Goal: Task Accomplishment & Management: Manage account settings

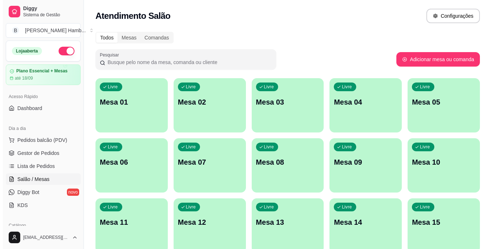
scroll to position [69, 0]
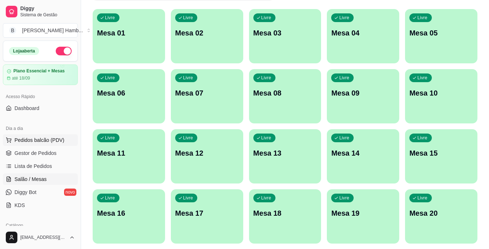
click at [68, 141] on button "Pedidos balcão (PDV)" at bounding box center [40, 140] width 75 height 12
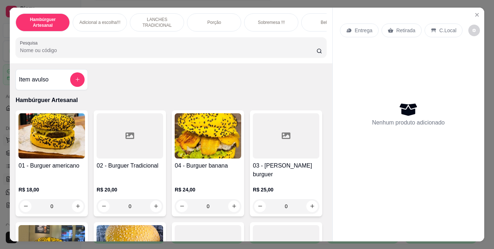
click at [68, 141] on img at bounding box center [51, 135] width 67 height 45
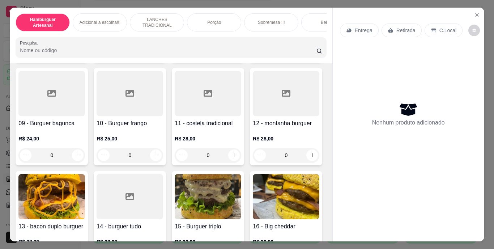
scroll to position [264, 0]
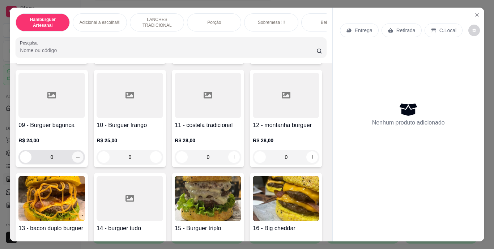
click at [81, 154] on icon "increase-product-quantity" at bounding box center [77, 156] width 5 height 5
type input "1"
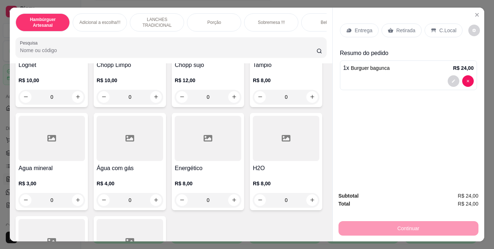
scroll to position [2085, 0]
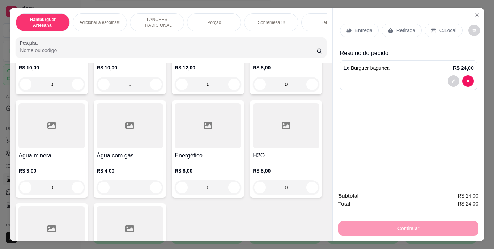
type input "1"
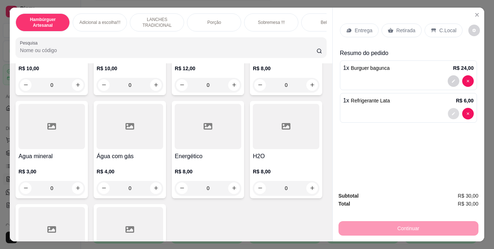
click at [450, 108] on button "decrease-product-quantity" at bounding box center [453, 113] width 11 height 11
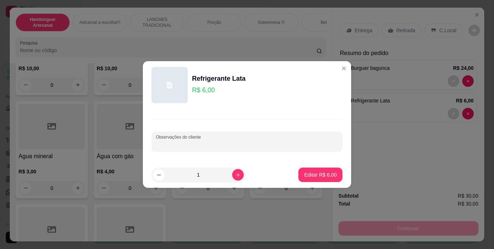
click at [285, 142] on input "Observações do cliente" at bounding box center [247, 144] width 182 height 7
type input "ZERO"
click at [305, 173] on p "Editar R$ 6,00" at bounding box center [320, 174] width 31 height 7
type input "0"
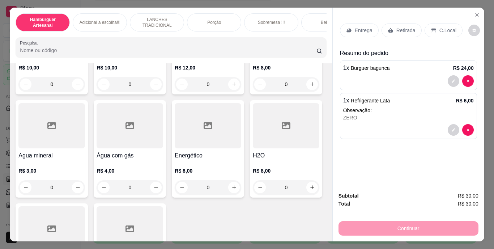
click at [399, 28] on p "Retirada" at bounding box center [405, 30] width 19 height 7
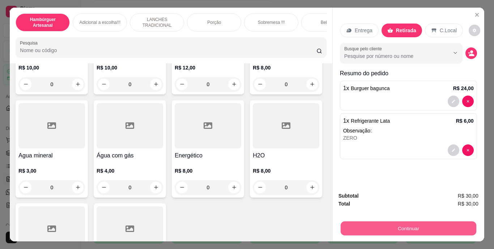
click at [358, 225] on button "Continuar" at bounding box center [408, 228] width 136 height 14
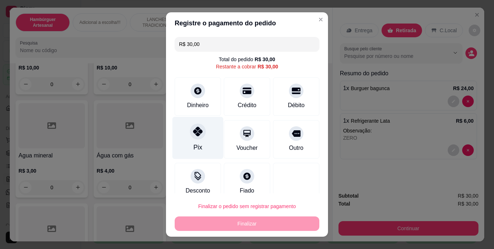
click at [195, 141] on div "Pix" at bounding box center [197, 138] width 51 height 42
type input "R$ 0,00"
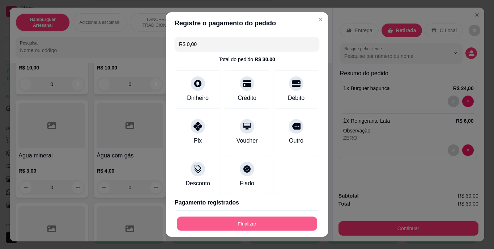
click at [239, 223] on button "Finalizar" at bounding box center [247, 223] width 140 height 14
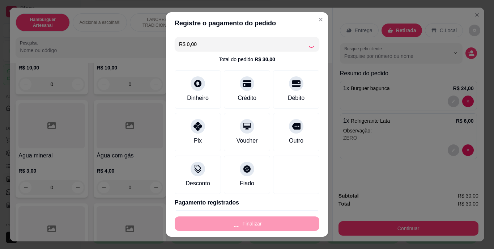
type input "0"
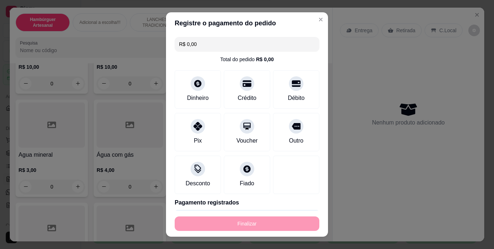
type input "-R$ 30,00"
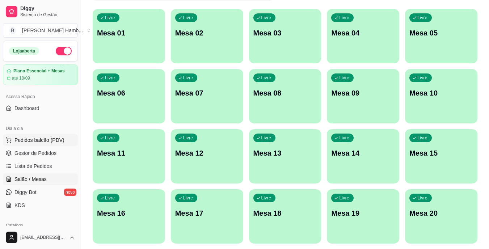
click at [70, 143] on button "Pedidos balcão (PDV)" at bounding box center [40, 140] width 75 height 12
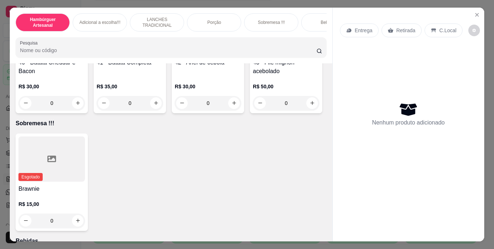
scroll to position [1522, 0]
type input "1"
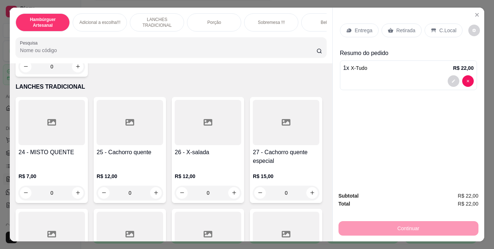
scroll to position [996, 0]
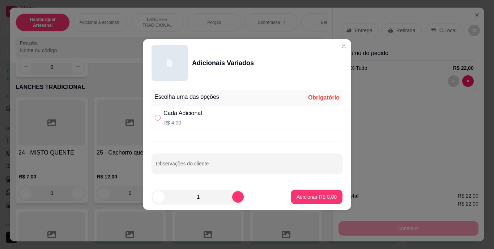
click at [160, 117] on input "" at bounding box center [158, 118] width 6 height 6
radio input "true"
click at [232, 201] on button "increase-product-quantity" at bounding box center [237, 196] width 11 height 11
type input "2"
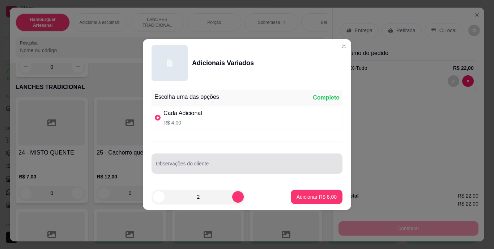
click at [227, 161] on div at bounding box center [247, 163] width 182 height 14
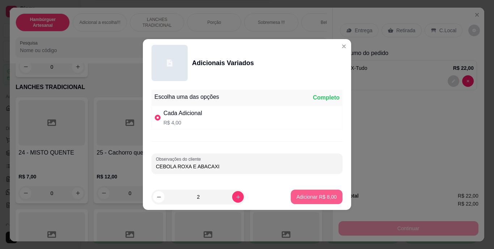
type input "CEBOLA ROXA E ABACAXI"
click at [291, 197] on button "Adicionar R$ 8,00" at bounding box center [316, 197] width 50 height 14
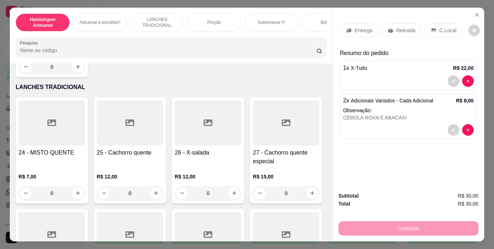
click at [361, 29] on p "Entrega" at bounding box center [364, 30] width 18 height 7
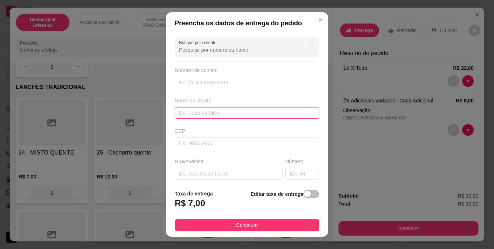
click at [234, 115] on input "text" at bounding box center [247, 113] width 145 height 12
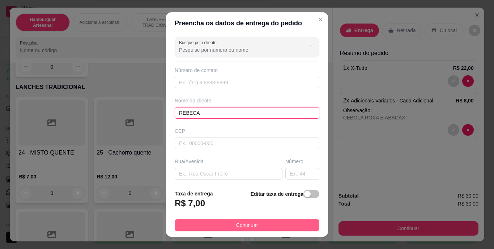
type input "REBECA"
click at [236, 223] on span "Continuar" at bounding box center [247, 225] width 22 height 8
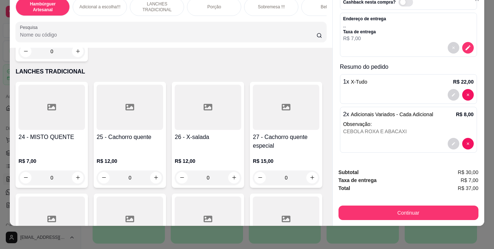
scroll to position [18, 0]
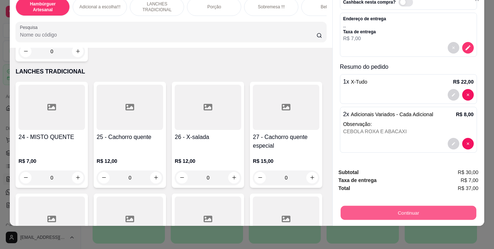
click at [359, 206] on button "Continuar" at bounding box center [408, 213] width 136 height 14
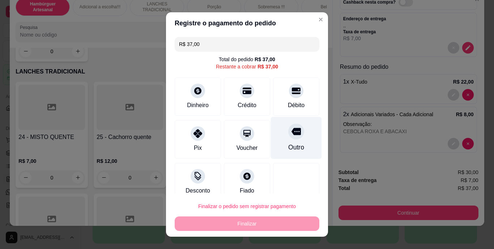
click at [287, 142] on div "Outro" at bounding box center [296, 138] width 51 height 42
type input "R$ 0,00"
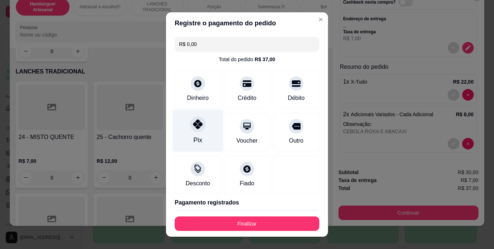
click at [188, 136] on div "Pix" at bounding box center [197, 131] width 51 height 42
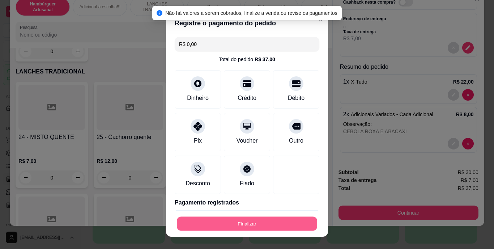
click at [191, 222] on button "Finalizar" at bounding box center [247, 223] width 140 height 14
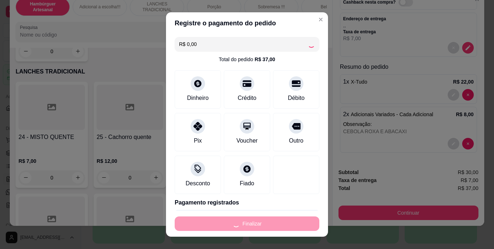
type input "0"
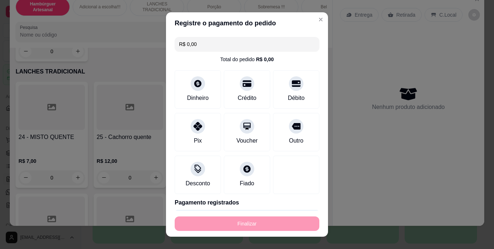
type input "-R$ 37,00"
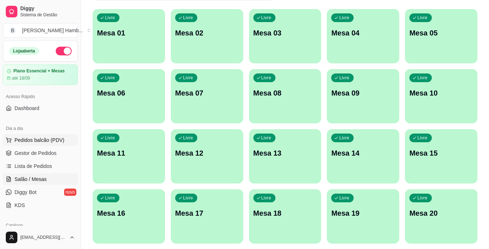
click at [60, 137] on span "Pedidos balcão (PDV)" at bounding box center [39, 139] width 50 height 7
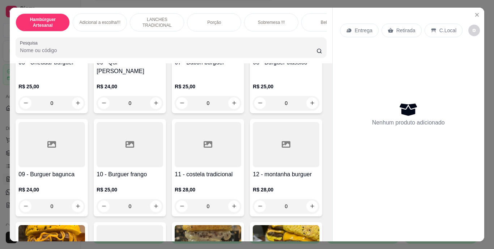
scroll to position [215, 0]
click at [310, 105] on icon "increase-product-quantity" at bounding box center [312, 102] width 5 height 5
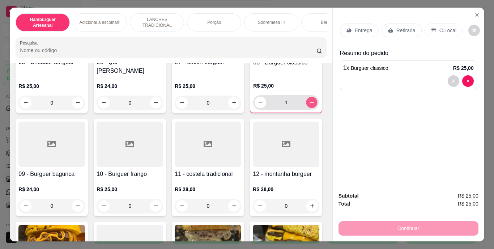
click at [310, 104] on icon "increase-product-quantity" at bounding box center [312, 103] width 4 height 4
type input "2"
click at [405, 30] on p "Retirada" at bounding box center [405, 30] width 19 height 7
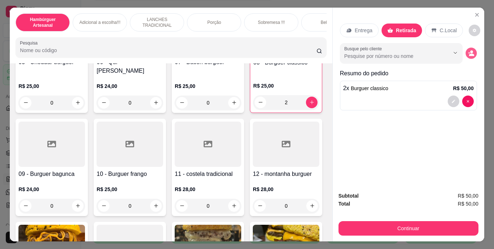
click at [472, 52] on button "decrease-product-quantity" at bounding box center [470, 52] width 11 height 11
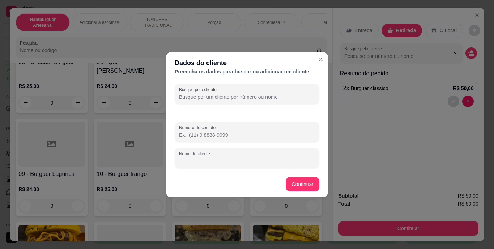
click at [265, 159] on input "Nome do cliente" at bounding box center [247, 160] width 136 height 7
type input "KAMILLY"
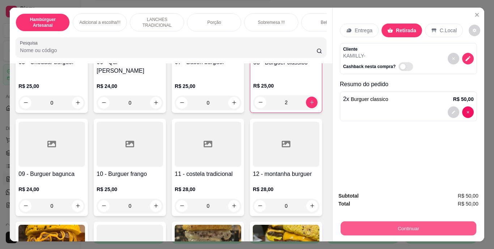
click at [372, 229] on button "Continuar" at bounding box center [408, 228] width 136 height 14
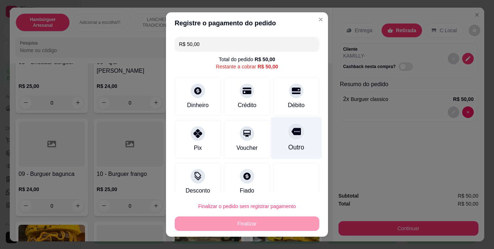
click at [291, 149] on div "Outro" at bounding box center [296, 147] width 16 height 9
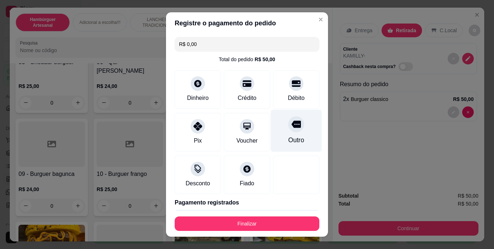
type input "R$ 0,00"
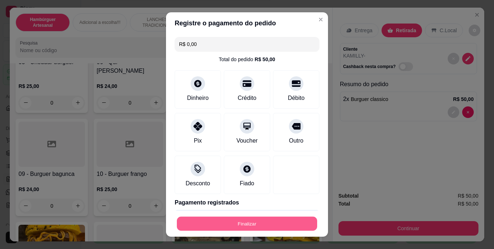
click at [242, 226] on button "Finalizar" at bounding box center [247, 223] width 140 height 14
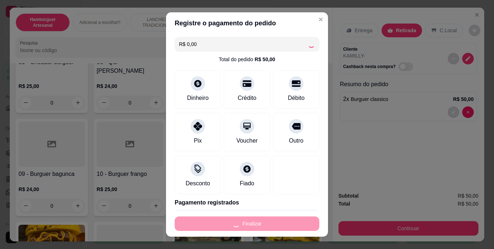
type input "0"
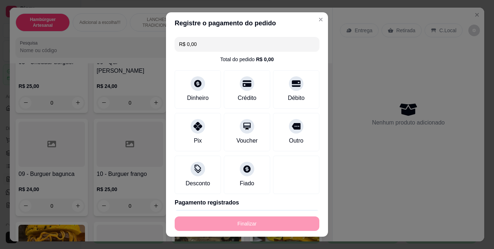
type input "-R$ 50,00"
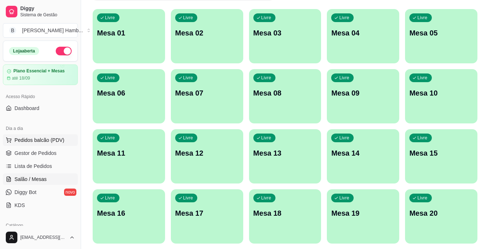
click at [47, 138] on span "Pedidos balcão (PDV)" at bounding box center [39, 139] width 50 height 7
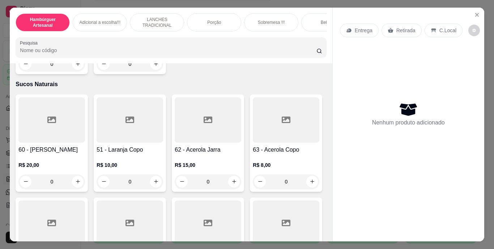
scroll to position [2334, 0]
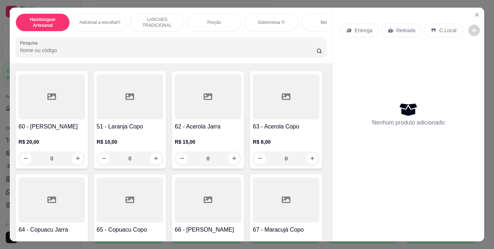
click at [172, 54] on input "Pesquisa" at bounding box center [168, 50] width 297 height 7
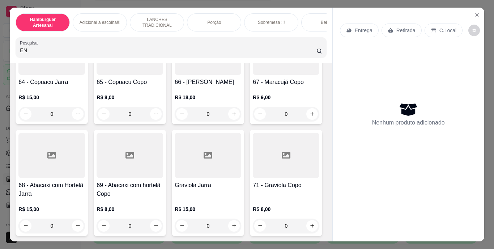
scroll to position [2964, 0]
type input "EN"
type input "1"
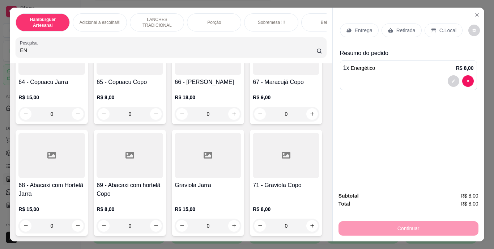
scroll to position [2965, 0]
click at [396, 27] on p "Retirada" at bounding box center [405, 30] width 19 height 7
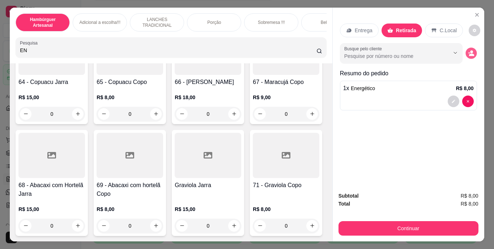
click at [468, 52] on icon "decrease-product-quantity" at bounding box center [471, 53] width 6 height 6
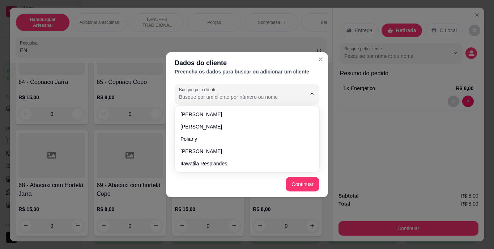
click at [282, 95] on input "Busque pelo cliente" at bounding box center [237, 96] width 116 height 7
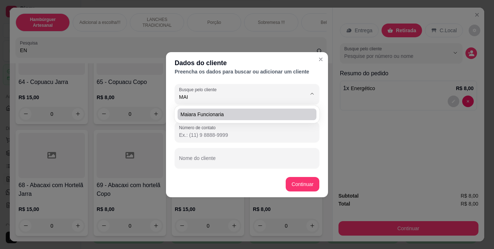
click at [269, 110] on li "maiara funcionaria" at bounding box center [247, 114] width 139 height 12
type input "maiara funcionaria"
type input "[PHONE_NUMBER]"
type input "maiara funcionaria"
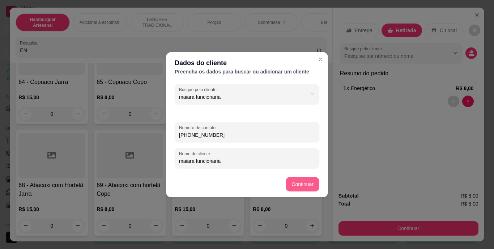
type input "maiara funcionaria"
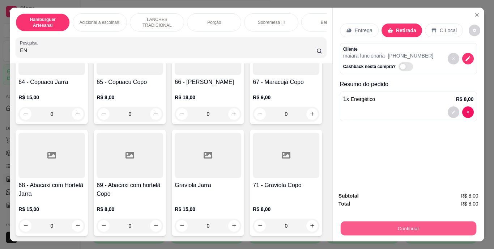
click at [375, 224] on button "Continuar" at bounding box center [408, 228] width 136 height 14
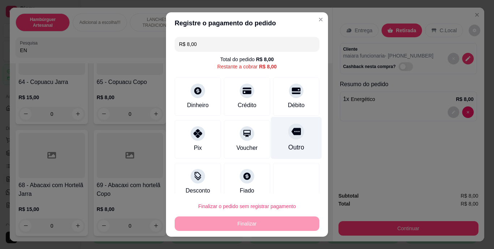
click at [288, 137] on div at bounding box center [296, 132] width 16 height 16
type input "R$ 0,00"
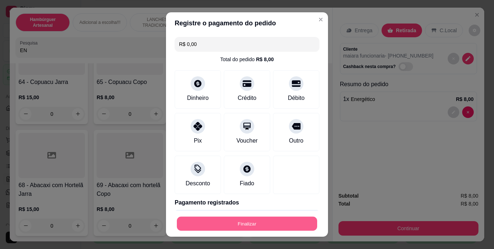
click at [260, 220] on button "Finalizar" at bounding box center [247, 223] width 140 height 14
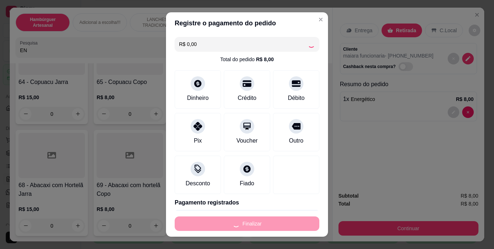
type input "0"
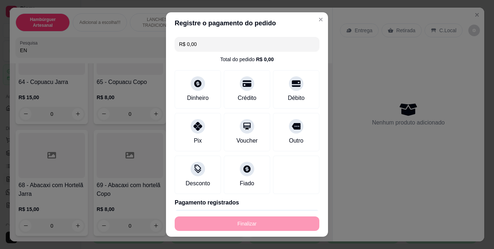
type input "-R$ 8,00"
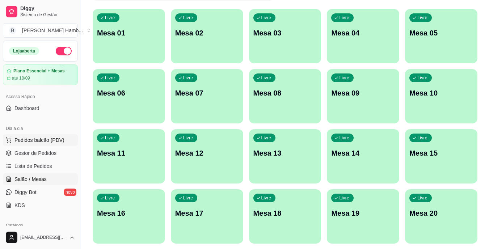
click at [33, 140] on span "Pedidos balcão (PDV)" at bounding box center [39, 139] width 50 height 7
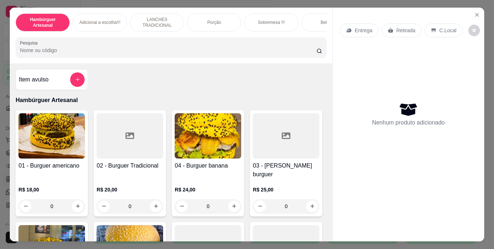
click at [130, 54] on input "Pesquisa" at bounding box center [168, 50] width 297 height 7
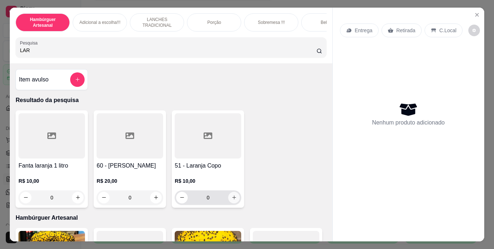
type input "LAR"
click at [235, 199] on button "increase-product-quantity" at bounding box center [234, 197] width 11 height 11
type input "1"
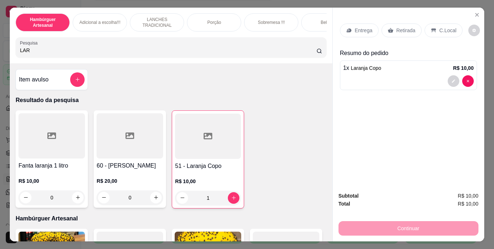
click at [402, 27] on p "Retirada" at bounding box center [405, 30] width 19 height 7
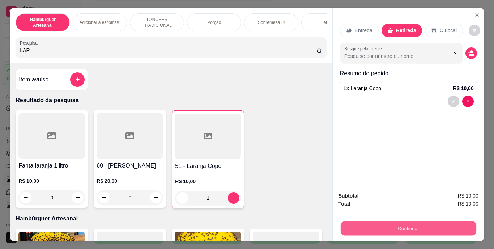
click at [372, 229] on button "Continuar" at bounding box center [408, 228] width 136 height 14
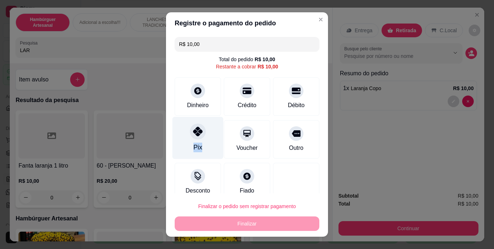
drag, startPoint x: 202, startPoint y: 145, endPoint x: 199, endPoint y: 131, distance: 14.1
click at [199, 131] on div "Pix" at bounding box center [197, 138] width 51 height 42
type input "R$ 0,00"
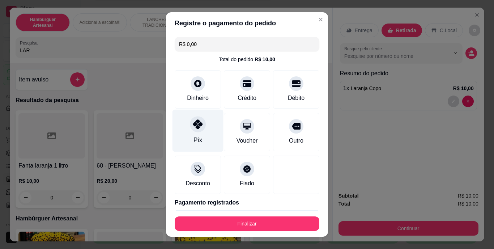
drag, startPoint x: 199, startPoint y: 131, endPoint x: 210, endPoint y: 140, distance: 14.4
click at [210, 140] on div "Pix" at bounding box center [197, 131] width 51 height 42
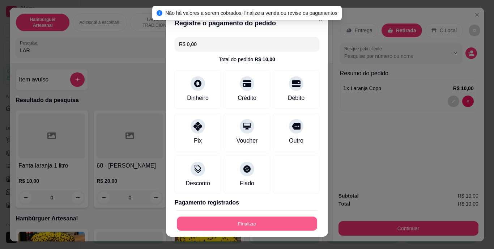
click at [224, 227] on button "Finalizar" at bounding box center [247, 223] width 140 height 14
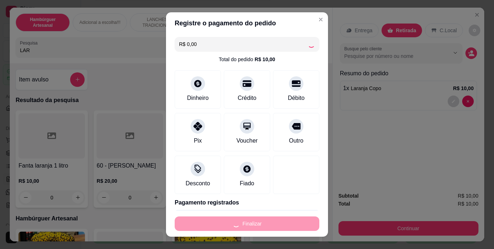
type input "0"
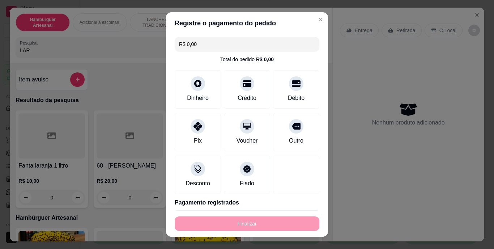
type input "-R$ 10,00"
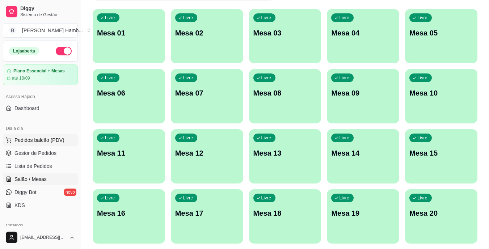
click at [40, 134] on button "Pedidos balcão (PDV)" at bounding box center [40, 140] width 75 height 12
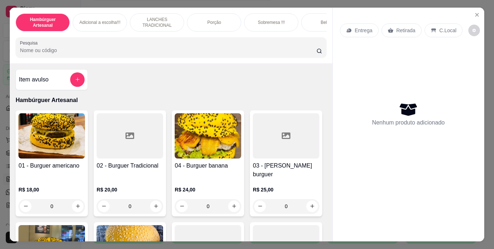
click at [157, 51] on input "Pesquisa" at bounding box center [168, 50] width 297 height 7
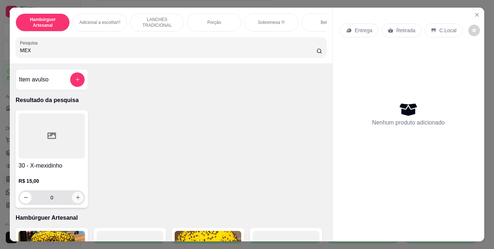
type input "MEX"
click at [75, 197] on icon "increase-product-quantity" at bounding box center [77, 197] width 5 height 5
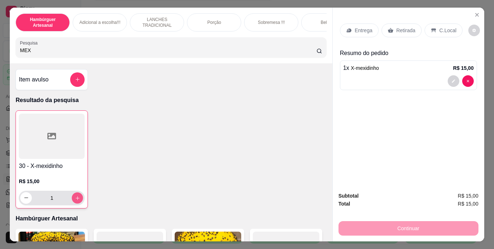
type input "1"
click at [75, 197] on icon "increase-product-quantity" at bounding box center [77, 197] width 5 height 5
type input "2"
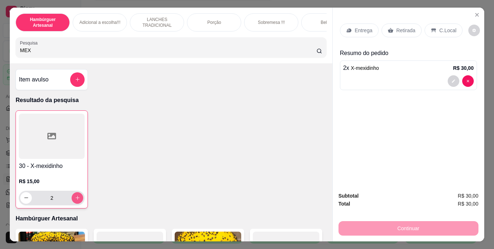
click at [75, 197] on icon "increase-product-quantity" at bounding box center [77, 197] width 5 height 5
type input "3"
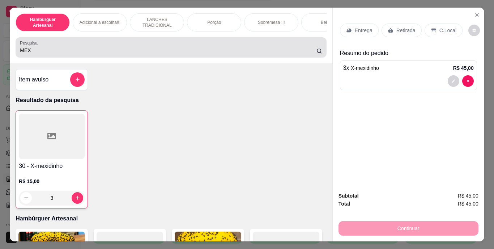
click at [159, 51] on input "MEX" at bounding box center [168, 50] width 297 height 7
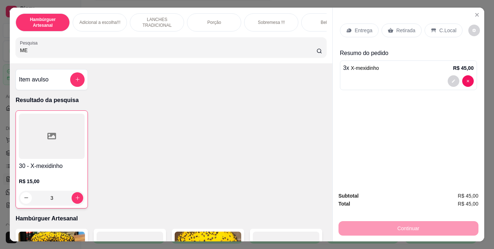
type input "M"
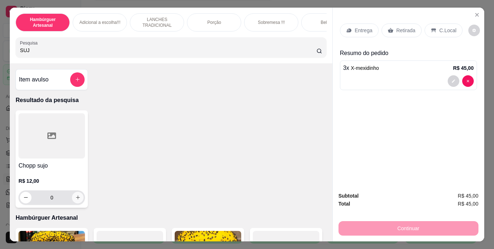
type input "SUJ"
click at [77, 200] on icon "increase-product-quantity" at bounding box center [77, 197] width 5 height 5
type input "2"
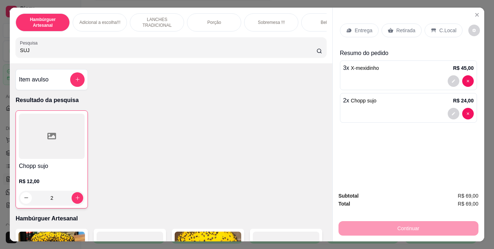
click at [441, 27] on p "C.Local" at bounding box center [447, 30] width 17 height 7
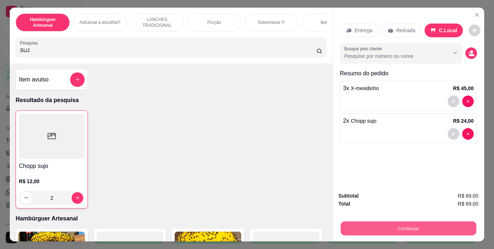
click at [379, 226] on button "Continuar" at bounding box center [408, 228] width 136 height 14
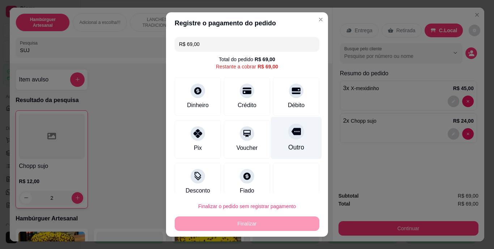
click at [277, 136] on div "Outro" at bounding box center [296, 138] width 51 height 42
type input "R$ 0,00"
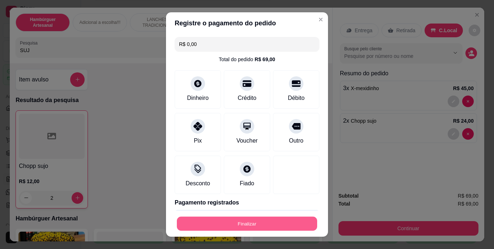
click at [246, 224] on button "Finalizar" at bounding box center [247, 223] width 140 height 14
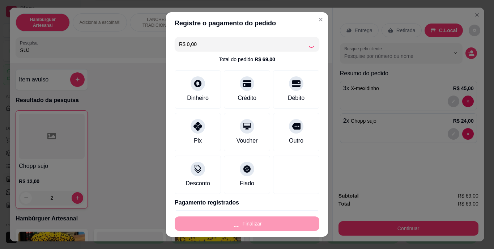
type input "0"
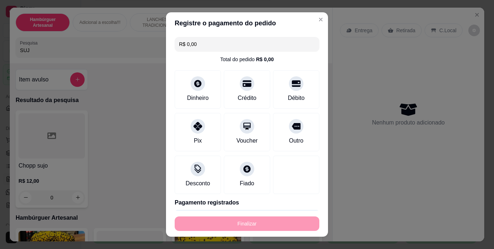
type input "-R$ 69,00"
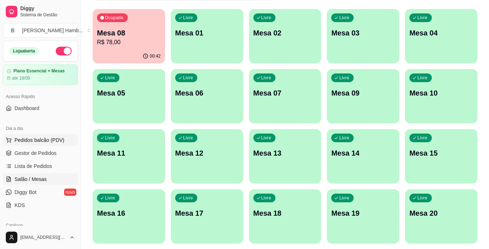
click at [52, 140] on span "Pedidos balcão (PDV)" at bounding box center [39, 139] width 50 height 7
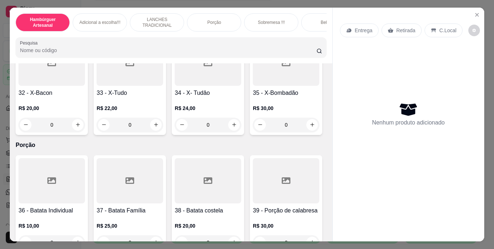
scroll to position [1295, 0]
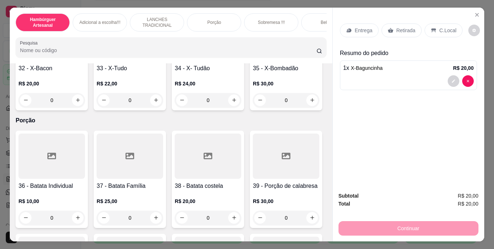
type input "2"
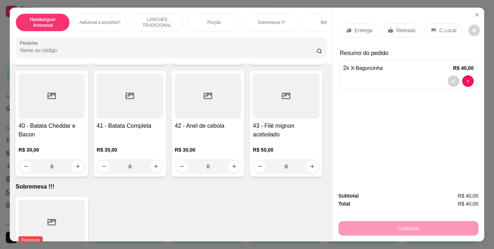
scroll to position [1477, 0]
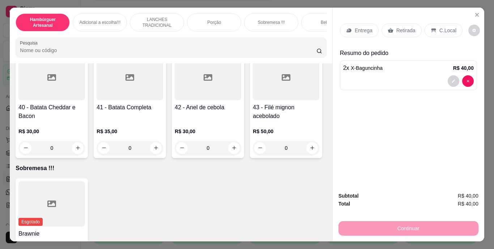
type input "1"
click at [412, 29] on div "Retirada" at bounding box center [402, 31] width 40 height 14
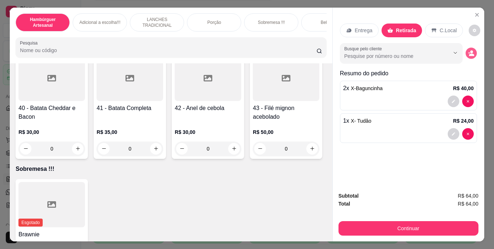
click at [469, 54] on icon "decrease-product-quantity" at bounding box center [471, 55] width 5 height 3
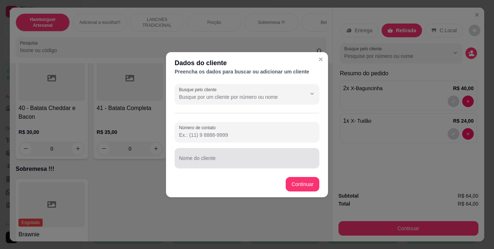
click at [285, 153] on div at bounding box center [247, 158] width 136 height 14
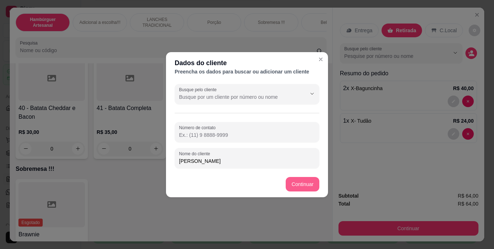
type input "[PERSON_NAME]"
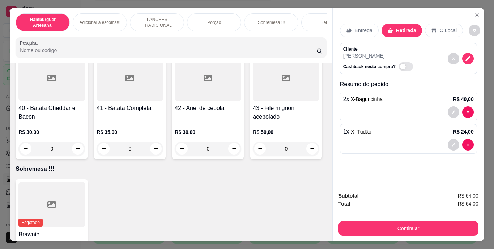
click at [361, 27] on p "Entrega" at bounding box center [364, 30] width 18 height 7
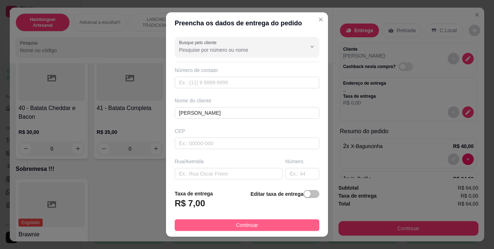
click at [260, 226] on button "Continuar" at bounding box center [247, 225] width 145 height 12
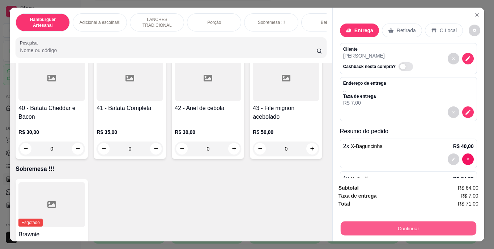
click at [386, 223] on button "Continuar" at bounding box center [408, 228] width 136 height 14
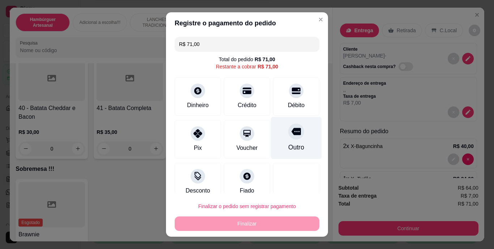
click at [290, 149] on div "Outro" at bounding box center [296, 147] width 16 height 9
type input "R$ 0,00"
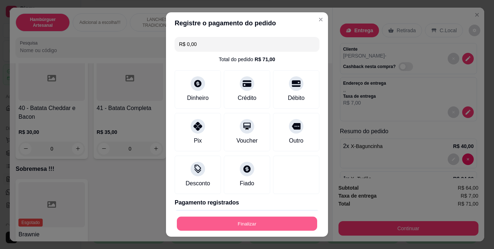
click at [256, 224] on button "Finalizar" at bounding box center [247, 223] width 140 height 14
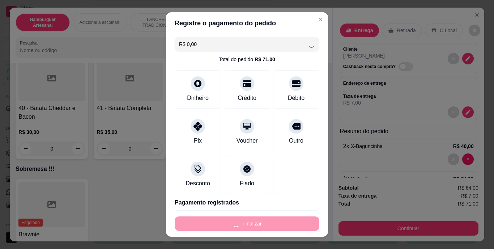
type input "0"
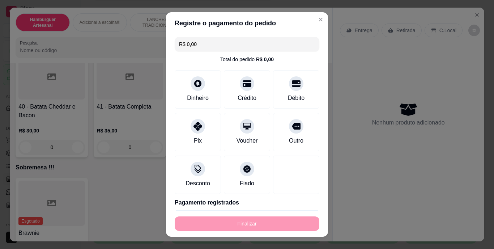
type input "-R$ 71,00"
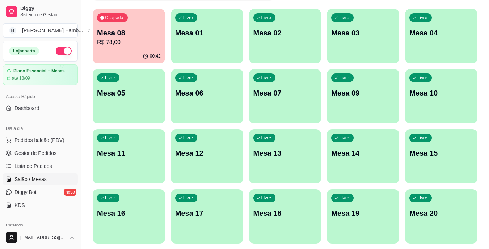
click at [351, 33] on p "Mesa 03" at bounding box center [363, 33] width 64 height 10
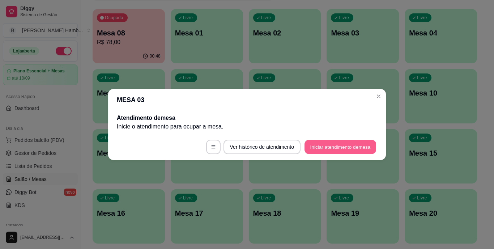
click at [317, 145] on button "Iniciar atendimento de mesa" at bounding box center [340, 147] width 72 height 14
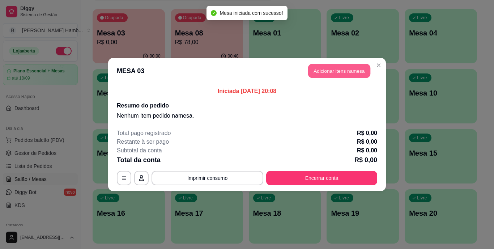
click at [339, 68] on button "Adicionar itens na mesa" at bounding box center [339, 71] width 62 height 14
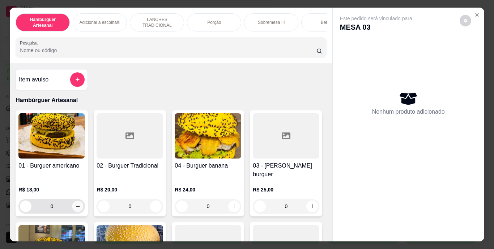
click at [77, 204] on icon "increase-product-quantity" at bounding box center [78, 206] width 4 height 4
type input "1"
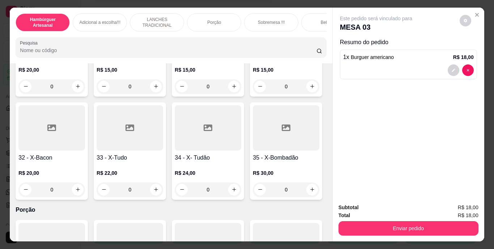
scroll to position [1214, 0]
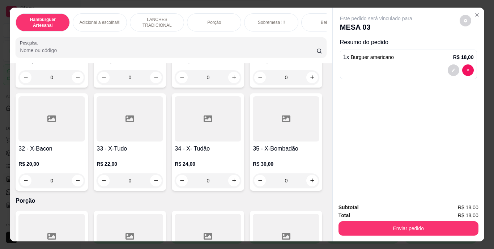
type input "1"
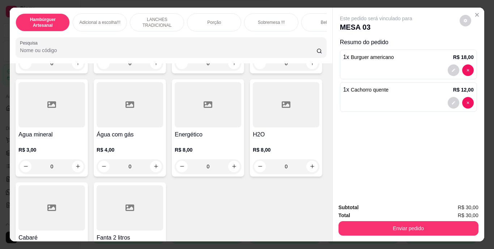
scroll to position [2105, 0]
type input "1"
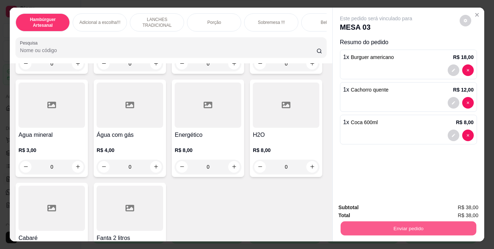
click at [374, 221] on button "Enviar pedido" at bounding box center [408, 228] width 136 height 14
click at [353, 210] on button "Não registrar e enviar pedido" at bounding box center [384, 207] width 73 height 13
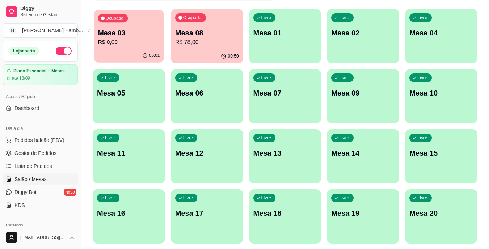
click at [129, 43] on p "R$ 0,00" at bounding box center [129, 42] width 62 height 8
click at [215, 45] on p "R$ 78,00" at bounding box center [207, 42] width 62 height 8
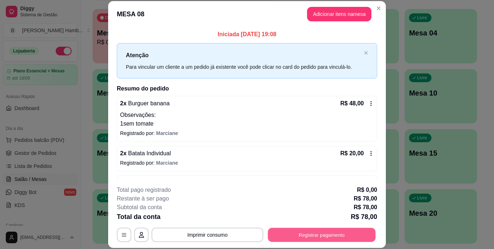
click at [302, 235] on button "Registrar pagamento" at bounding box center [322, 234] width 108 height 14
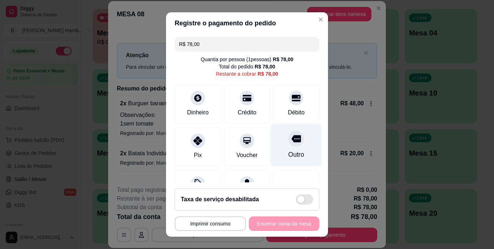
click at [288, 150] on div "Outro" at bounding box center [296, 154] width 16 height 9
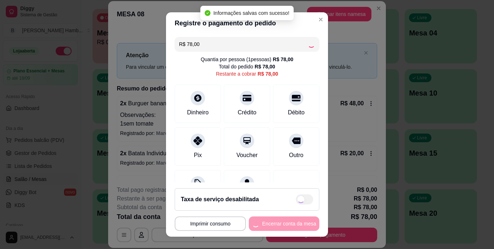
type input "R$ 0,00"
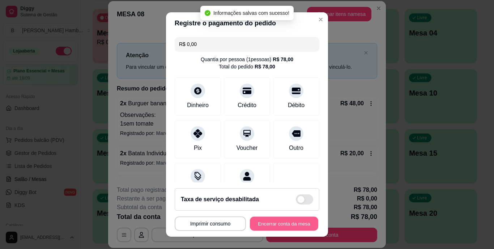
click at [288, 223] on button "Encerrar conta da mesa" at bounding box center [284, 223] width 68 height 14
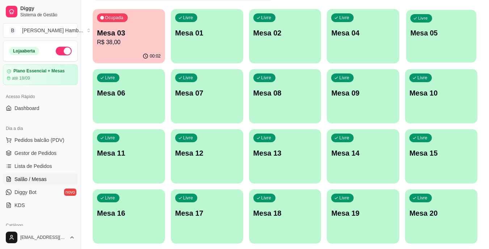
click at [430, 34] on p "Mesa 05" at bounding box center [441, 33] width 62 height 10
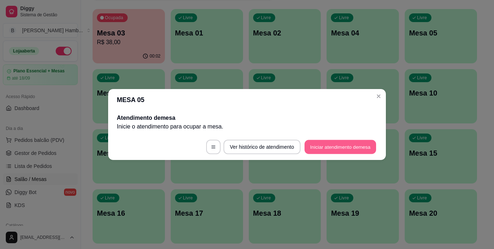
click at [335, 146] on button "Iniciar atendimento de mesa" at bounding box center [340, 147] width 72 height 14
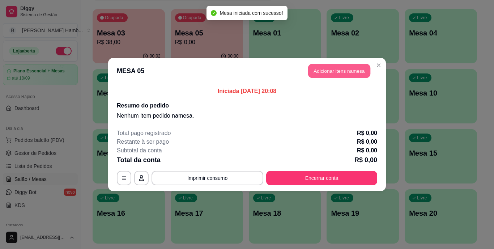
click at [337, 64] on button "Adicionar itens na mesa" at bounding box center [339, 71] width 62 height 14
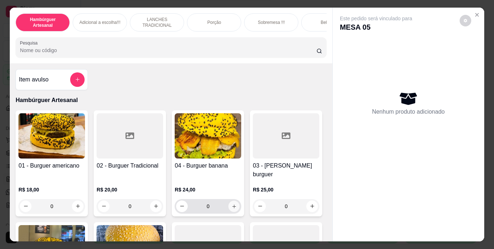
click at [234, 203] on icon "increase-product-quantity" at bounding box center [233, 205] width 5 height 5
type input "1"
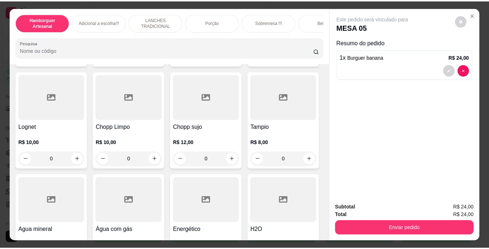
scroll to position [2081, 0]
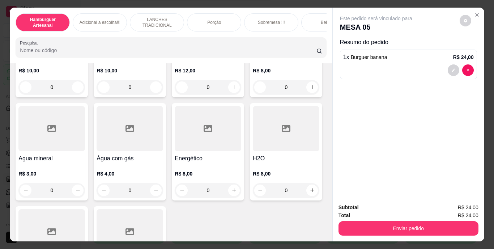
type input "1"
click at [451, 101] on icon "decrease-product-quantity" at bounding box center [453, 103] width 4 height 4
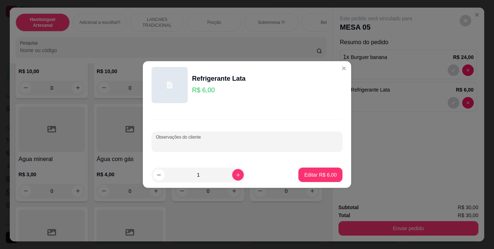
click at [306, 142] on input "Observações do cliente" at bounding box center [247, 144] width 182 height 7
type input "ZERO"
click at [319, 171] on p "Editar R$ 6,00" at bounding box center [320, 174] width 33 height 7
type input "0"
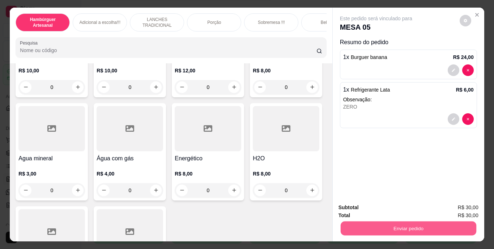
click at [372, 226] on button "Enviar pedido" at bounding box center [408, 228] width 136 height 14
click at [360, 208] on button "Não registrar e enviar pedido" at bounding box center [384, 207] width 73 height 13
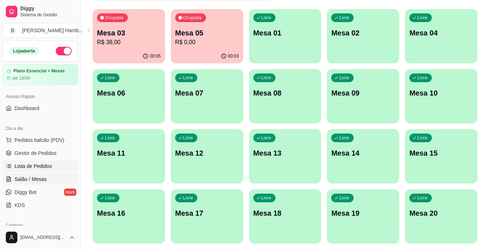
click at [36, 168] on span "Lista de Pedidos" at bounding box center [33, 165] width 38 height 7
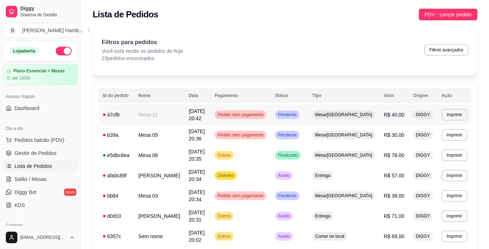
click at [171, 117] on td "Mesa 12" at bounding box center [159, 115] width 50 height 20
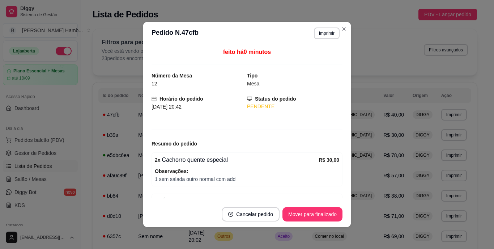
click at [236, 129] on div "feito há 0 minutos Número da Mesa 12 Tipo Mesa Horário do pedido [DATE] 20:42 S…" at bounding box center [247, 123] width 191 height 150
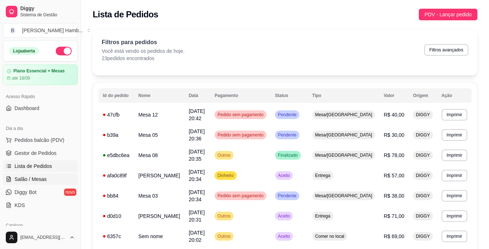
click at [47, 180] on link "Salão / Mesas" at bounding box center [40, 179] width 75 height 12
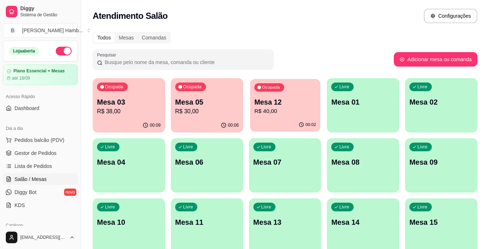
click at [278, 106] on p "Mesa 12" at bounding box center [285, 102] width 62 height 10
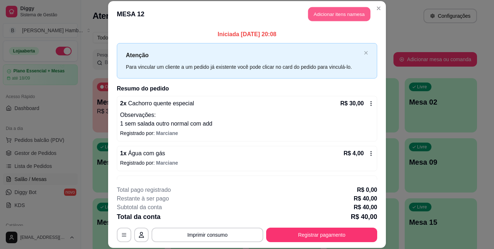
click at [333, 8] on button "Adicionar itens na mesa" at bounding box center [339, 14] width 62 height 14
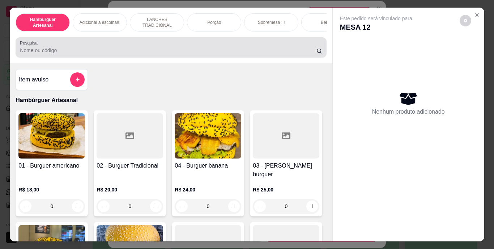
click at [240, 54] on input "Pesquisa" at bounding box center [168, 50] width 297 height 7
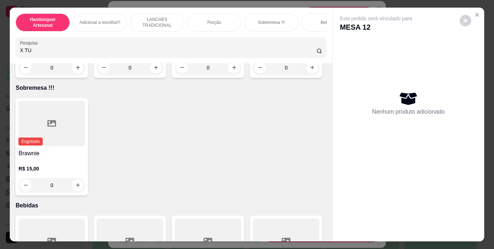
scroll to position [1586, 0]
type input "X TU"
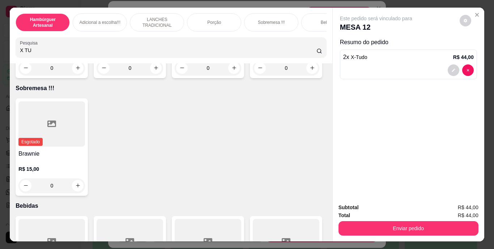
type input "3"
click at [449, 64] on button "decrease-product-quantity" at bounding box center [453, 69] width 11 height 11
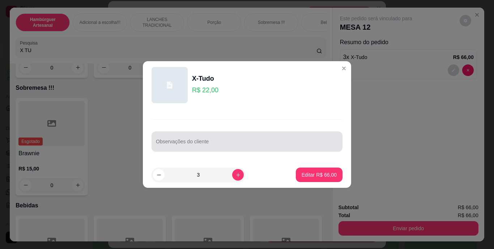
click at [312, 139] on div at bounding box center [247, 141] width 182 height 14
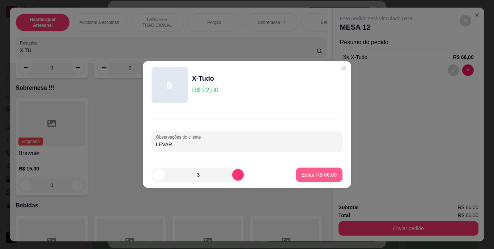
type input "LEVAR"
click at [324, 171] on p "Editar R$ 66,00" at bounding box center [319, 174] width 34 height 7
type input "0"
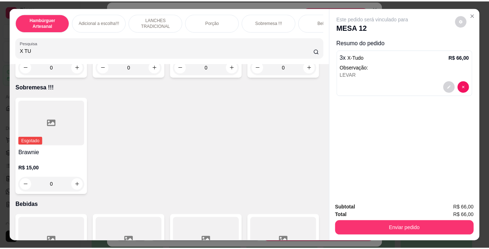
scroll to position [1586, 0]
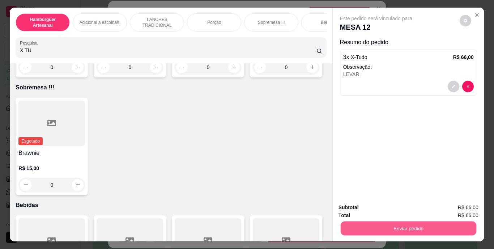
click at [371, 221] on button "Enviar pedido" at bounding box center [408, 228] width 136 height 14
click at [368, 206] on button "Não registrar e enviar pedido" at bounding box center [384, 207] width 73 height 13
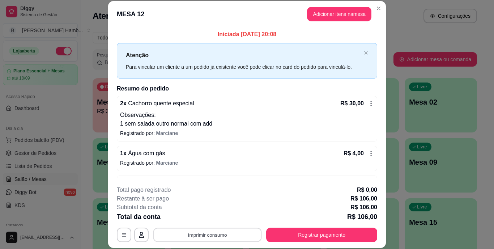
click at [257, 231] on button "Imprimir consumo" at bounding box center [207, 234] width 108 height 14
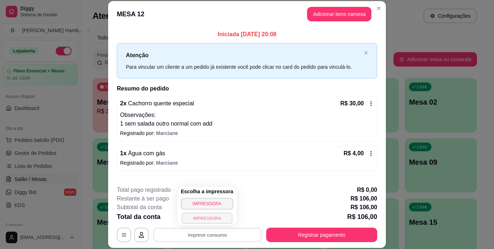
click at [218, 212] on button "IMPRESSORA" at bounding box center [207, 217] width 51 height 11
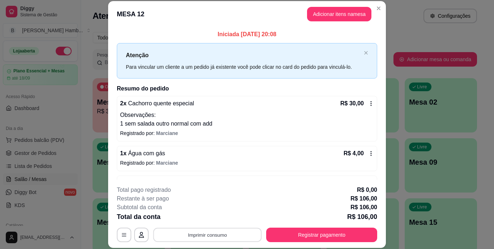
click at [214, 234] on button "Imprimir consumo" at bounding box center [207, 234] width 108 height 14
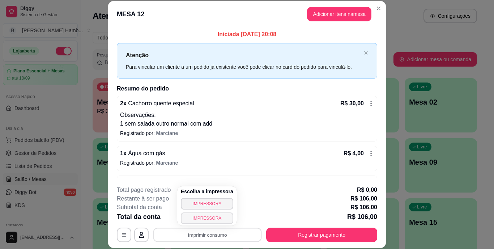
click at [210, 218] on button "IMPRESSORA" at bounding box center [207, 218] width 52 height 12
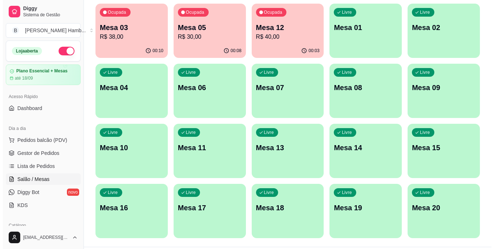
scroll to position [76, 0]
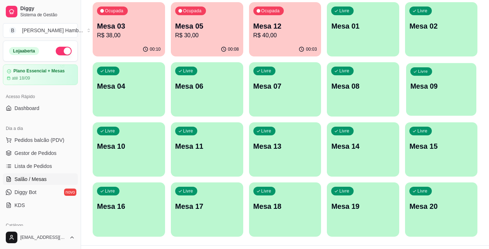
click at [442, 93] on div "Livre Mesa 09" at bounding box center [441, 85] width 70 height 44
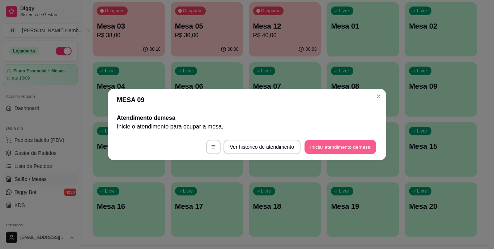
click at [351, 146] on button "Iniciar atendimento de mesa" at bounding box center [340, 147] width 72 height 14
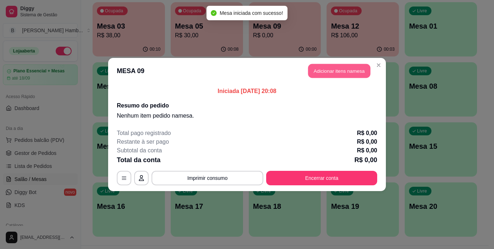
click at [324, 67] on button "Adicionar itens na mesa" at bounding box center [339, 71] width 62 height 14
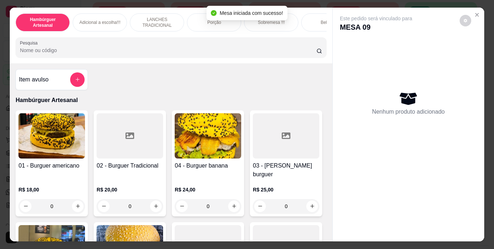
click at [267, 53] on input "Pesquisa" at bounding box center [168, 50] width 297 height 7
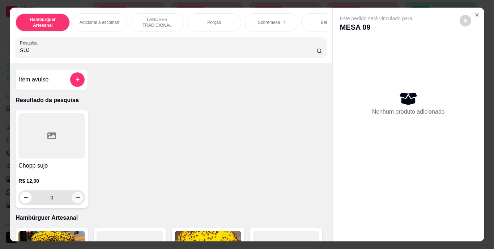
type input "SUJ"
click at [75, 200] on icon "increase-product-quantity" at bounding box center [77, 197] width 5 height 5
type input "1"
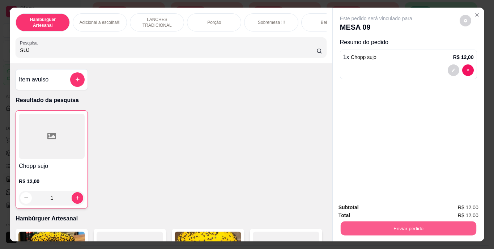
click at [349, 228] on button "Enviar pedido" at bounding box center [408, 228] width 136 height 14
click at [365, 205] on button "Não registrar e enviar pedido" at bounding box center [384, 208] width 75 height 14
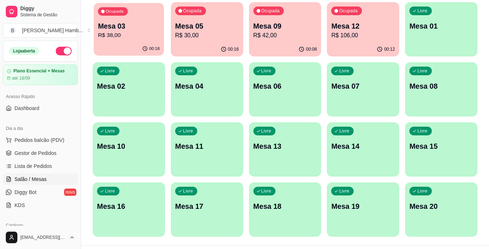
click at [141, 21] on p "Mesa 03" at bounding box center [129, 26] width 62 height 10
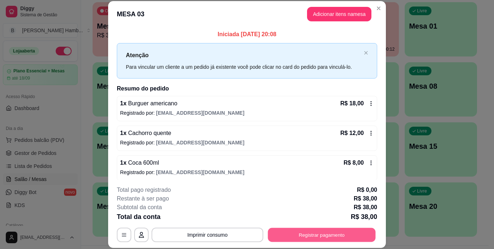
click at [283, 235] on button "Registrar pagamento" at bounding box center [322, 234] width 108 height 14
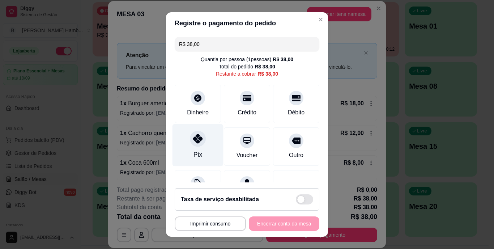
click at [197, 153] on div "Pix" at bounding box center [197, 154] width 9 height 9
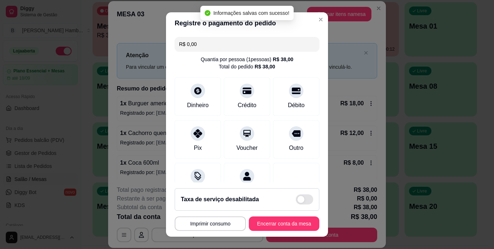
type input "R$ 0,00"
click at [259, 223] on button "Encerrar conta da mesa" at bounding box center [284, 223] width 68 height 14
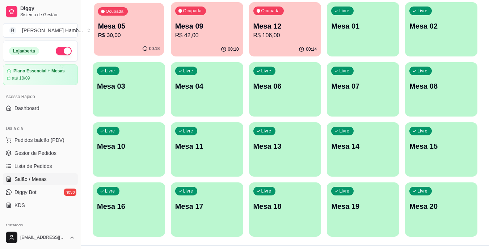
click at [109, 41] on div "Ocupada Mesa 05 R$ 30,00" at bounding box center [129, 22] width 70 height 39
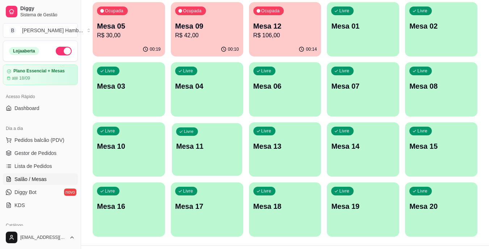
click at [211, 145] on p "Mesa 11" at bounding box center [207, 146] width 62 height 10
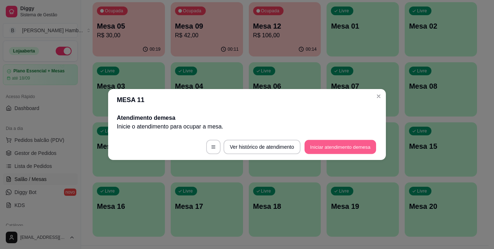
click at [342, 145] on button "Iniciar atendimento de mesa" at bounding box center [340, 147] width 72 height 14
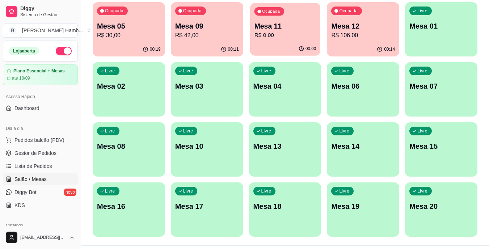
click at [286, 33] on p "R$ 0,00" at bounding box center [285, 35] width 62 height 8
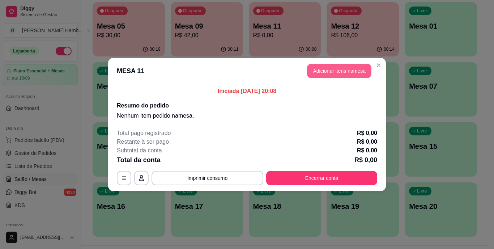
click at [325, 66] on button "Adicionar itens na mesa" at bounding box center [339, 71] width 64 height 14
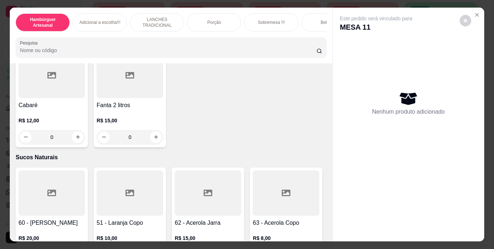
scroll to position [2239, 0]
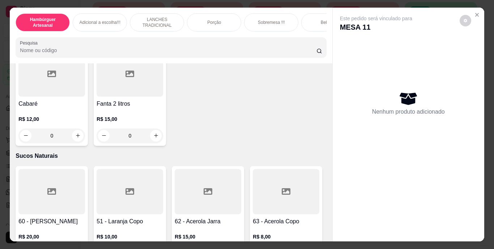
type input "1"
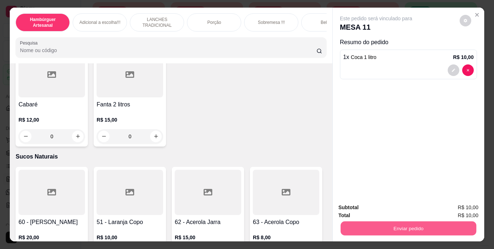
click at [366, 221] on button "Enviar pedido" at bounding box center [408, 228] width 136 height 14
click at [362, 209] on button "Não registrar e enviar pedido" at bounding box center [384, 207] width 73 height 13
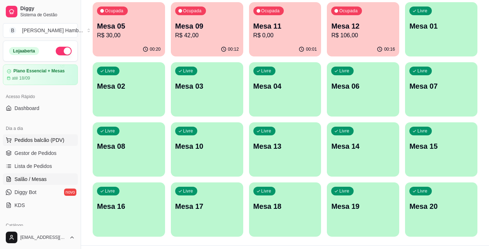
click at [52, 138] on span "Pedidos balcão (PDV)" at bounding box center [39, 139] width 50 height 7
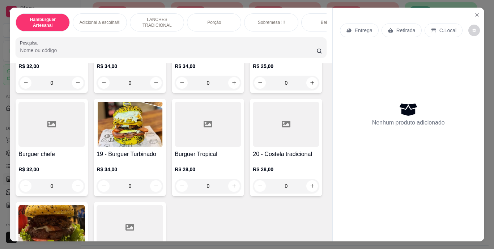
scroll to position [560, 0]
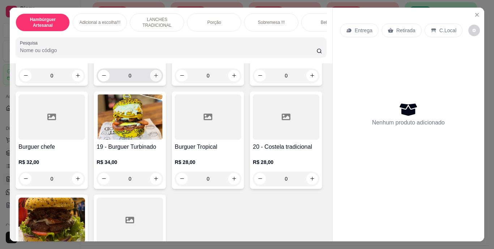
click at [159, 78] on icon "increase-product-quantity" at bounding box center [155, 75] width 5 height 5
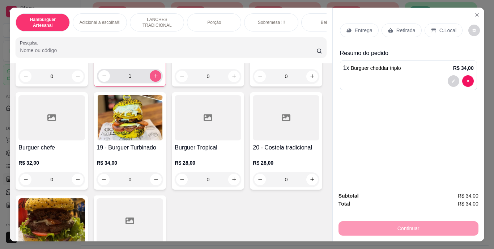
click at [158, 78] on icon "increase-product-quantity" at bounding box center [155, 75] width 5 height 5
type input "2"
click at [403, 27] on p "Retirada" at bounding box center [405, 30] width 19 height 7
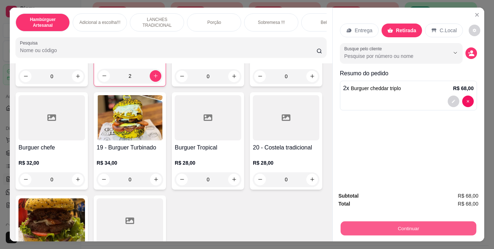
click at [370, 224] on button "Continuar" at bounding box center [408, 228] width 136 height 14
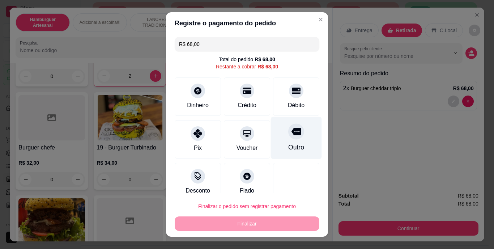
click at [293, 144] on div "Outro" at bounding box center [296, 138] width 51 height 42
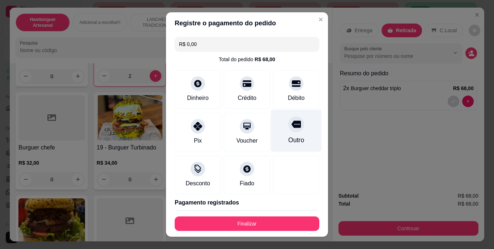
type input "R$ 0,00"
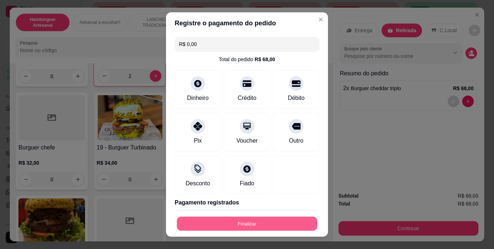
click at [253, 221] on button "Finalizar" at bounding box center [247, 223] width 140 height 14
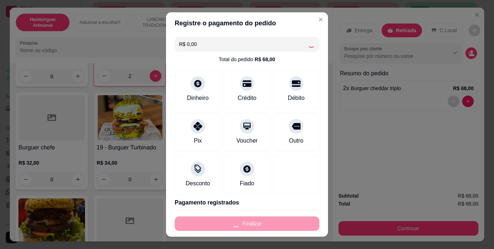
type input "0"
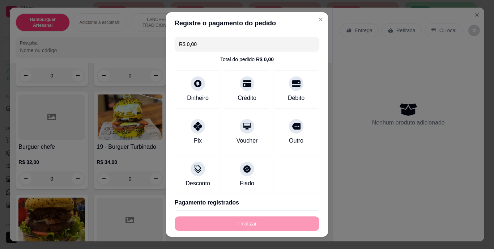
type input "-R$ 68,00"
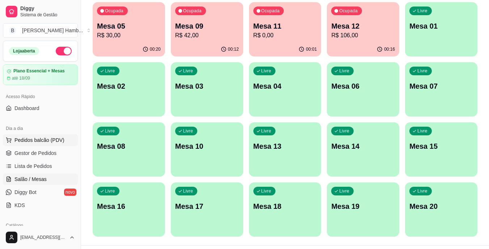
click at [54, 143] on span "Pedidos balcão (PDV)" at bounding box center [39, 139] width 50 height 7
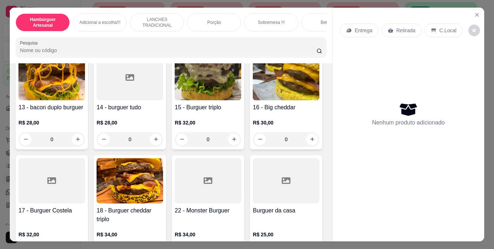
scroll to position [386, 0]
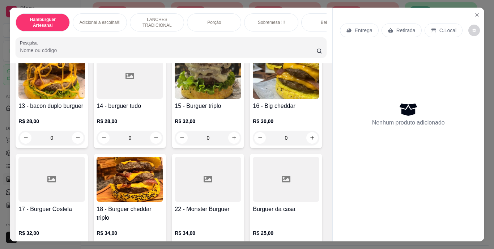
click at [231, 37] on icon "increase-product-quantity" at bounding box center [233, 34] width 5 height 5
type input "1"
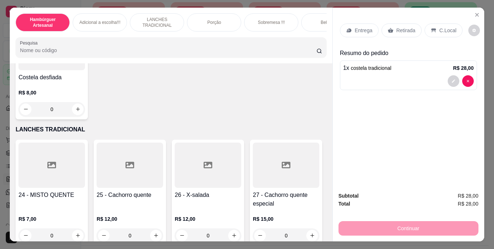
scroll to position [964, 0]
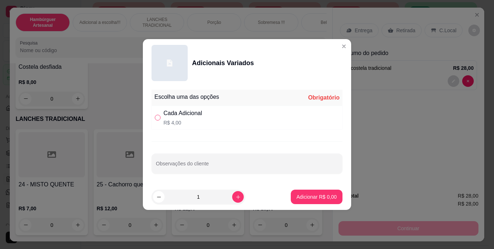
click at [158, 116] on input "" at bounding box center [158, 118] width 6 height 6
radio input "true"
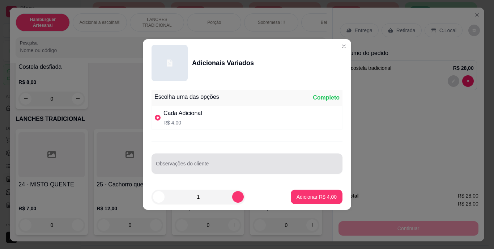
click at [196, 155] on div "Observações do cliente" at bounding box center [247, 163] width 191 height 20
click at [248, 159] on div "QUEIJO" at bounding box center [247, 163] width 182 height 14
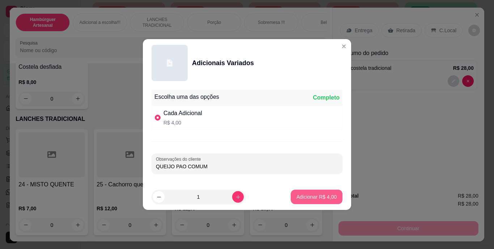
type input "QUEIJO PAO COMUM"
click at [305, 197] on p "Adicionar R$ 4,00" at bounding box center [316, 196] width 39 height 7
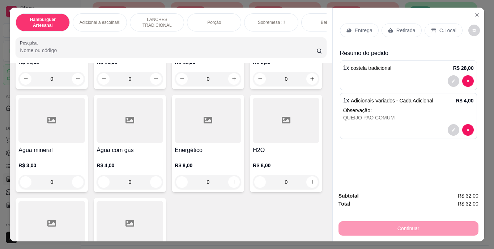
scroll to position [2114, 0]
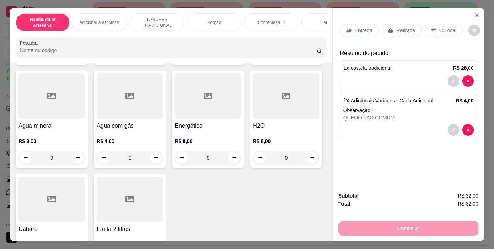
type input "1"
click at [451, 160] on icon "decrease-product-quantity" at bounding box center [453, 162] width 4 height 4
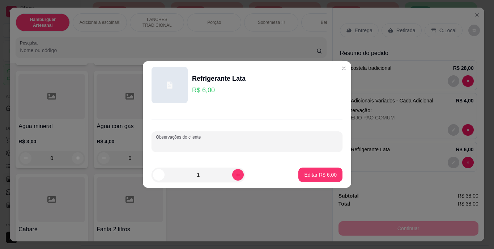
click at [272, 148] on input "Observações do cliente" at bounding box center [247, 144] width 182 height 7
type input "ZERO"
click at [315, 180] on button "Editar R$ 6,00" at bounding box center [320, 174] width 44 height 14
type input "0"
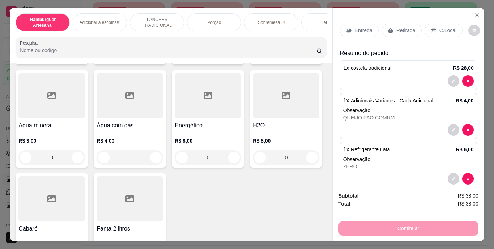
scroll to position [2114, 0]
click at [401, 29] on p "Retirada" at bounding box center [405, 30] width 19 height 7
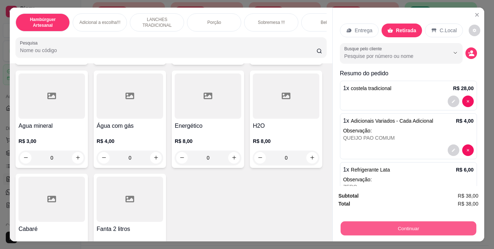
click at [364, 221] on button "Continuar" at bounding box center [408, 228] width 136 height 14
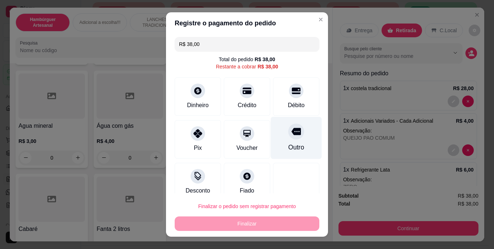
click at [277, 140] on div "Outro" at bounding box center [296, 138] width 51 height 42
type input "R$ 0,00"
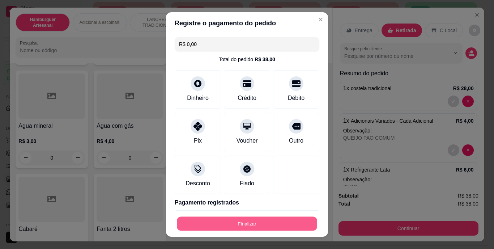
click at [264, 227] on button "Finalizar" at bounding box center [247, 223] width 140 height 14
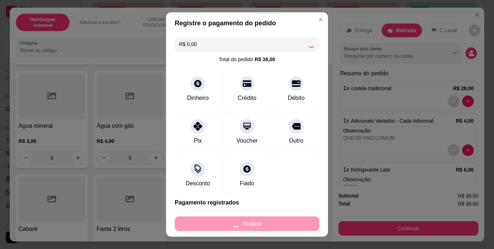
type input "0"
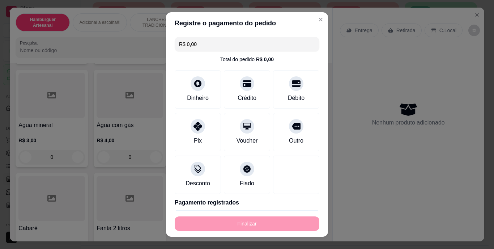
type input "-R$ 38,00"
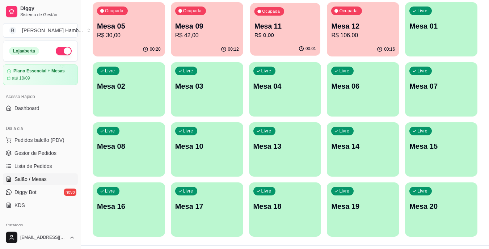
click at [278, 30] on p "Mesa 11" at bounding box center [285, 26] width 62 height 10
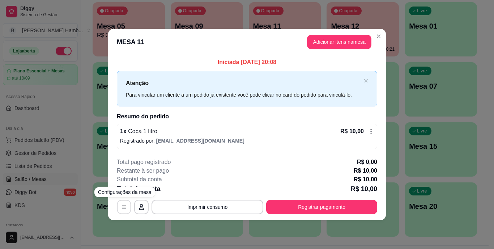
click at [127, 209] on button "button" at bounding box center [124, 207] width 14 height 14
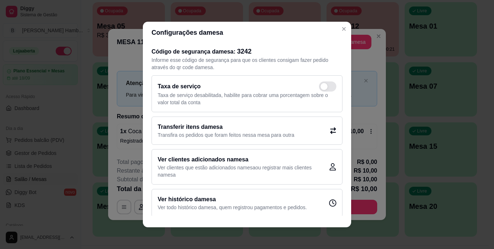
click at [213, 121] on div "Transferir itens da mesa Transfira os pedidos que foram feitos nessa mesa para …" at bounding box center [247, 130] width 191 height 28
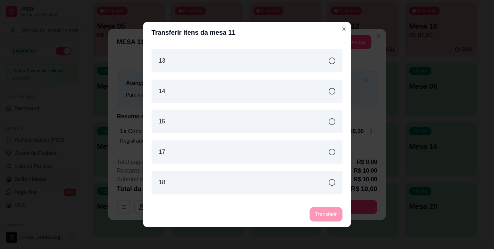
scroll to position [240, 0]
click at [261, 63] on div "13" at bounding box center [247, 61] width 191 height 23
click at [314, 213] on button "Transferir" at bounding box center [326, 214] width 33 height 14
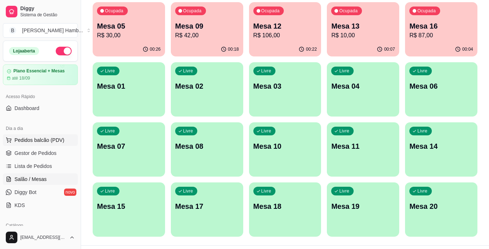
click at [38, 139] on span "Pedidos balcão (PDV)" at bounding box center [39, 139] width 50 height 7
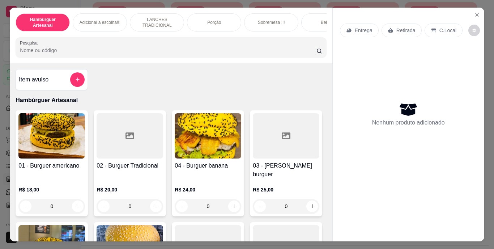
click at [127, 51] on input "Pesquisa" at bounding box center [168, 50] width 297 height 7
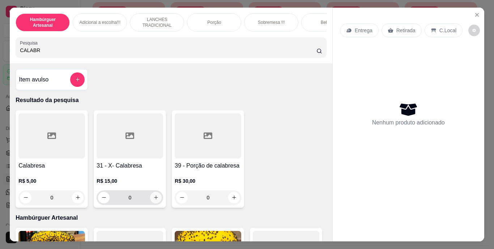
type input "CALABR"
click at [156, 202] on button "increase-product-quantity" at bounding box center [155, 197] width 11 height 11
type input "2"
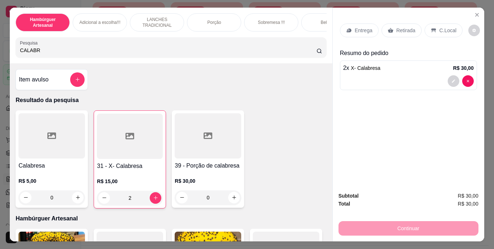
click at [404, 27] on p "Retirada" at bounding box center [405, 30] width 19 height 7
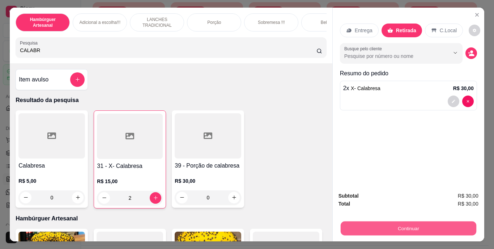
click at [384, 225] on button "Continuar" at bounding box center [408, 228] width 136 height 14
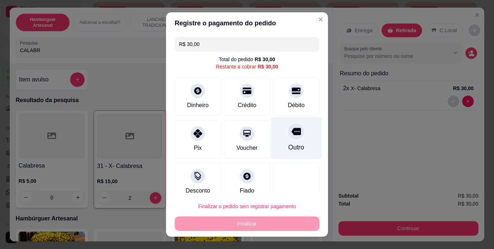
click at [289, 137] on div at bounding box center [296, 132] width 16 height 16
type input "R$ 0,00"
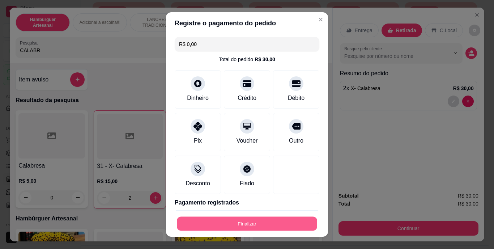
click at [257, 218] on button "Finalizar" at bounding box center [247, 223] width 140 height 14
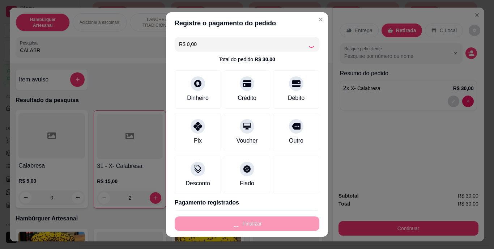
type input "0"
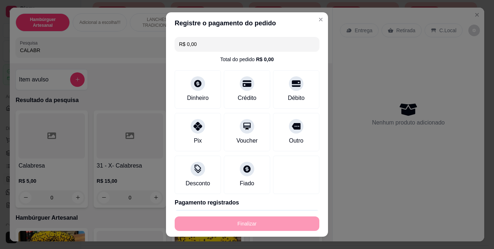
type input "-R$ 30,00"
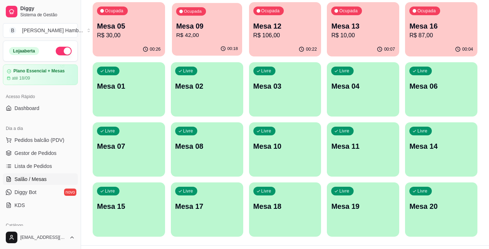
click at [201, 39] on p "R$ 42,00" at bounding box center [207, 35] width 62 height 8
click at [292, 27] on p "Mesa 12" at bounding box center [285, 26] width 62 height 10
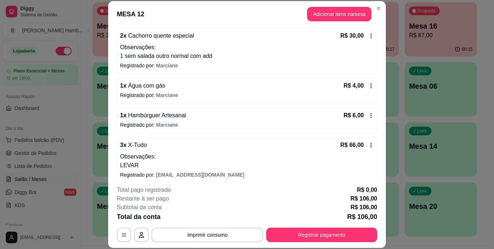
scroll to position [68, 0]
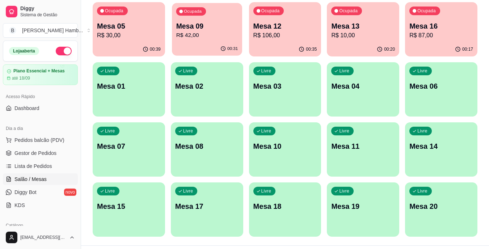
click at [200, 31] on p "R$ 42,00" at bounding box center [207, 35] width 62 height 8
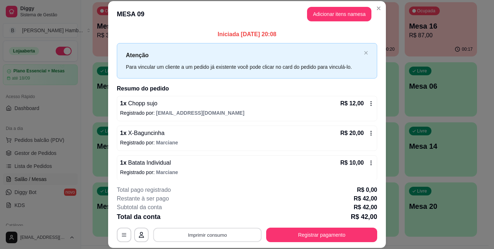
click at [189, 235] on button "Imprimir consumo" at bounding box center [207, 234] width 108 height 14
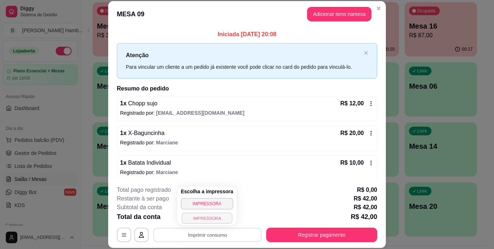
click at [200, 219] on button "IMPRESSORA" at bounding box center [207, 217] width 51 height 11
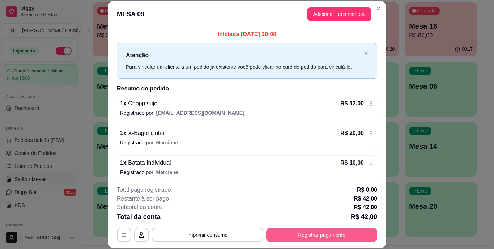
click at [312, 234] on button "Registrar pagamento" at bounding box center [321, 234] width 111 height 14
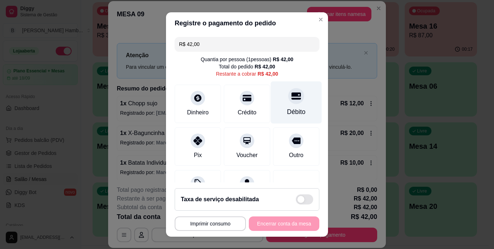
click at [287, 110] on div "Débito" at bounding box center [296, 111] width 18 height 9
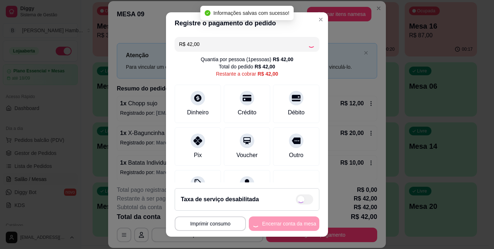
type input "R$ 0,00"
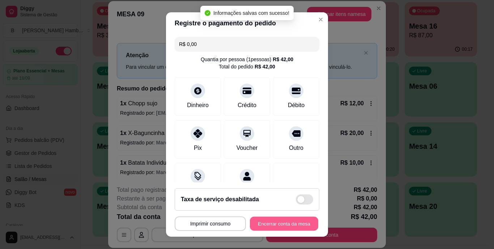
click at [274, 223] on button "Encerrar conta da mesa" at bounding box center [284, 223] width 68 height 14
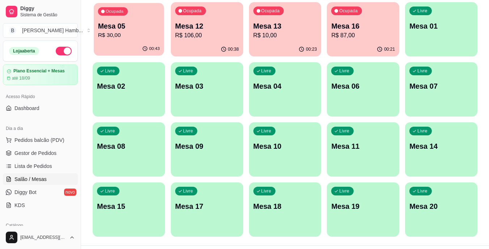
click at [139, 31] on div "Mesa 05 R$ 30,00" at bounding box center [129, 30] width 62 height 18
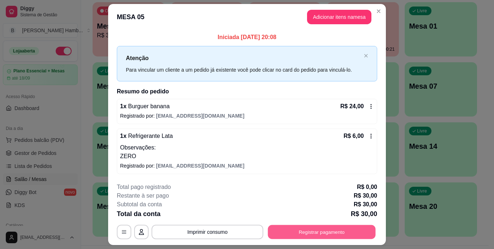
click at [300, 233] on button "Registrar pagamento" at bounding box center [322, 232] width 108 height 14
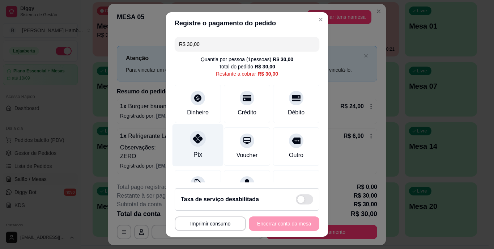
click at [198, 145] on div at bounding box center [198, 139] width 16 height 16
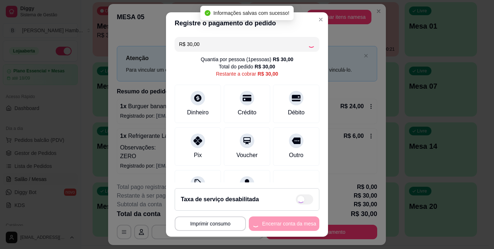
type input "R$ 0,00"
click at [269, 220] on div "**********" at bounding box center [247, 223] width 145 height 14
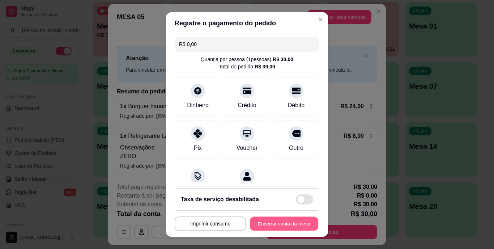
click at [269, 220] on button "Encerrar conta da mesa" at bounding box center [284, 223] width 68 height 14
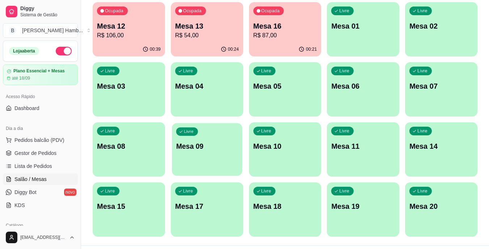
click at [211, 146] on p "Mesa 09" at bounding box center [207, 146] width 62 height 10
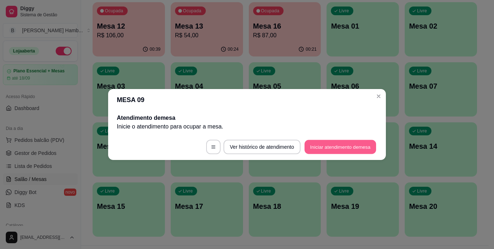
click at [324, 144] on button "Iniciar atendimento de mesa" at bounding box center [340, 147] width 72 height 14
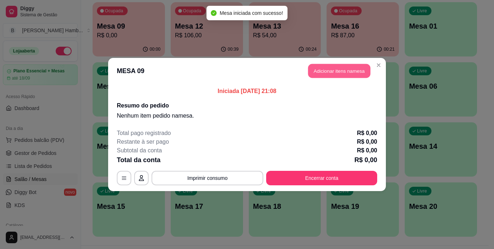
click at [318, 66] on button "Adicionar itens na mesa" at bounding box center [339, 71] width 62 height 14
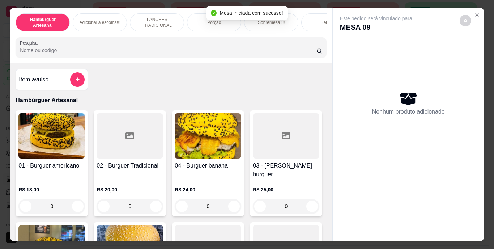
click at [258, 50] on input "Pesquisa" at bounding box center [168, 50] width 297 height 7
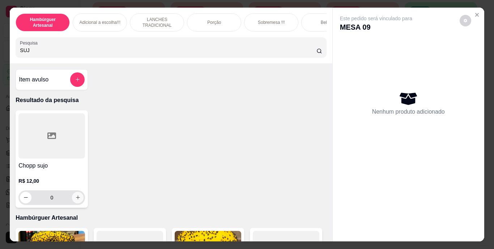
type input "SUJ"
click at [75, 199] on icon "increase-product-quantity" at bounding box center [77, 197] width 5 height 5
type input "1"
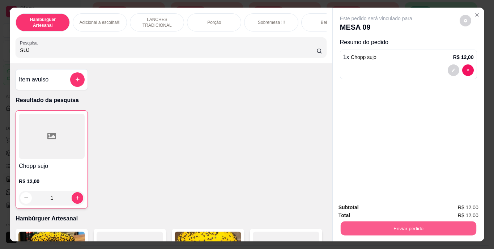
click at [363, 221] on button "Enviar pedido" at bounding box center [408, 228] width 136 height 14
click at [366, 208] on button "Não registrar e enviar pedido" at bounding box center [384, 207] width 73 height 13
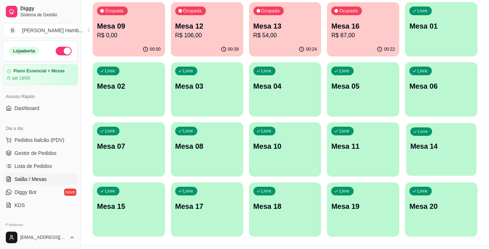
click at [427, 154] on div "Livre Mesa 14" at bounding box center [441, 145] width 70 height 44
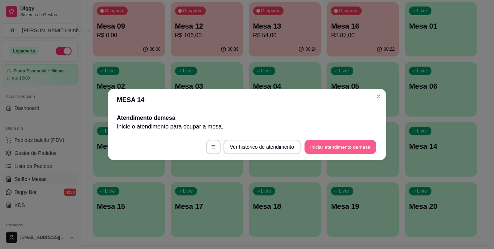
click at [347, 145] on button "Iniciar atendimento de mesa" at bounding box center [340, 147] width 72 height 14
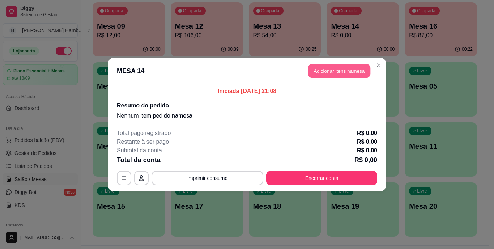
click at [345, 74] on button "Adicionar itens na mesa" at bounding box center [339, 71] width 62 height 14
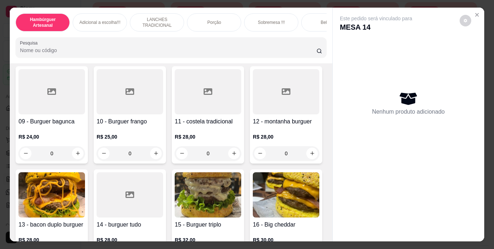
scroll to position [269, 0]
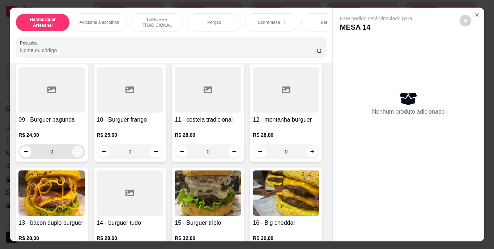
click at [81, 149] on icon "increase-product-quantity" at bounding box center [77, 151] width 5 height 5
type input "1"
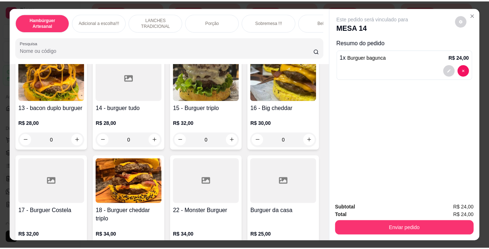
scroll to position [453, 0]
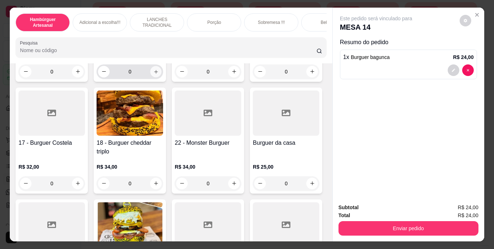
click at [150, 77] on button "increase-product-quantity" at bounding box center [155, 71] width 11 height 11
type input "1"
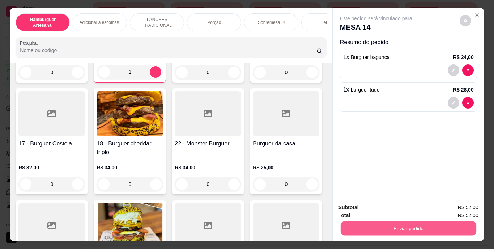
click at [350, 227] on button "Enviar pedido" at bounding box center [408, 228] width 136 height 14
click at [365, 209] on button "Não registrar e enviar pedido" at bounding box center [384, 207] width 73 height 13
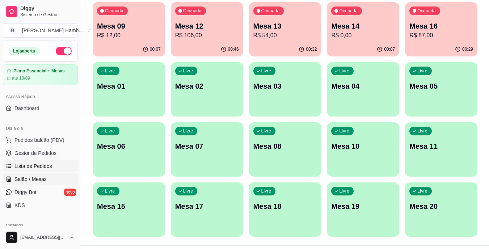
click at [50, 165] on span "Lista de Pedidos" at bounding box center [33, 165] width 38 height 7
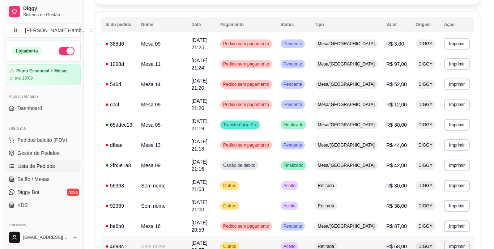
scroll to position [71, 0]
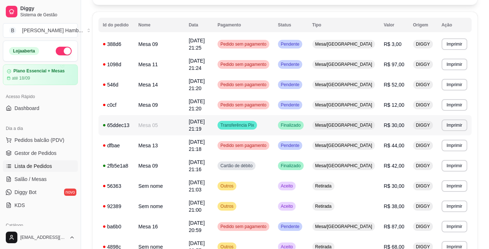
click at [377, 116] on td "Mesa/[GEOGRAPHIC_DATA]" at bounding box center [344, 125] width 72 height 20
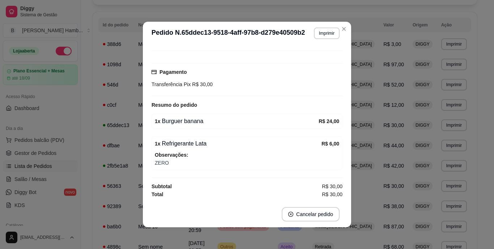
scroll to position [55, 0]
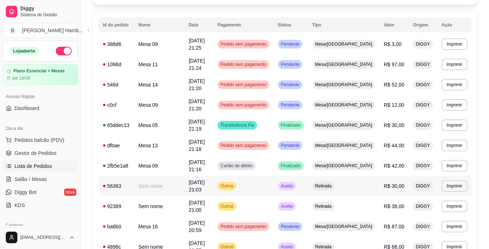
click at [385, 183] on span "R$ 30,00" at bounding box center [393, 186] width 21 height 6
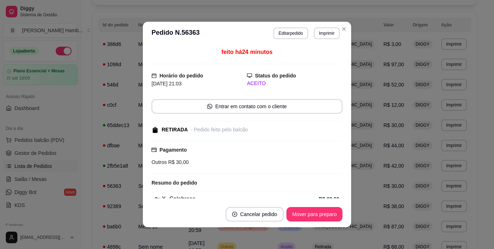
scroll to position [37, 0]
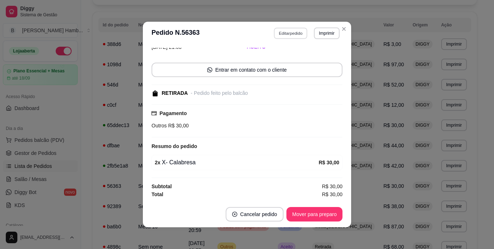
click at [288, 33] on button "Editar pedido" at bounding box center [291, 32] width 34 height 11
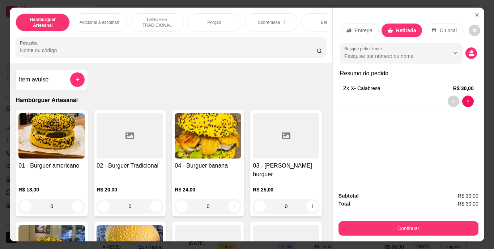
click at [245, 60] on div "Hambúrguer Artesanal Adicional a escolha!!! LANCHES TRADICIONAL Porção Sobremes…" at bounding box center [171, 36] width 322 height 56
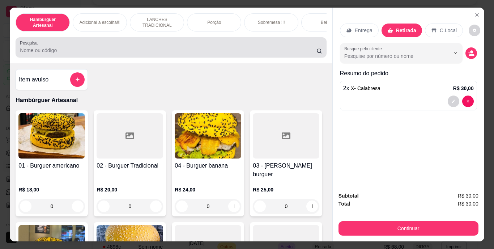
click at [246, 49] on div at bounding box center [171, 47] width 302 height 14
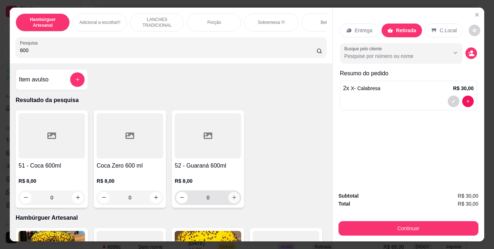
type input "600"
click at [232, 198] on icon "increase-product-quantity" at bounding box center [233, 197] width 5 height 5
type input "1"
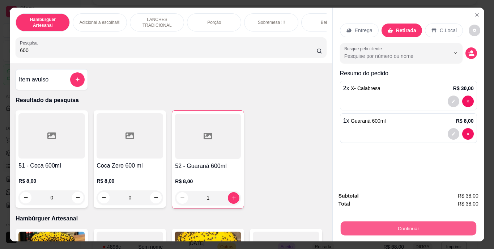
click at [362, 229] on button "Continuar" at bounding box center [408, 228] width 136 height 14
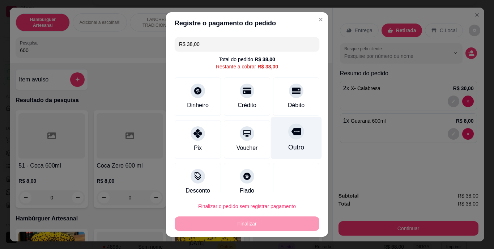
click at [288, 137] on div at bounding box center [296, 132] width 16 height 16
type input "R$ 0,00"
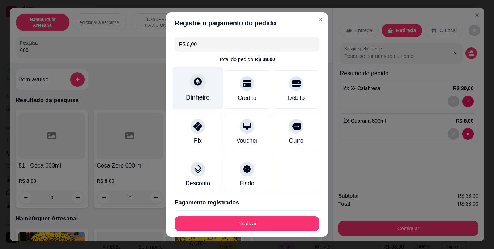
click at [195, 96] on div "Dinheiro" at bounding box center [198, 97] width 24 height 9
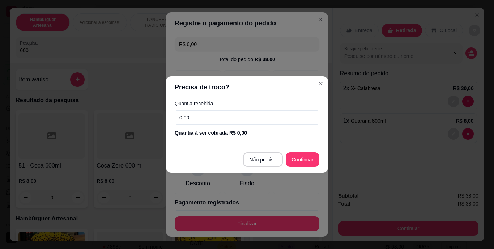
click at [228, 115] on input "0,00" at bounding box center [247, 117] width 145 height 14
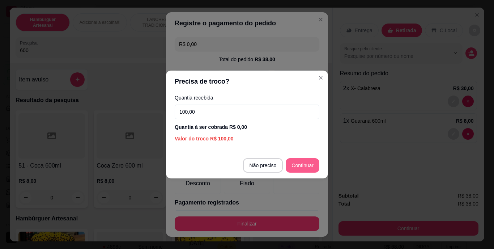
type input "100,00"
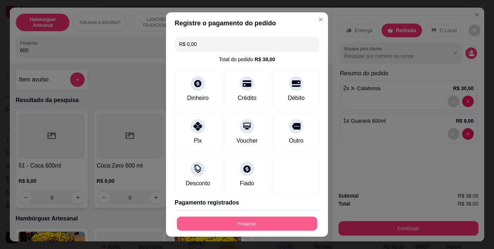
click at [272, 219] on button "Finalizar" at bounding box center [247, 223] width 140 height 14
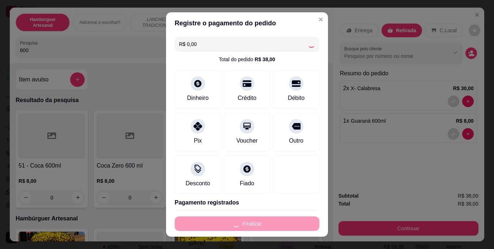
type input "0"
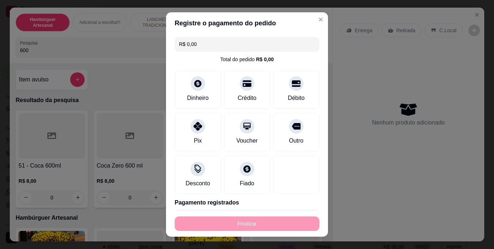
type input "-R$ 38,00"
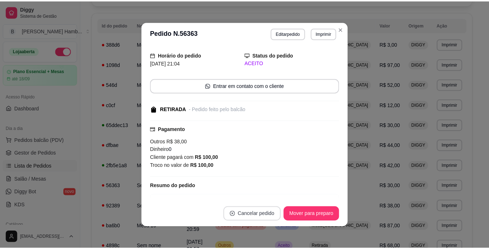
scroll to position [52, 0]
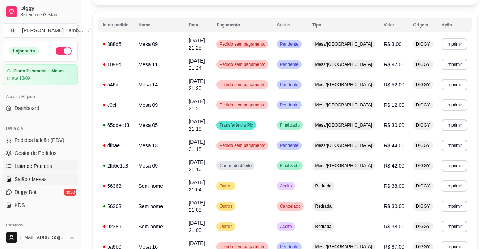
click at [37, 179] on span "Salão / Mesas" at bounding box center [30, 178] width 32 height 7
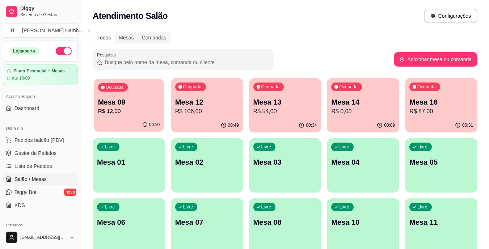
click at [111, 111] on p "R$ 12,00" at bounding box center [129, 111] width 62 height 8
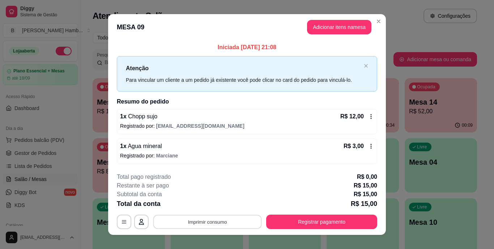
click at [190, 220] on button "Imprimir consumo" at bounding box center [207, 221] width 108 height 14
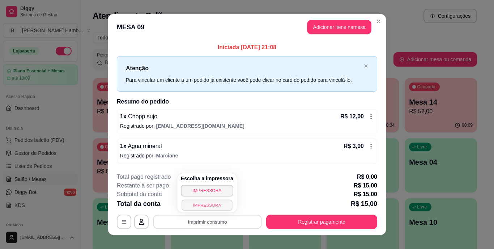
click at [198, 205] on button "IMPRESSORA" at bounding box center [207, 204] width 51 height 11
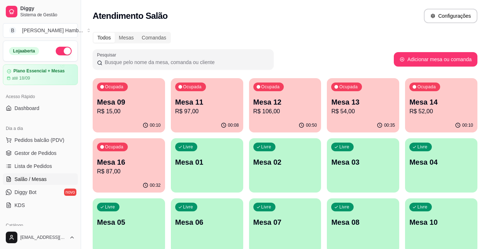
click at [208, 172] on div "Livre Mesa 01" at bounding box center [207, 161] width 72 height 46
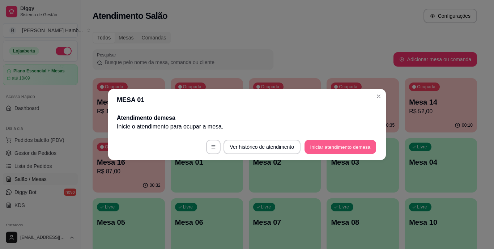
click at [325, 144] on button "Iniciar atendimento de mesa" at bounding box center [340, 147] width 72 height 14
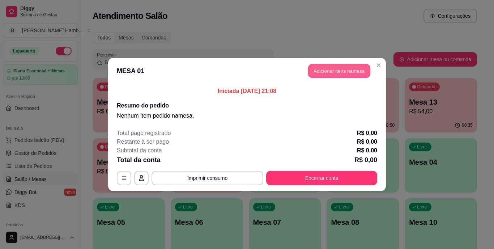
click at [335, 69] on button "Adicionar itens na mesa" at bounding box center [339, 71] width 62 height 14
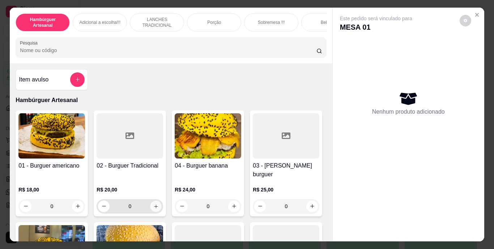
click at [155, 203] on icon "increase-product-quantity" at bounding box center [155, 205] width 5 height 5
type input "1"
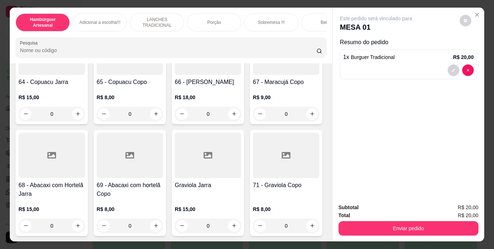
scroll to position [2527, 0]
type input "2"
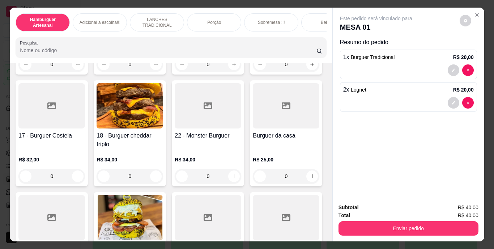
scroll to position [0, 0]
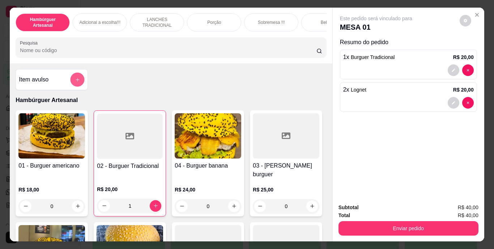
click at [75, 80] on icon "add-separate-item" at bounding box center [77, 79] width 5 height 5
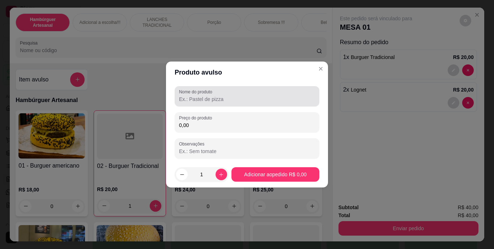
click at [183, 95] on div at bounding box center [247, 96] width 136 height 14
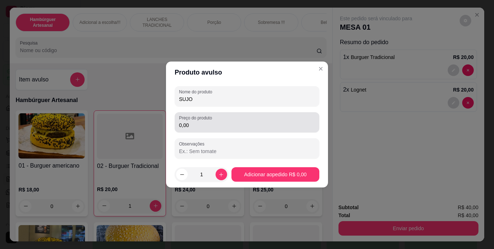
type input "SUJO"
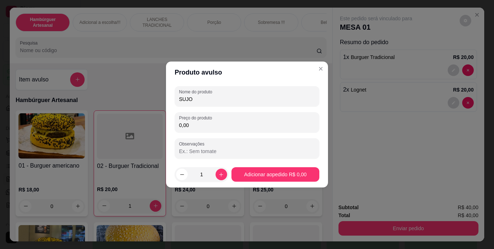
click at [191, 125] on input "0,00" at bounding box center [247, 125] width 136 height 7
type input "2,00"
click at [218, 172] on icon "increase-product-quantity" at bounding box center [220, 174] width 5 height 5
type input "2"
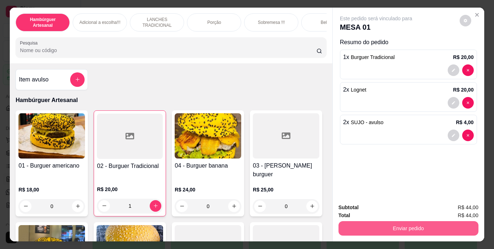
click at [387, 226] on button "Enviar pedido" at bounding box center [408, 228] width 140 height 14
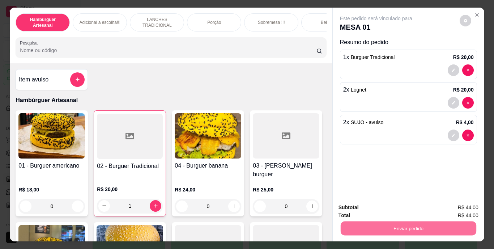
click at [385, 203] on button "Não registrar e enviar pedido" at bounding box center [384, 207] width 73 height 13
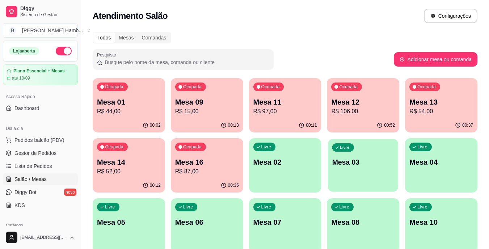
click at [367, 181] on div "Livre Mesa 03" at bounding box center [363, 161] width 70 height 44
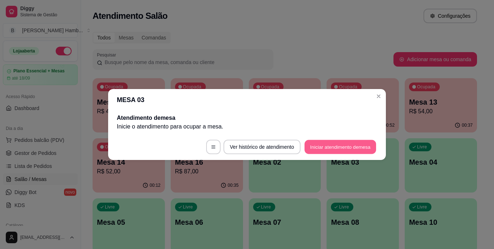
click at [342, 152] on button "Iniciar atendimento de mesa" at bounding box center [340, 147] width 72 height 14
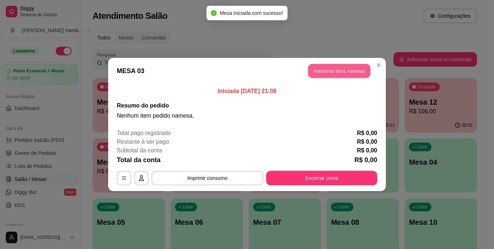
click at [355, 69] on button "Adicionar itens na mesa" at bounding box center [339, 71] width 62 height 14
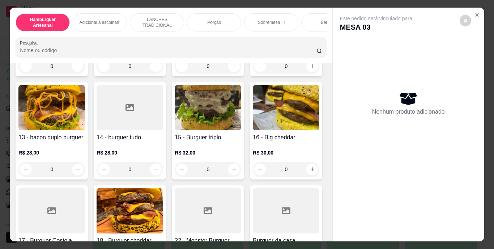
scroll to position [357, 0]
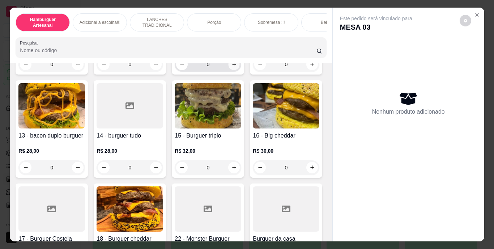
click at [231, 67] on icon "increase-product-quantity" at bounding box center [233, 63] width 5 height 5
type input "1"
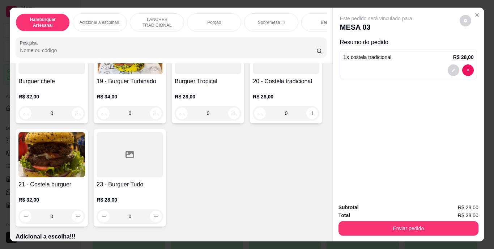
scroll to position [647, 0]
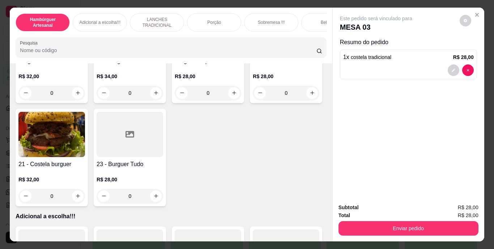
type input "1"
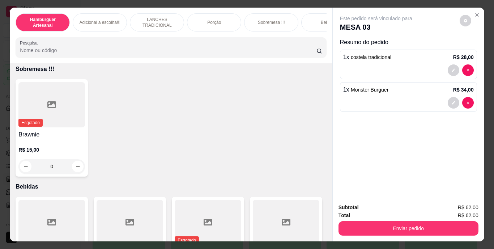
scroll to position [1704, 0]
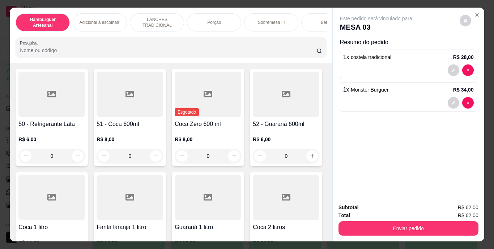
type input "1"
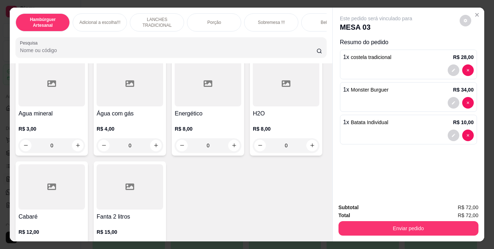
scroll to position [2145, 0]
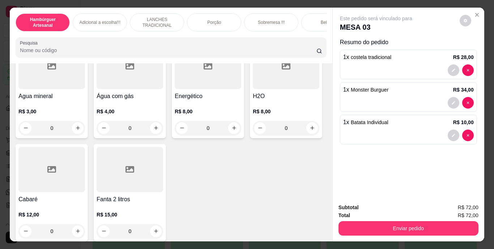
type input "1"
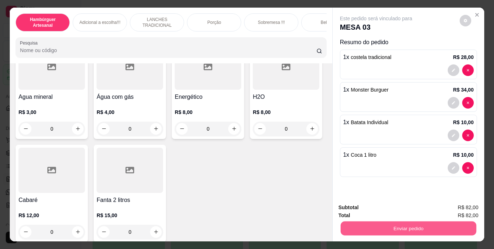
click at [347, 227] on button "Enviar pedido" at bounding box center [408, 228] width 136 height 14
click at [358, 204] on button "Não registrar e enviar pedido" at bounding box center [384, 207] width 73 height 13
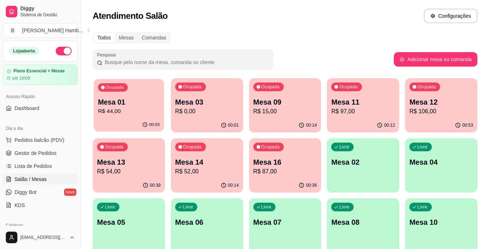
click at [148, 111] on p "R$ 44,00" at bounding box center [129, 111] width 62 height 8
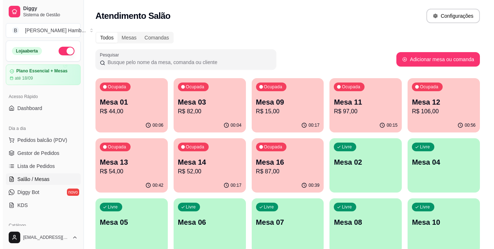
scroll to position [93, 0]
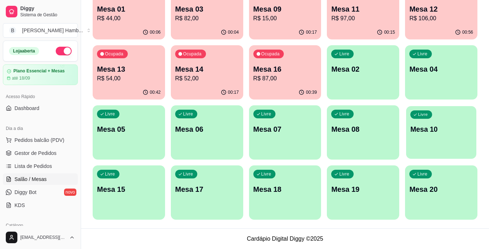
click at [417, 142] on div "Livre Mesa 10" at bounding box center [441, 128] width 70 height 44
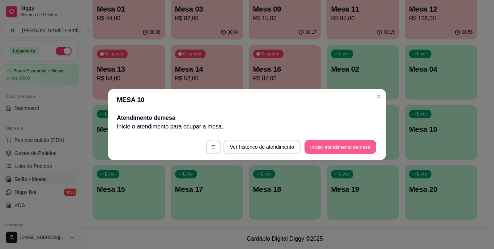
click at [342, 146] on button "Iniciar atendimento de mesa" at bounding box center [340, 147] width 72 height 14
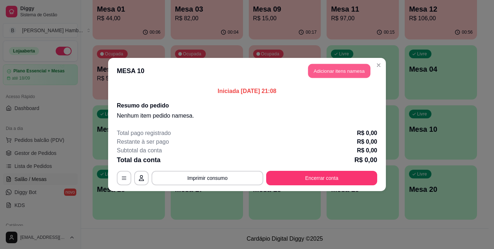
click at [330, 68] on button "Adicionar itens na mesa" at bounding box center [339, 71] width 62 height 14
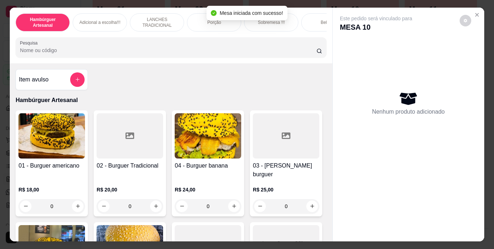
click at [250, 54] on input "Pesquisa" at bounding box center [168, 50] width 297 height 7
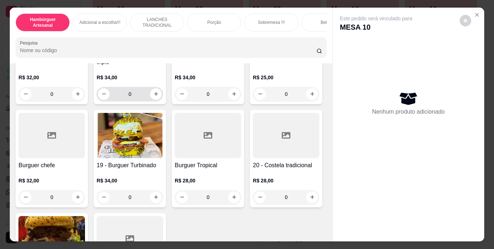
scroll to position [539, 0]
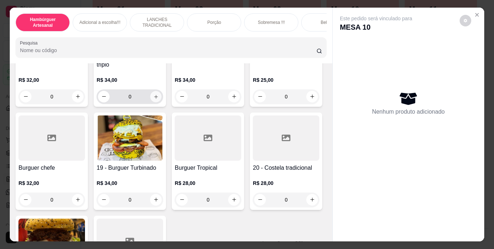
click at [159, 99] on icon "increase-product-quantity" at bounding box center [155, 96] width 5 height 5
type input "1"
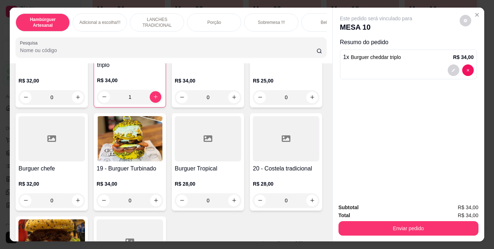
click at [235, 54] on input "Pesquisa" at bounding box center [168, 50] width 297 height 7
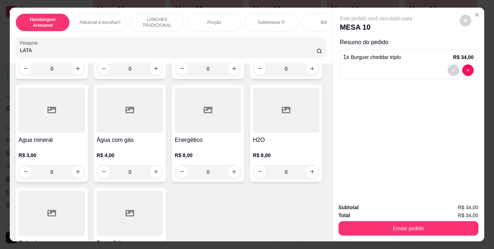
scroll to position [2219, 0]
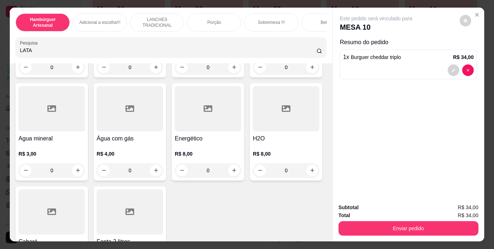
type input "LATA"
type input "1"
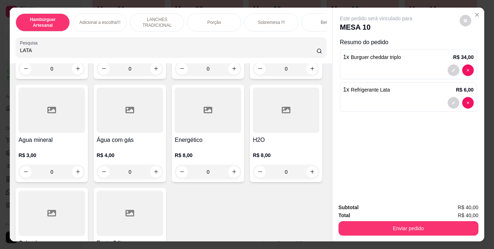
scroll to position [2220, 0]
click at [450, 94] on div "1 x Refrigerante Lata R$ 6,00" at bounding box center [408, 97] width 137 height 30
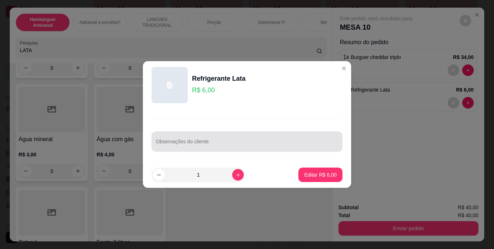
click at [309, 135] on div at bounding box center [247, 141] width 182 height 14
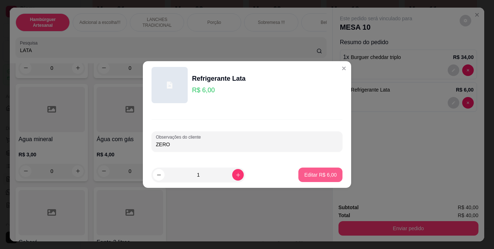
type input "ZERO"
click at [321, 178] on button "Editar R$ 6,00" at bounding box center [320, 175] width 43 height 14
type input "0"
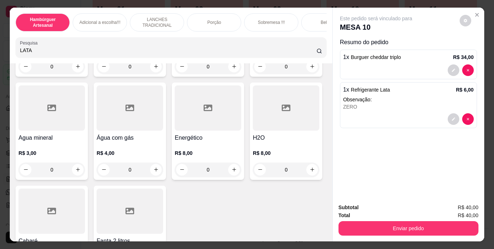
scroll to position [2219, 0]
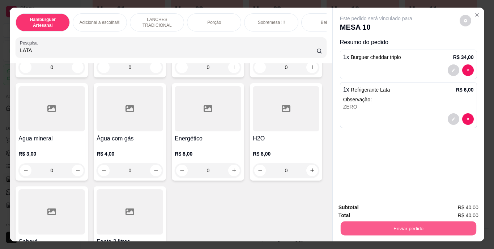
click at [364, 225] on button "Enviar pedido" at bounding box center [408, 228] width 136 height 14
click at [367, 208] on button "Não registrar e enviar pedido" at bounding box center [384, 207] width 73 height 13
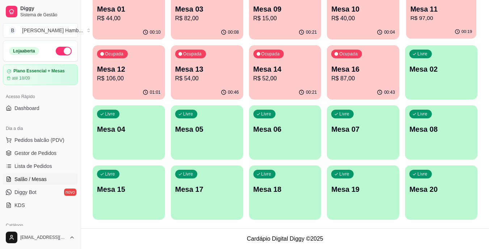
click at [425, 24] on div "Ocupada Mesa 11 R$ 97,00" at bounding box center [441, 5] width 70 height 39
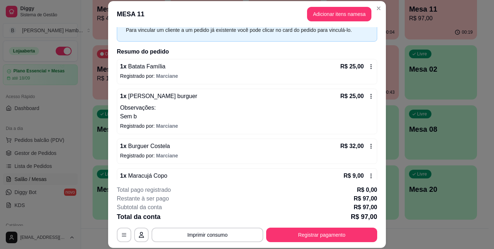
scroll to position [37, 0]
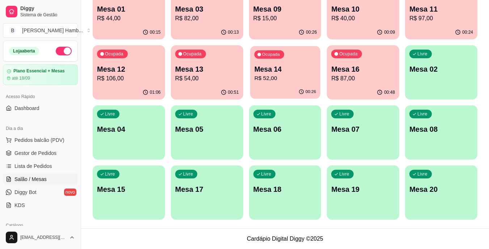
click at [292, 77] on p "R$ 52,00" at bounding box center [285, 78] width 62 height 8
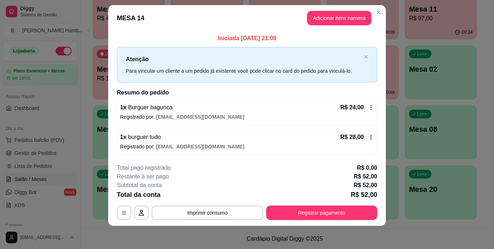
scroll to position [9, 0]
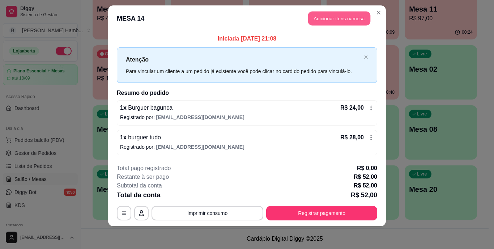
click at [329, 23] on button "Adicionar itens na mesa" at bounding box center [339, 19] width 62 height 14
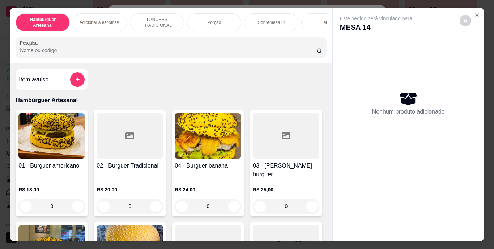
click at [225, 52] on input "Pesquisa" at bounding box center [168, 50] width 297 height 7
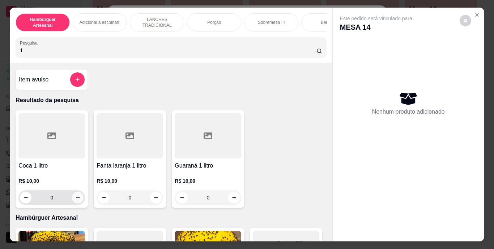
type input "1"
click at [76, 199] on icon "increase-product-quantity" at bounding box center [78, 198] width 4 height 4
type input "1"
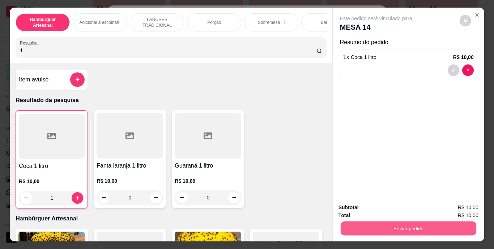
click at [359, 222] on button "Enviar pedido" at bounding box center [408, 228] width 136 height 14
click at [361, 210] on button "Não registrar e enviar pedido" at bounding box center [384, 208] width 75 height 14
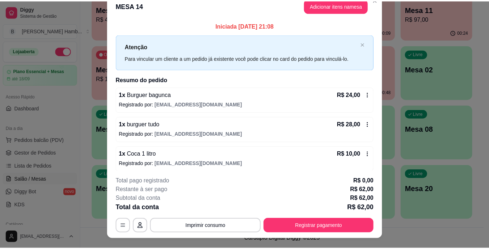
scroll to position [0, 0]
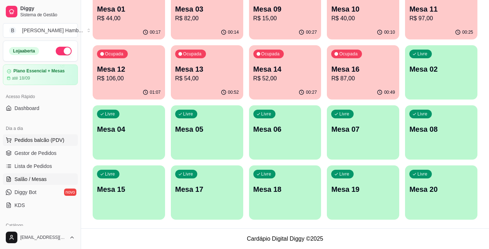
click at [58, 136] on button "Pedidos balcão (PDV)" at bounding box center [40, 140] width 75 height 12
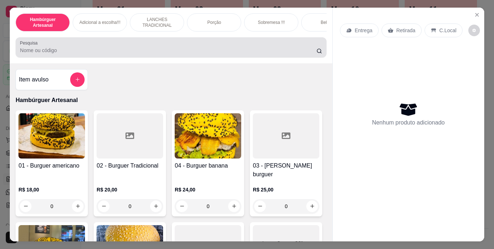
click at [129, 57] on div "Pesquisa" at bounding box center [171, 47] width 311 height 20
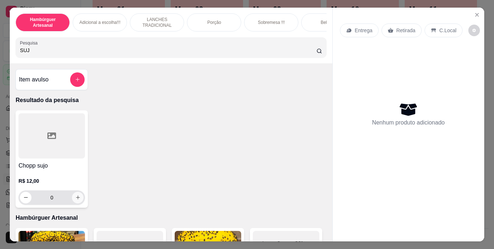
type input "SUJ"
click at [78, 196] on button "increase-product-quantity" at bounding box center [77, 197] width 11 height 11
type input "1"
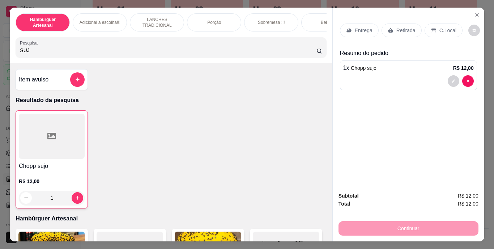
click at [403, 27] on p "Retirada" at bounding box center [405, 30] width 19 height 7
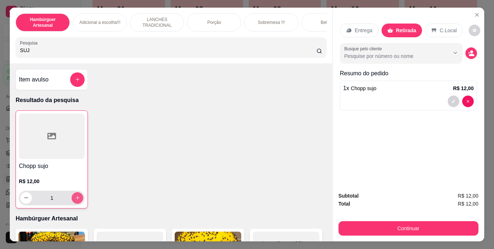
click at [74, 203] on button "increase-product-quantity" at bounding box center [78, 198] width 12 height 12
type input "2"
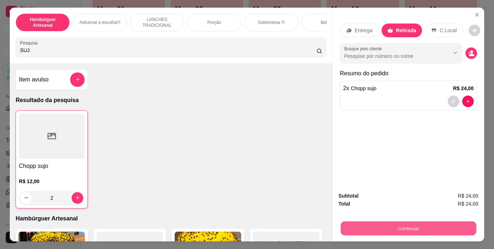
click at [348, 224] on button "Continuar" at bounding box center [408, 228] width 136 height 14
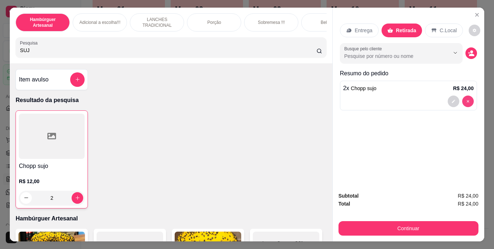
drag, startPoint x: 461, startPoint y: 105, endPoint x: 464, endPoint y: 98, distance: 7.4
click at [464, 98] on div "2 x Chopp sujo R$ 24,00" at bounding box center [408, 96] width 137 height 30
click at [21, 203] on button "decrease-product-quantity" at bounding box center [26, 197] width 11 height 11
type input "1"
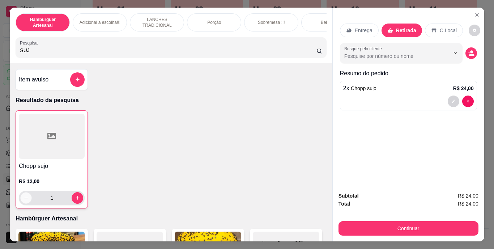
click at [21, 203] on button "decrease-product-quantity" at bounding box center [26, 197] width 11 height 11
type input "0"
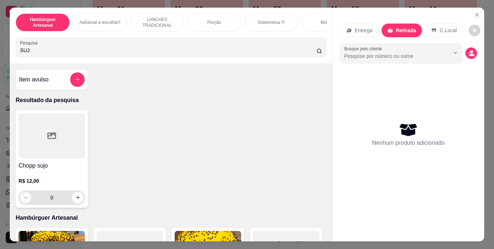
click at [23, 200] on icon "decrease-product-quantity" at bounding box center [25, 197] width 5 height 5
click at [145, 54] on input "SUJ" at bounding box center [168, 50] width 297 height 7
type input "S"
type input "LIM"
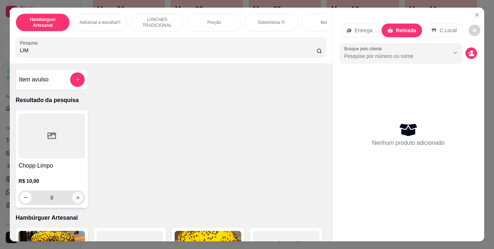
click at [75, 200] on icon "increase-product-quantity" at bounding box center [77, 197] width 5 height 5
type input "1"
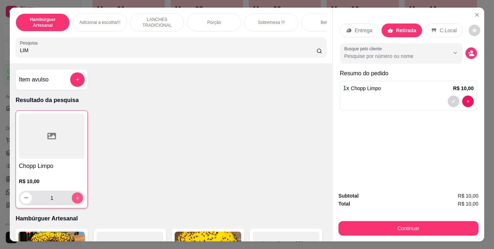
click at [75, 200] on icon "increase-product-quantity" at bounding box center [77, 197] width 5 height 5
type input "2"
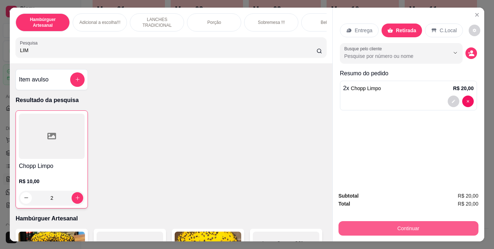
click at [371, 229] on button "Continuar" at bounding box center [408, 228] width 140 height 14
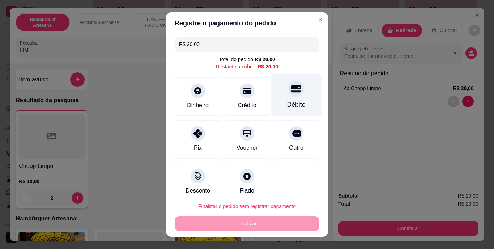
click at [287, 102] on div "Débito" at bounding box center [296, 104] width 18 height 9
type input "R$ 0,00"
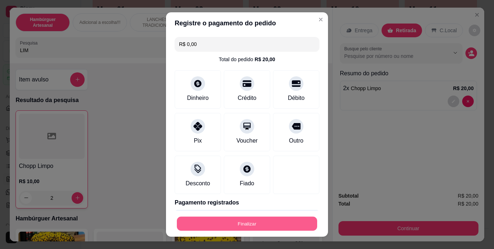
click at [257, 220] on button "Finalizar" at bounding box center [247, 223] width 140 height 14
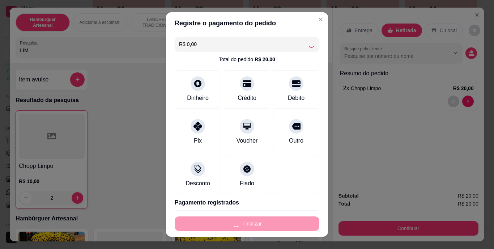
type input "0"
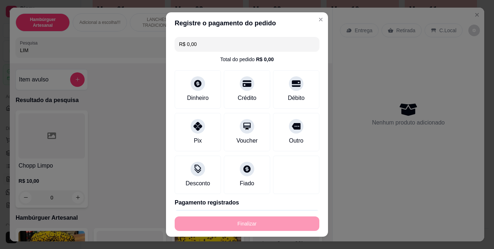
type input "-R$ 20,00"
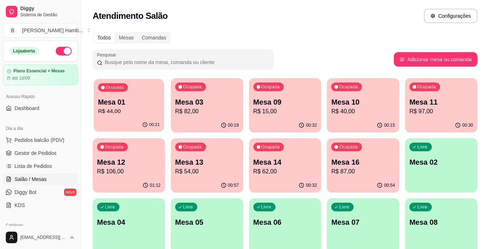
click at [138, 120] on div "00:21" at bounding box center [129, 125] width 70 height 14
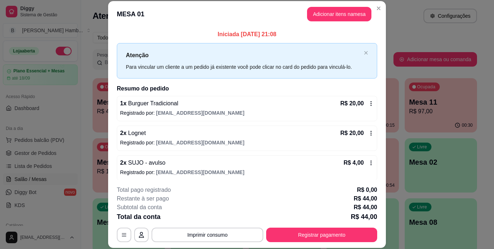
scroll to position [4, 0]
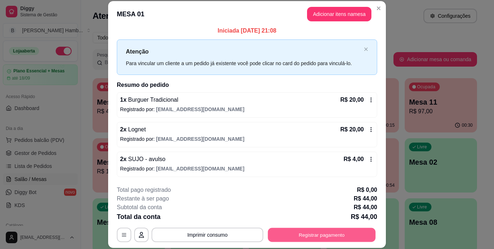
click at [286, 230] on button "Registrar pagamento" at bounding box center [322, 234] width 108 height 14
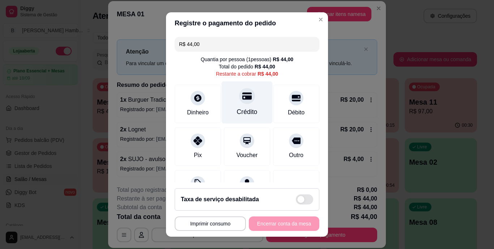
click at [239, 108] on div "Crédito" at bounding box center [247, 111] width 21 height 9
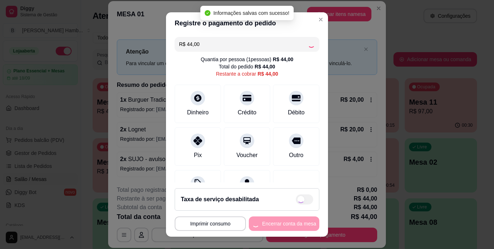
type input "R$ 0,00"
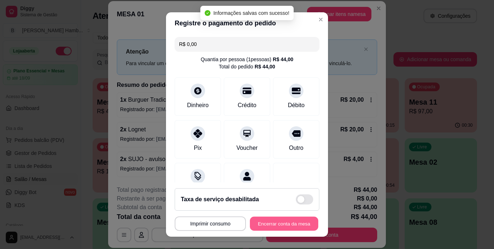
click at [280, 224] on button "Encerrar conta da mesa" at bounding box center [284, 223] width 68 height 14
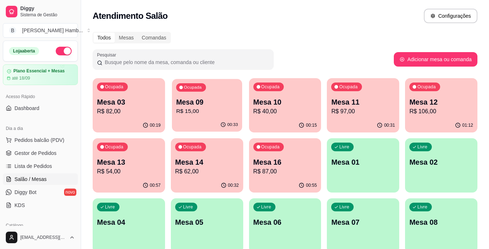
click at [200, 103] on p "Mesa 09" at bounding box center [207, 102] width 62 height 10
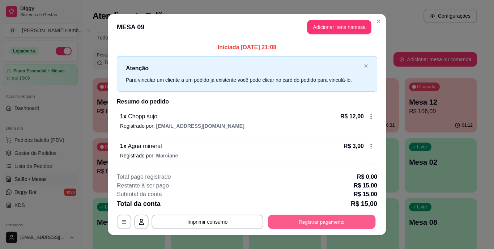
click at [283, 216] on button "Registrar pagamento" at bounding box center [322, 221] width 108 height 14
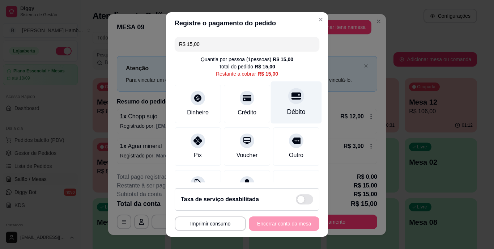
click at [283, 105] on div "Débito" at bounding box center [296, 102] width 51 height 42
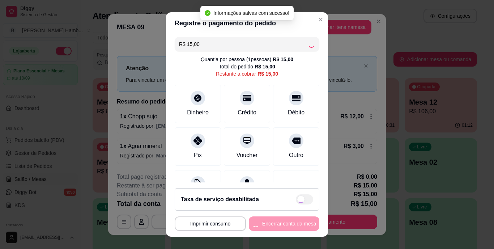
type input "R$ 0,00"
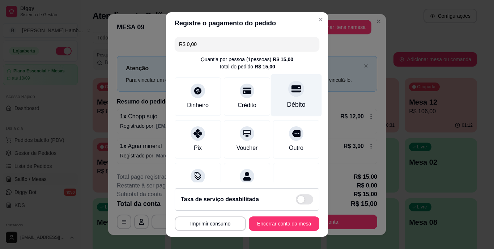
click at [287, 107] on div "Débito" at bounding box center [296, 104] width 18 height 9
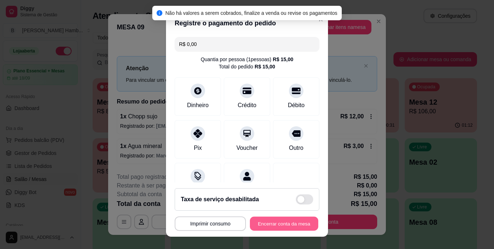
click at [271, 223] on button "Encerrar conta da mesa" at bounding box center [284, 223] width 68 height 14
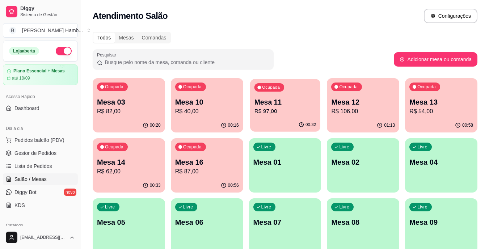
click at [296, 104] on p "Mesa 11" at bounding box center [285, 102] width 62 height 10
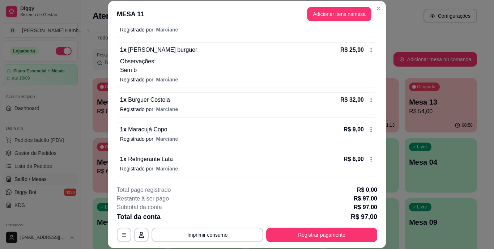
scroll to position [83, 0]
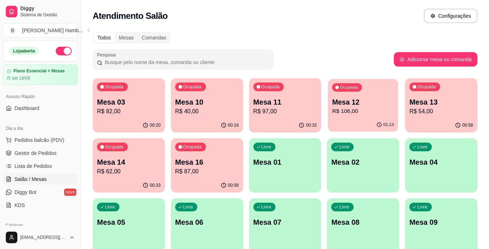
click at [358, 106] on p "Mesa 12" at bounding box center [363, 102] width 62 height 10
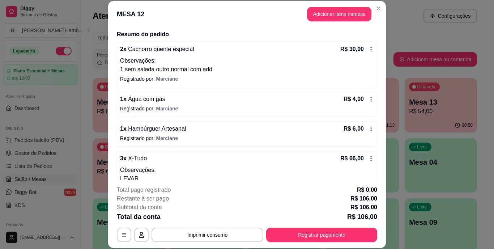
scroll to position [74, 0]
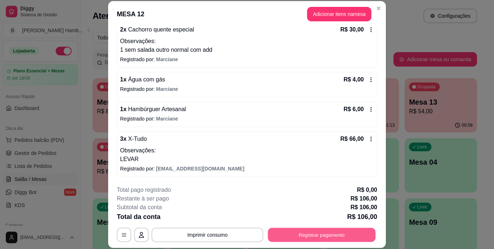
click at [288, 239] on button "Registrar pagamento" at bounding box center [322, 234] width 108 height 14
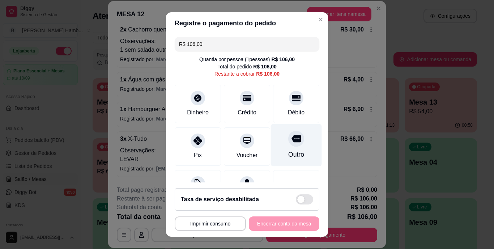
click at [288, 159] on div "Outro" at bounding box center [296, 154] width 16 height 9
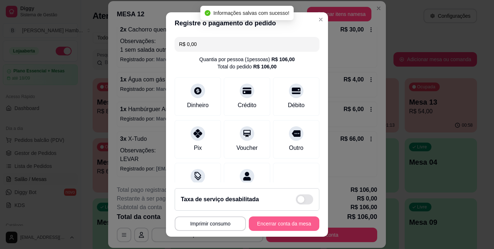
type input "R$ 0,00"
click at [274, 223] on button "Encerrar conta da mesa" at bounding box center [284, 223] width 68 height 14
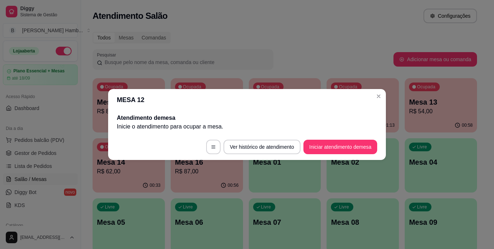
scroll to position [0, 0]
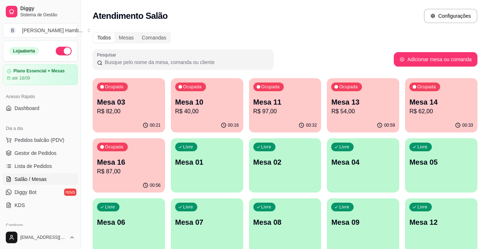
click at [348, 110] on p "R$ 54,00" at bounding box center [363, 111] width 64 height 9
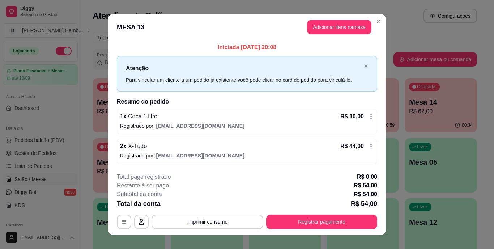
scroll to position [9, 0]
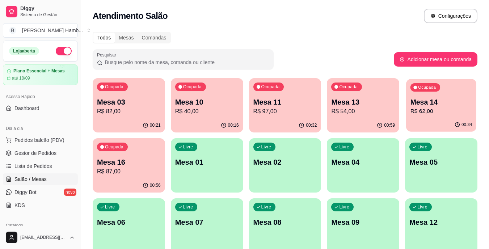
click at [430, 108] on p "R$ 62,00" at bounding box center [441, 111] width 62 height 8
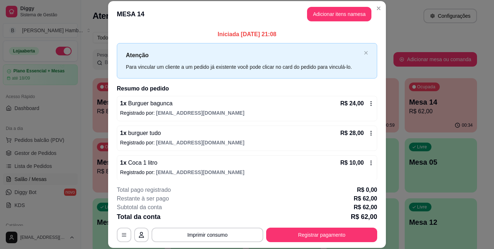
scroll to position [4, 0]
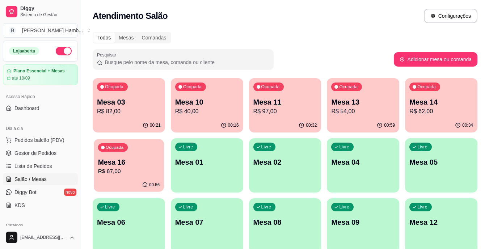
click at [117, 182] on div "00:56" at bounding box center [129, 185] width 70 height 14
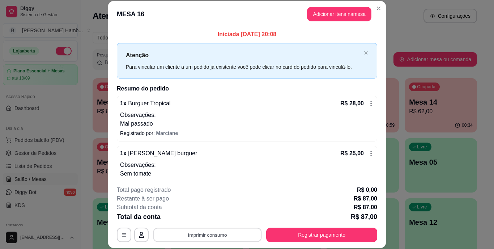
click at [182, 231] on button "Imprimir consumo" at bounding box center [207, 234] width 108 height 14
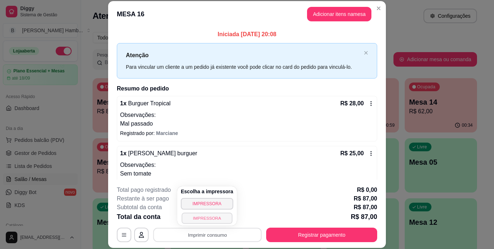
click at [191, 216] on button "IMPRESSORA" at bounding box center [207, 217] width 51 height 11
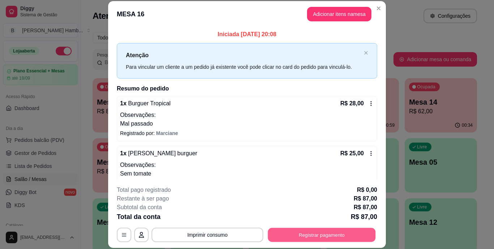
click at [279, 233] on button "Registrar pagamento" at bounding box center [322, 234] width 108 height 14
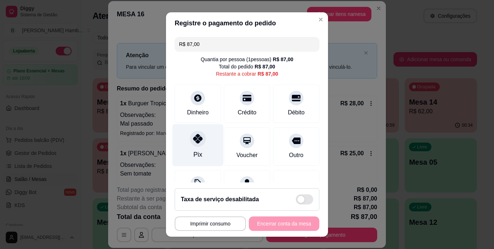
click at [196, 142] on icon at bounding box center [197, 138] width 9 height 9
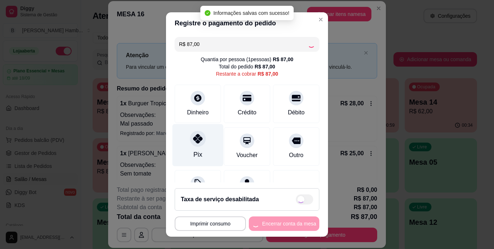
type input "R$ 0,00"
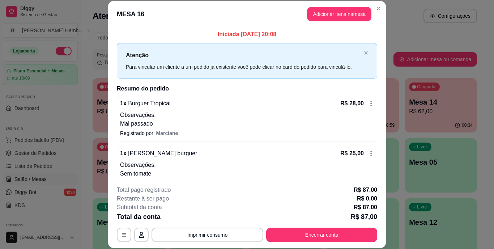
scroll to position [74, 0]
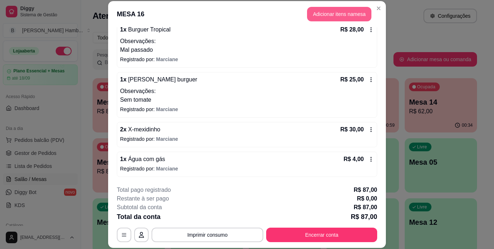
click at [329, 11] on button "Adicionar itens na mesa" at bounding box center [339, 14] width 64 height 14
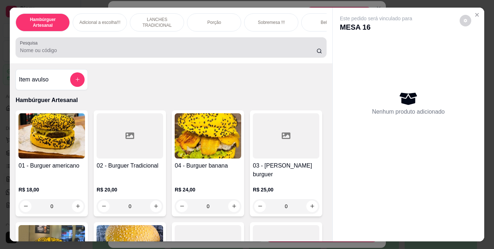
click at [250, 47] on div at bounding box center [171, 47] width 302 height 14
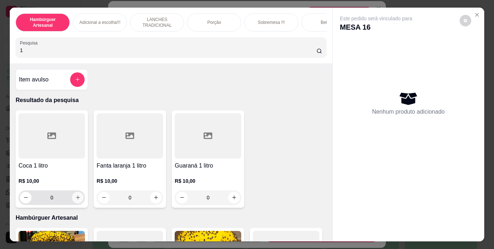
type input "1"
click at [75, 200] on icon "increase-product-quantity" at bounding box center [77, 197] width 5 height 5
type input "1"
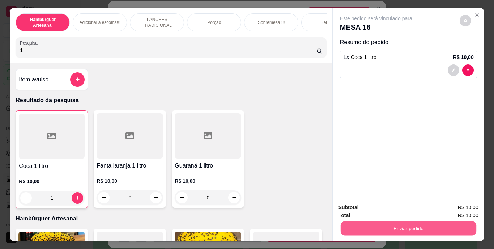
click at [375, 222] on button "Enviar pedido" at bounding box center [408, 228] width 136 height 14
click at [375, 210] on button "Não registrar e enviar pedido" at bounding box center [384, 207] width 73 height 13
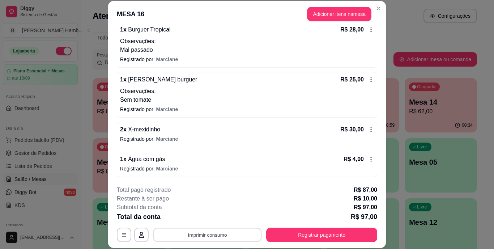
click at [213, 232] on button "Imprimir consumo" at bounding box center [207, 234] width 108 height 14
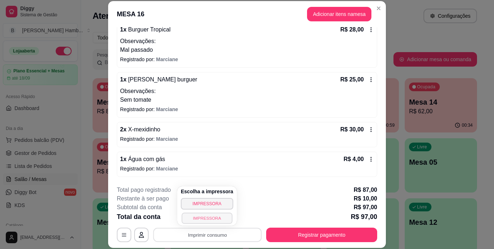
click at [208, 216] on button "IMPRESSORA" at bounding box center [207, 217] width 51 height 11
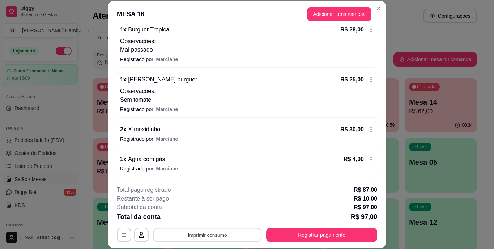
click at [201, 237] on button "Imprimir consumo" at bounding box center [207, 234] width 108 height 14
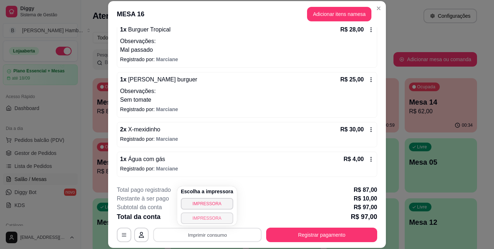
click at [200, 217] on button "IMPRESSORA" at bounding box center [207, 218] width 52 height 12
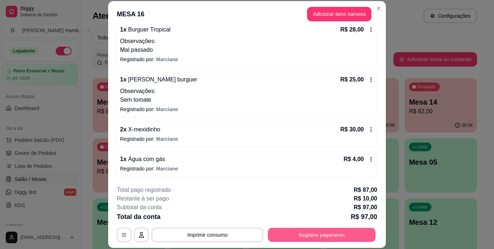
click at [293, 236] on button "Registrar pagamento" at bounding box center [322, 234] width 108 height 14
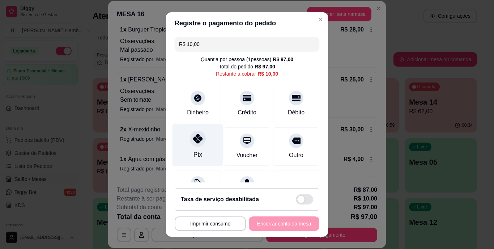
click at [190, 139] on div at bounding box center [198, 139] width 16 height 16
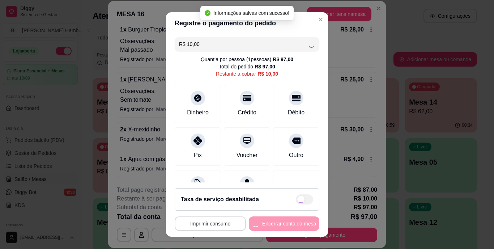
type input "R$ 0,00"
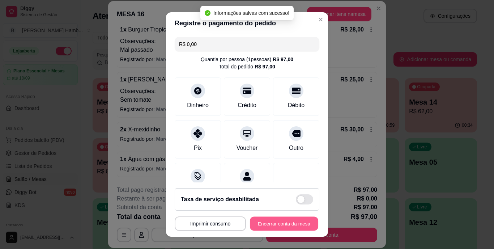
click at [270, 222] on button "Encerrar conta da mesa" at bounding box center [284, 223] width 68 height 14
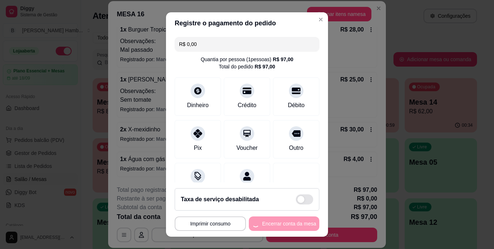
scroll to position [0, 0]
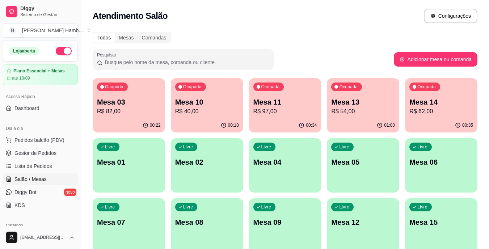
click at [302, 101] on p "Mesa 11" at bounding box center [285, 102] width 64 height 10
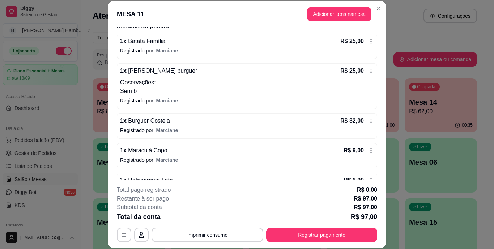
scroll to position [63, 0]
click at [197, 232] on button "Imprimir consumo" at bounding box center [207, 234] width 108 height 14
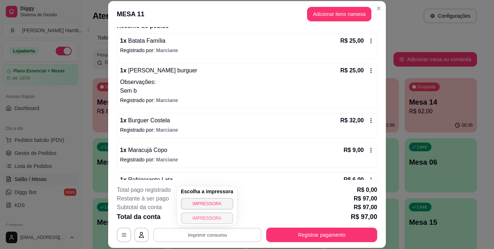
click at [192, 220] on button "IMPRESSORA" at bounding box center [207, 218] width 52 height 12
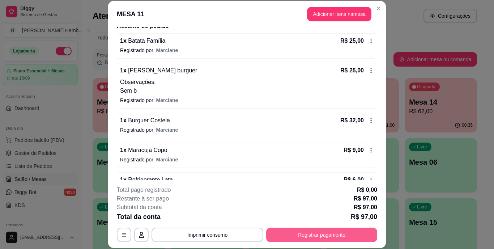
click at [286, 229] on button "Registrar pagamento" at bounding box center [321, 234] width 111 height 14
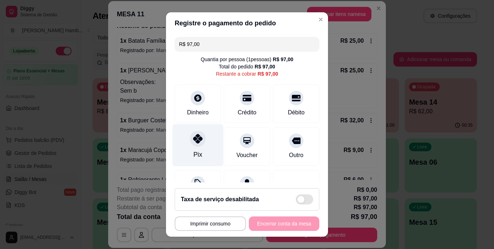
click at [197, 145] on div at bounding box center [198, 139] width 16 height 16
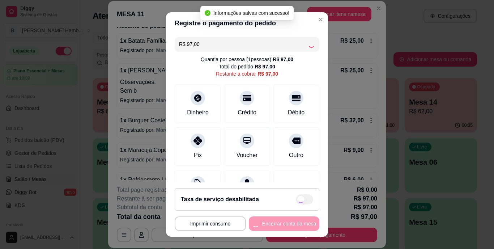
type input "R$ 0,00"
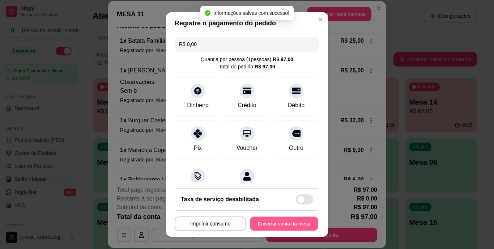
click at [268, 223] on button "Encerrar conta da mesa" at bounding box center [284, 223] width 68 height 14
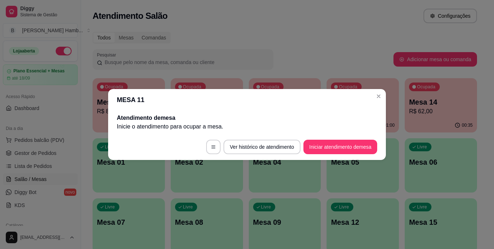
scroll to position [0, 0]
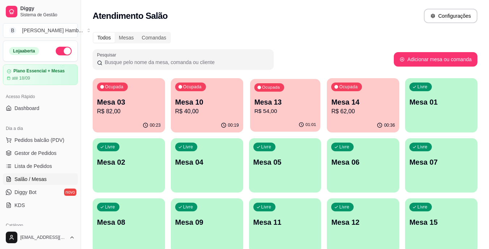
click at [264, 100] on p "Mesa 13" at bounding box center [285, 102] width 62 height 10
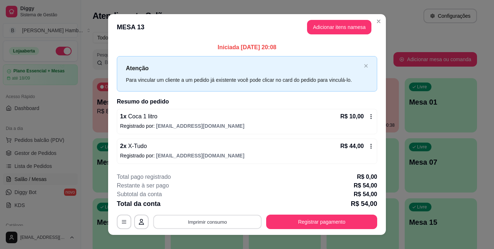
click at [211, 220] on button "Imprimir consumo" at bounding box center [207, 221] width 108 height 14
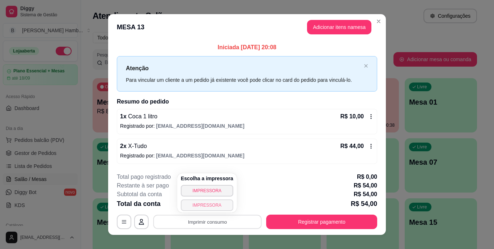
click at [217, 203] on button "IMPRESSORA" at bounding box center [207, 205] width 52 height 12
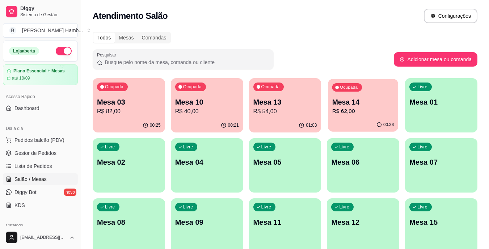
click at [378, 96] on div "Ocupada Mesa 14 R$ 62,00" at bounding box center [363, 98] width 70 height 39
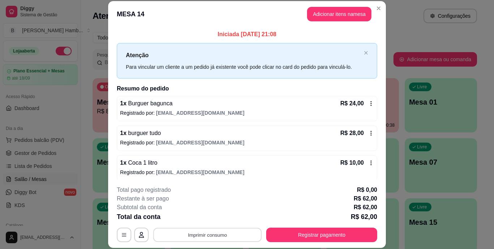
click at [243, 233] on button "Imprimir consumo" at bounding box center [207, 234] width 108 height 14
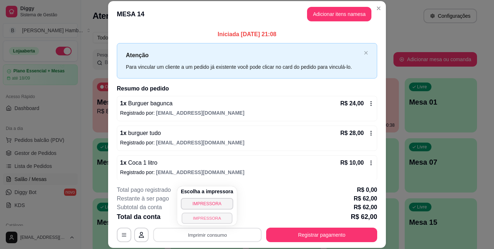
click at [216, 218] on button "IMPRESSORA" at bounding box center [207, 217] width 51 height 11
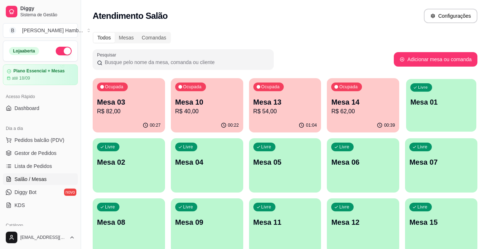
click at [433, 108] on div "Livre Mesa 01" at bounding box center [441, 101] width 70 height 44
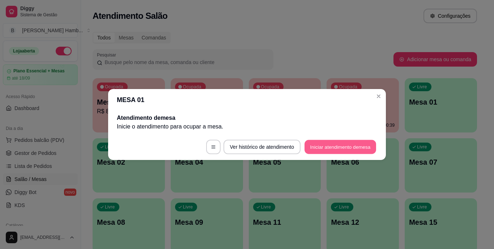
click at [336, 143] on button "Iniciar atendimento de mesa" at bounding box center [340, 147] width 72 height 14
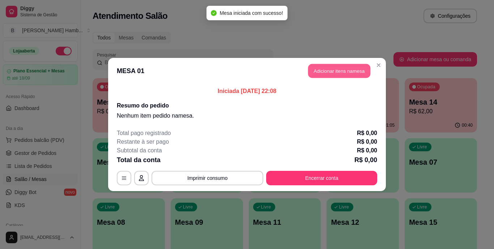
click at [320, 68] on button "Adicionar itens na mesa" at bounding box center [339, 71] width 62 height 14
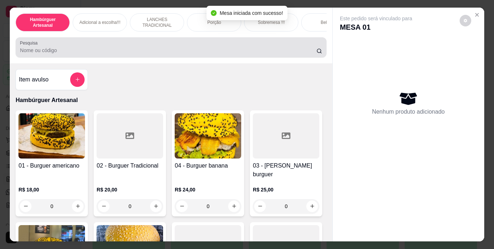
drag, startPoint x: 251, startPoint y: 34, endPoint x: 249, endPoint y: 45, distance: 11.0
click at [249, 45] on div "Hambúrguer Artesanal Adicional a escolha!!! LANCHES TRADICIONAL Porção Sobremes…" at bounding box center [171, 36] width 322 height 56
click at [249, 45] on div at bounding box center [171, 47] width 302 height 14
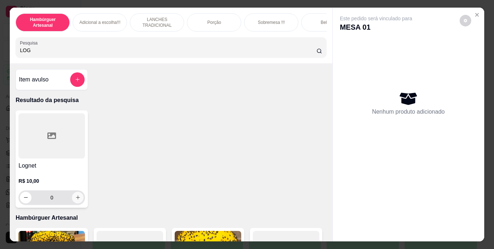
type input "LOG"
click at [76, 198] on icon "increase-product-quantity" at bounding box center [78, 198] width 4 height 4
type input "1"
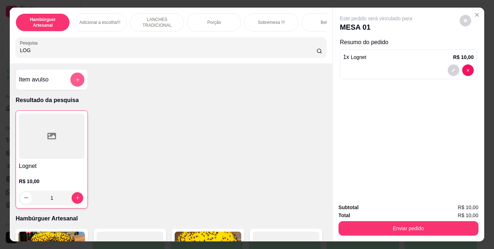
click at [75, 80] on icon "add-separate-item" at bounding box center [77, 79] width 5 height 5
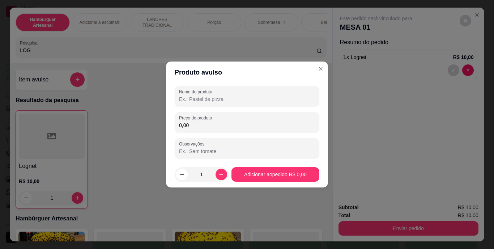
click at [263, 96] on input "Nome do produto" at bounding box center [247, 98] width 136 height 7
click at [262, 101] on input "SUJ" at bounding box center [247, 98] width 136 height 7
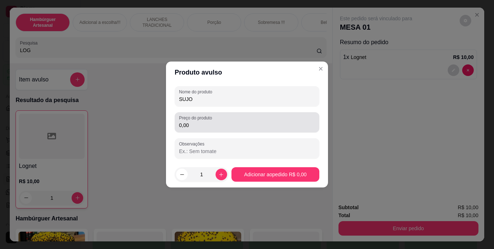
type input "SUJO"
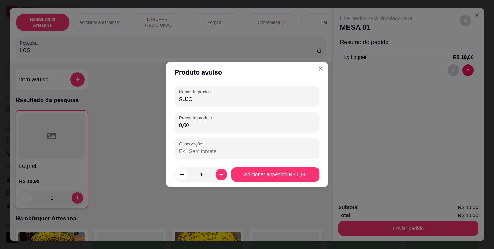
click at [261, 127] on input "0,00" at bounding box center [247, 125] width 136 height 7
type input "2,00"
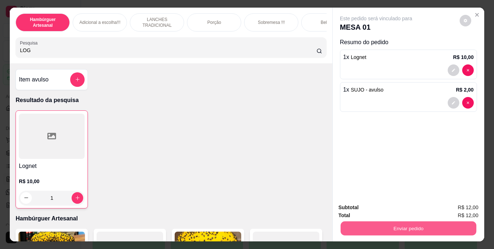
click at [399, 223] on button "Enviar pedido" at bounding box center [408, 228] width 136 height 14
click at [401, 205] on button "Não registrar e enviar pedido" at bounding box center [384, 207] width 73 height 13
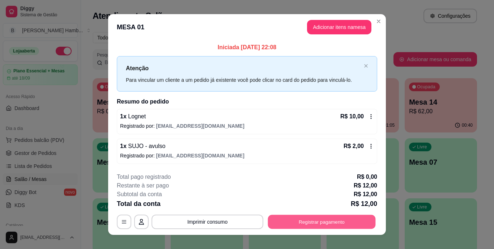
click at [355, 220] on button "Registrar pagamento" at bounding box center [322, 221] width 108 height 14
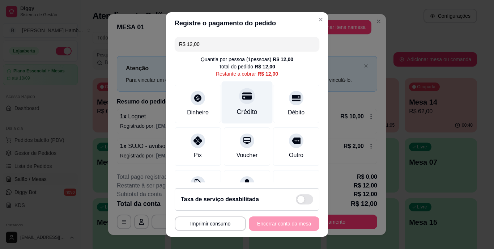
click at [243, 112] on div "Crédito" at bounding box center [247, 111] width 21 height 9
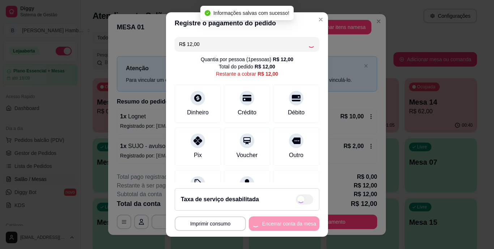
type input "R$ 0,00"
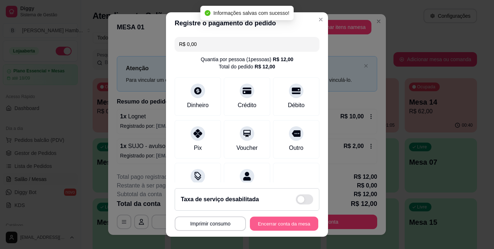
click at [265, 219] on button "Encerrar conta da mesa" at bounding box center [284, 223] width 68 height 14
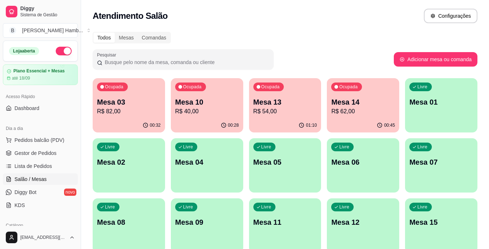
click at [270, 105] on p "Mesa 13" at bounding box center [285, 102] width 64 height 10
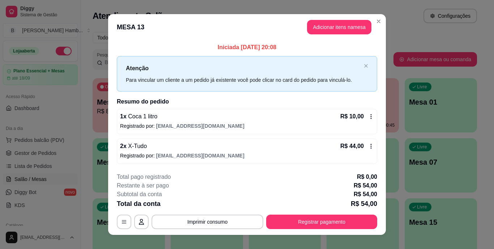
scroll to position [9, 0]
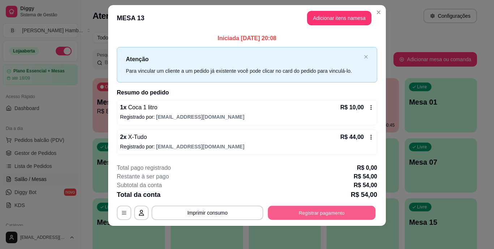
click at [286, 213] on button "Registrar pagamento" at bounding box center [322, 212] width 108 height 14
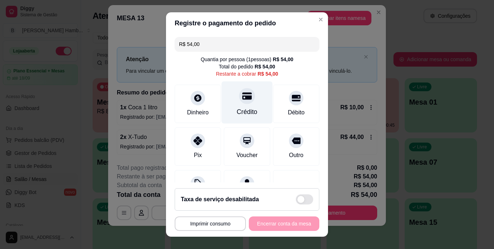
click at [240, 116] on div "Crédito" at bounding box center [247, 111] width 21 height 9
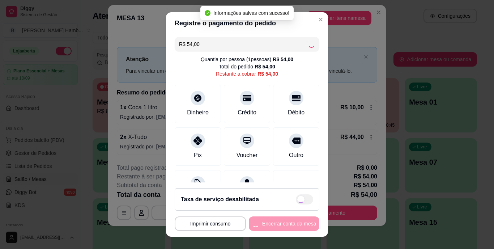
type input "R$ 0,00"
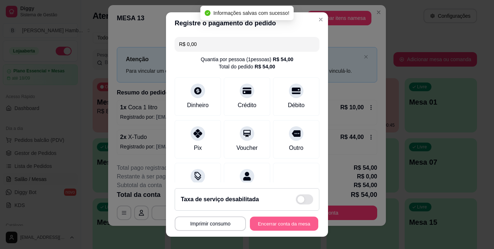
click at [264, 223] on button "Encerrar conta da mesa" at bounding box center [284, 223] width 68 height 14
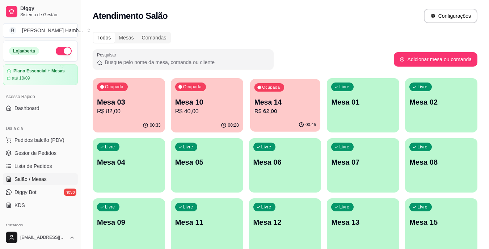
click at [263, 105] on p "Mesa 14" at bounding box center [285, 102] width 62 height 10
click at [241, 113] on div "Ocupada Mesa 10 R$ 40,00" at bounding box center [207, 98] width 70 height 39
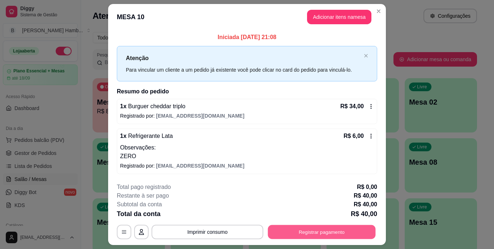
click at [277, 232] on button "Registrar pagamento" at bounding box center [322, 232] width 108 height 14
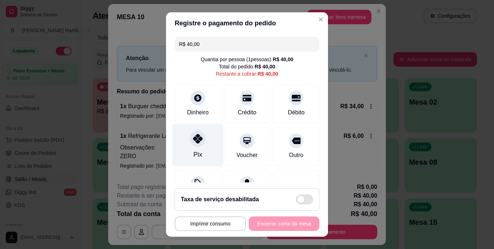
click at [186, 153] on div "Pix" at bounding box center [197, 145] width 51 height 42
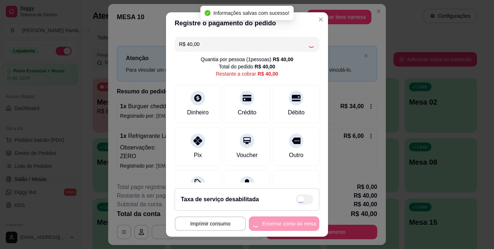
type input "R$ 0,00"
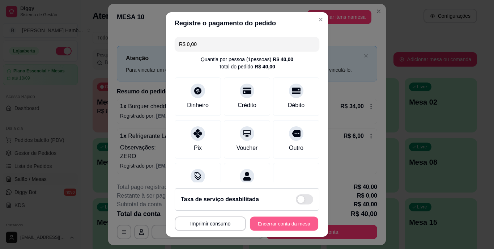
click at [282, 221] on button "Encerrar conta da mesa" at bounding box center [284, 223] width 68 height 14
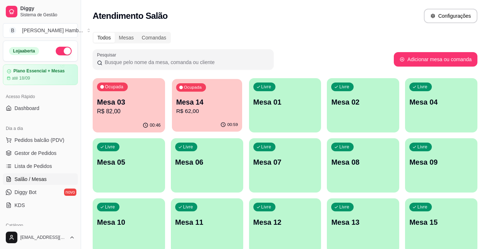
click at [191, 104] on p "Mesa 14" at bounding box center [207, 102] width 62 height 10
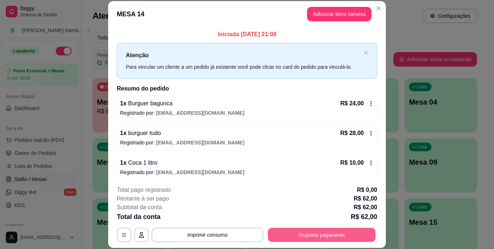
click at [307, 231] on button "Registrar pagamento" at bounding box center [322, 234] width 108 height 14
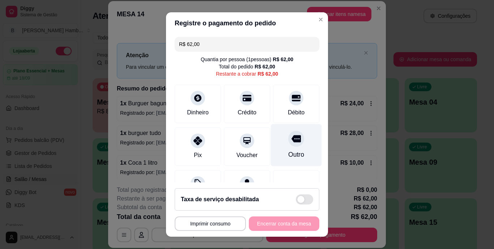
click at [288, 150] on div "Outro" at bounding box center [296, 154] width 16 height 9
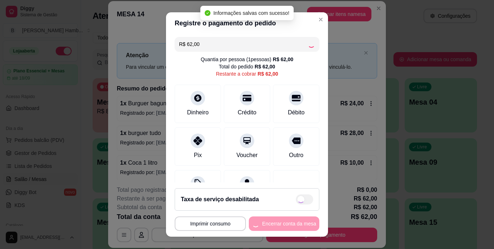
type input "R$ 0,00"
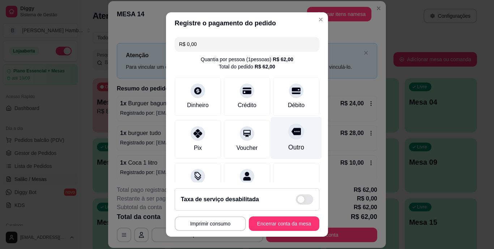
click at [291, 133] on icon at bounding box center [295, 131] width 9 height 7
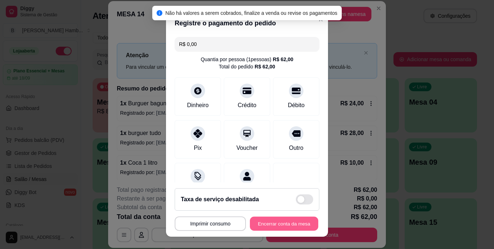
click at [273, 221] on button "Encerrar conta da mesa" at bounding box center [284, 223] width 68 height 14
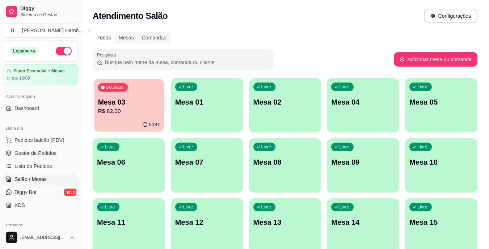
click at [113, 95] on div "Ocupada Mesa 03 R$ 82,00" at bounding box center [129, 98] width 70 height 39
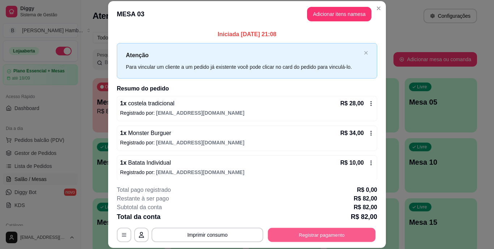
click at [286, 233] on button "Registrar pagamento" at bounding box center [322, 234] width 108 height 14
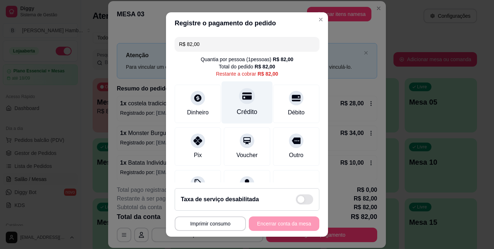
click at [240, 110] on div "Crédito" at bounding box center [247, 111] width 21 height 9
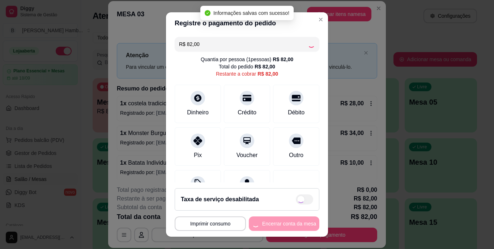
type input "R$ 0,00"
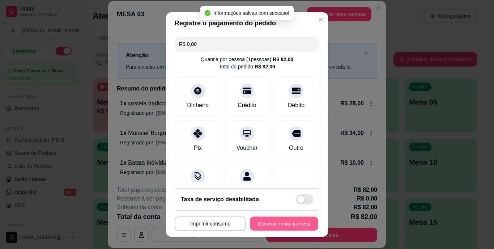
click at [276, 224] on button "Encerrar conta da mesa" at bounding box center [284, 223] width 68 height 14
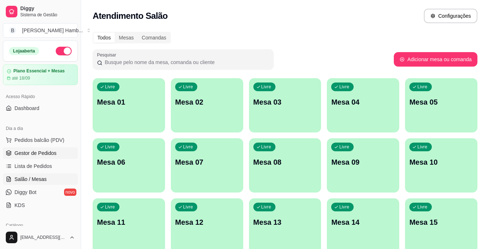
click at [41, 153] on span "Gestor de Pedidos" at bounding box center [35, 152] width 42 height 7
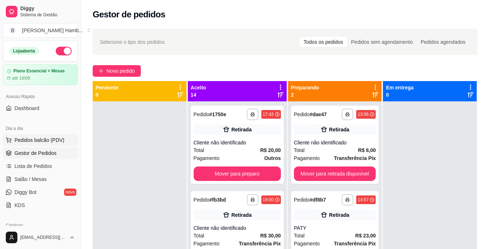
click at [51, 139] on span "Pedidos balcão (PDV)" at bounding box center [39, 139] width 50 height 7
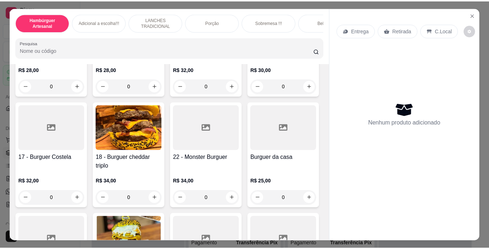
scroll to position [438, 0]
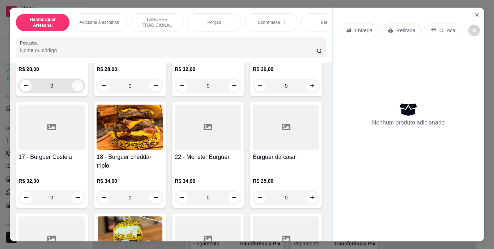
click at [77, 88] on icon "increase-product-quantity" at bounding box center [77, 85] width 5 height 5
type input "1"
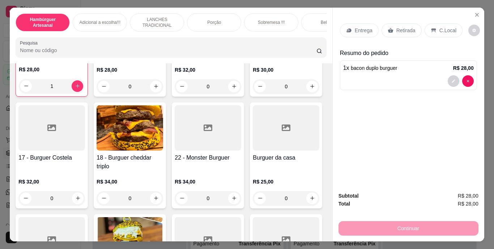
click at [412, 25] on div "Retirada" at bounding box center [402, 31] width 40 height 14
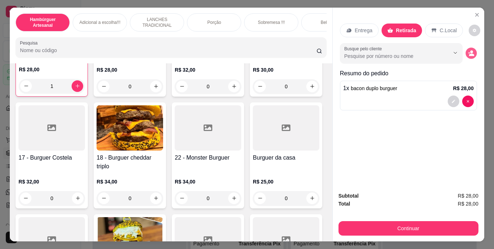
click at [470, 51] on icon "decrease-product-quantity" at bounding box center [471, 53] width 6 height 6
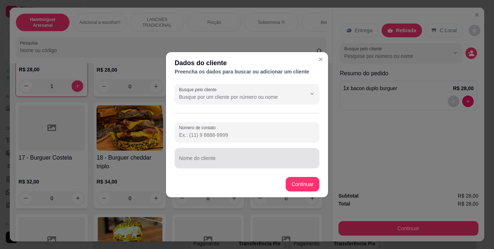
click at [284, 155] on div at bounding box center [247, 158] width 136 height 14
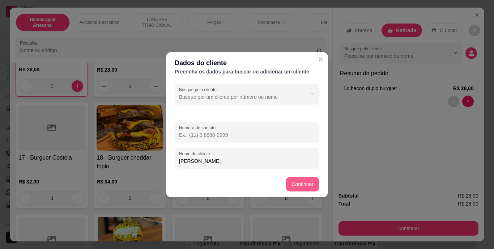
type input "[PERSON_NAME]"
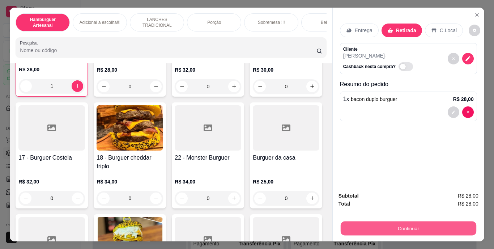
click at [364, 223] on button "Continuar" at bounding box center [408, 228] width 136 height 14
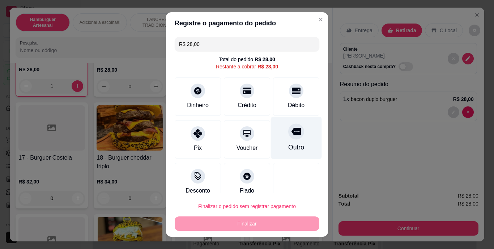
click at [288, 148] on div "Outro" at bounding box center [296, 147] width 16 height 9
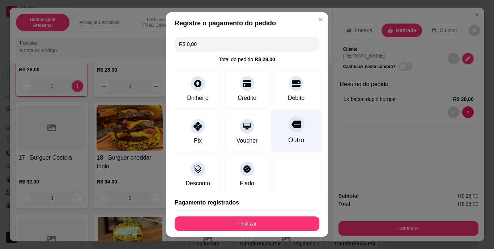
type input "R$ 0,00"
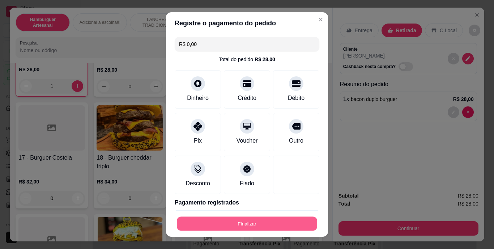
click at [274, 221] on button "Finalizar" at bounding box center [247, 223] width 140 height 14
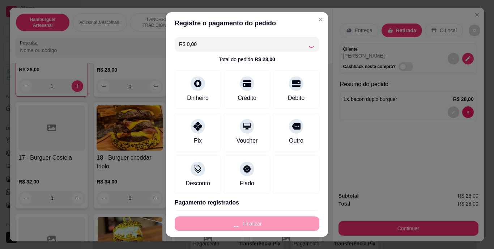
type input "0"
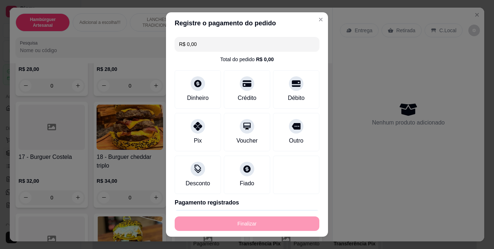
type input "-R$ 28,00"
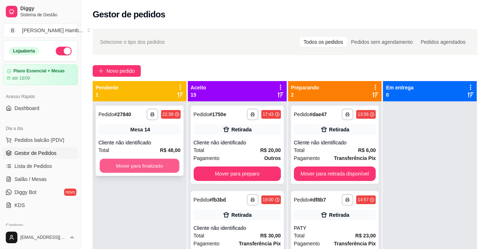
click at [155, 170] on button "Mover para finalizado" at bounding box center [139, 166] width 80 height 14
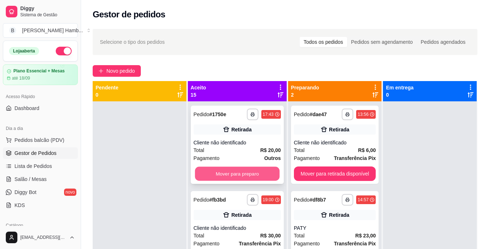
click at [214, 178] on button "Mover para preparo" at bounding box center [237, 174] width 85 height 14
click at [218, 175] on button "Mover para preparo" at bounding box center [237, 174] width 85 height 14
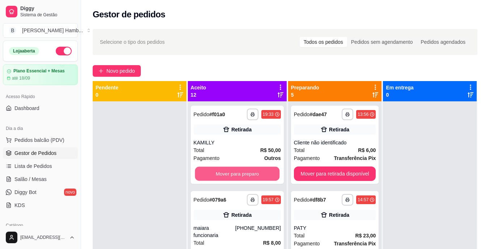
click at [218, 175] on button "Mover para preparo" at bounding box center [237, 174] width 85 height 14
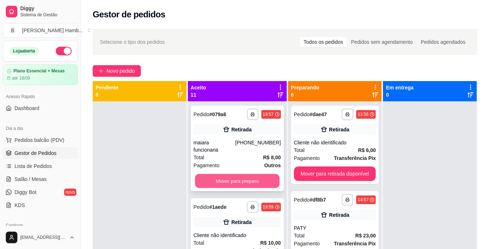
click at [217, 177] on button "Mover para preparo" at bounding box center [237, 181] width 85 height 14
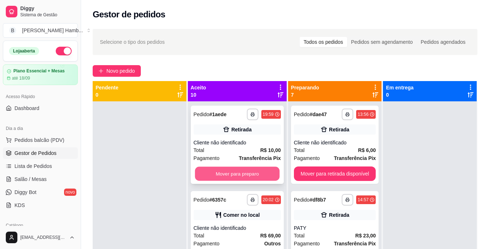
click at [222, 174] on button "Mover para preparo" at bounding box center [237, 174] width 85 height 14
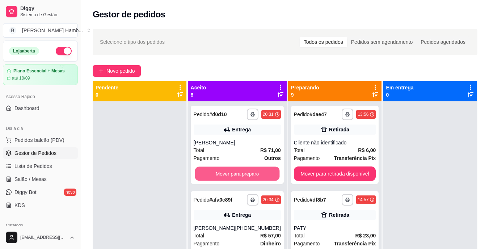
click at [222, 174] on button "Mover para preparo" at bounding box center [237, 174] width 85 height 14
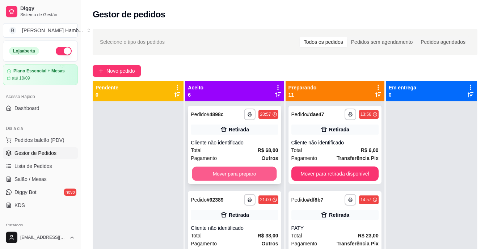
click at [220, 179] on button "Mover para preparo" at bounding box center [234, 174] width 85 height 14
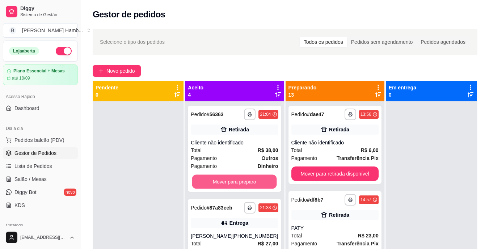
click at [220, 179] on button "Mover para preparo" at bounding box center [234, 182] width 85 height 14
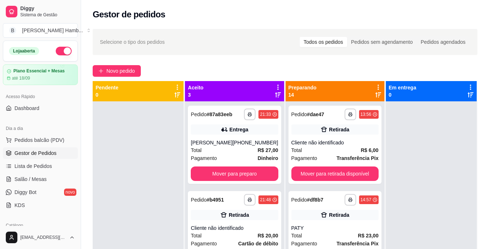
click at [220, 179] on div "**********" at bounding box center [234, 145] width 93 height 78
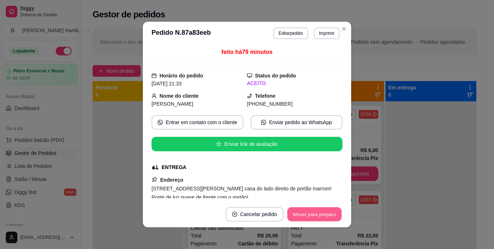
click at [290, 207] on button "Mover para preparo" at bounding box center [314, 214] width 54 height 14
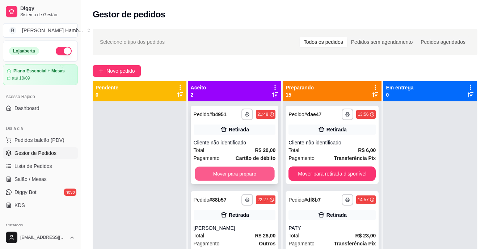
click at [261, 170] on button "Mover para preparo" at bounding box center [235, 174] width 80 height 14
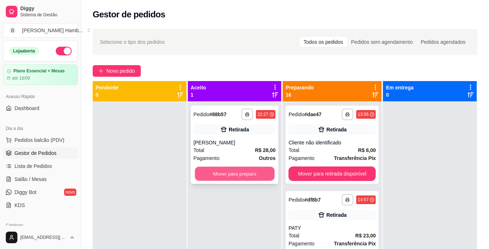
click at [259, 171] on button "Mover para preparo" at bounding box center [235, 174] width 80 height 14
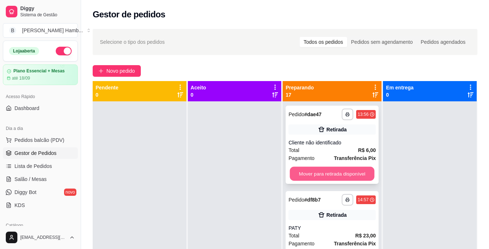
click at [308, 177] on button "Mover para retirada disponível" at bounding box center [332, 174] width 85 height 14
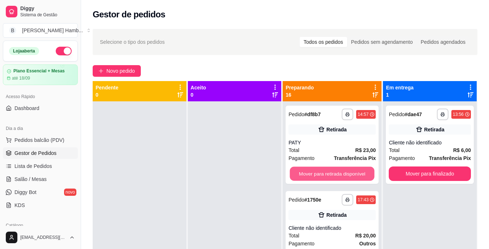
click at [308, 177] on button "Mover para retirada disponível" at bounding box center [332, 174] width 85 height 14
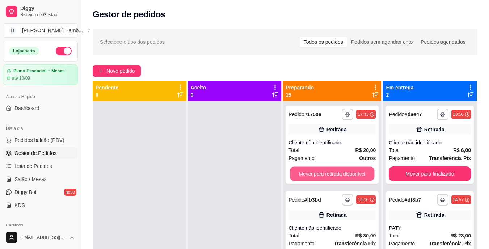
click at [308, 177] on button "Mover para retirada disponível" at bounding box center [332, 174] width 85 height 14
click at [313, 169] on button "Mover para entrega" at bounding box center [332, 174] width 85 height 14
click at [311, 174] on button "Mover para retirada disponível" at bounding box center [332, 174] width 85 height 14
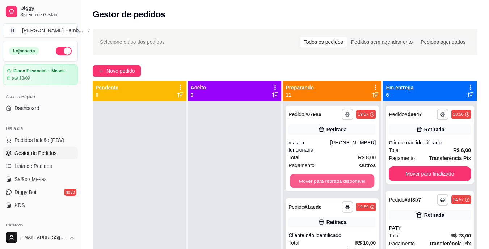
click at [311, 174] on button "Mover para retirada disponível" at bounding box center [332, 181] width 85 height 14
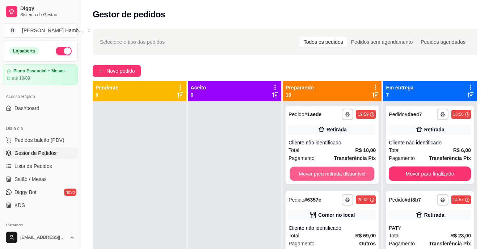
click at [311, 174] on button "Mover para retirada disponível" at bounding box center [332, 174] width 85 height 14
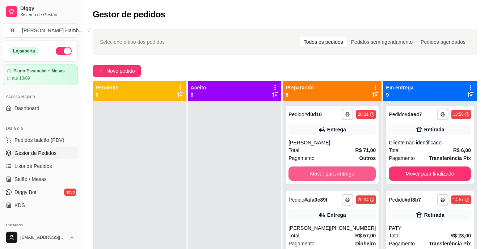
click at [311, 174] on button "Mover para entrega" at bounding box center [331, 173] width 87 height 14
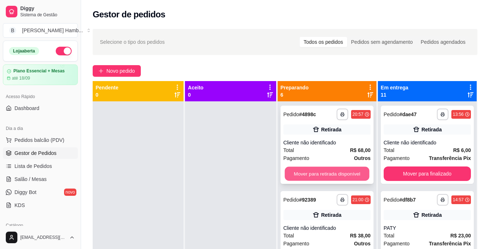
click at [306, 177] on button "Mover para retirada disponível" at bounding box center [326, 174] width 85 height 14
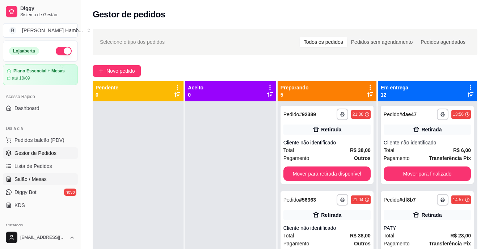
click at [45, 180] on span "Salão / Mesas" at bounding box center [30, 178] width 32 height 7
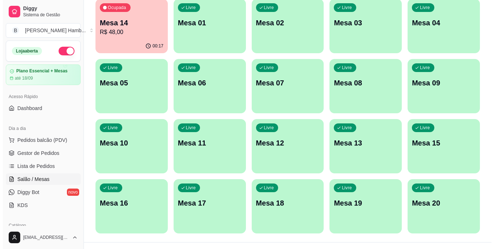
scroll to position [80, 0]
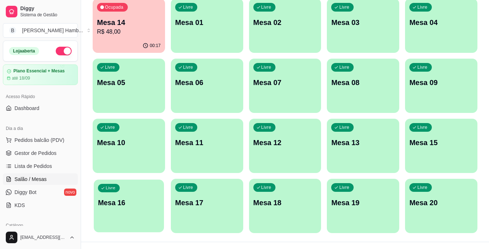
click at [140, 191] on div "Livre Mesa 16" at bounding box center [129, 201] width 70 height 44
click at [134, 201] on p "Mesa 16" at bounding box center [129, 203] width 62 height 10
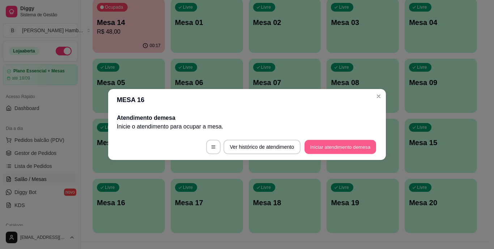
click at [315, 151] on button "Iniciar atendimento de mesa" at bounding box center [340, 147] width 72 height 14
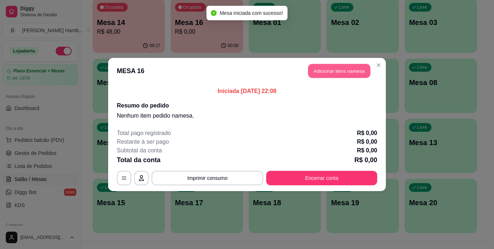
click at [334, 74] on button "Adicionar itens na mesa" at bounding box center [339, 71] width 62 height 14
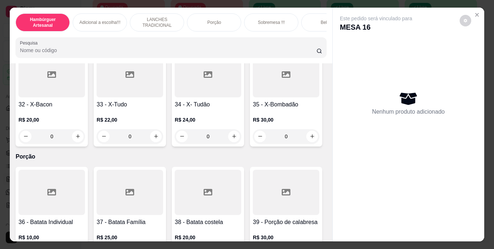
scroll to position [1302, 0]
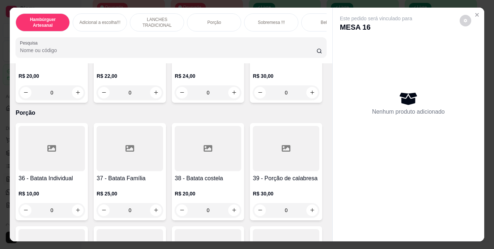
type input "1"
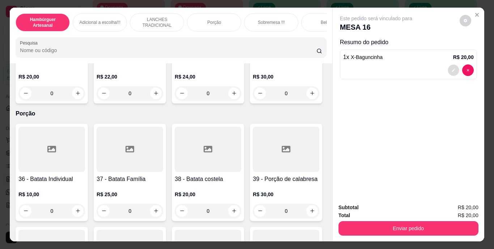
click at [455, 65] on button "decrease-product-quantity" at bounding box center [453, 69] width 11 height 11
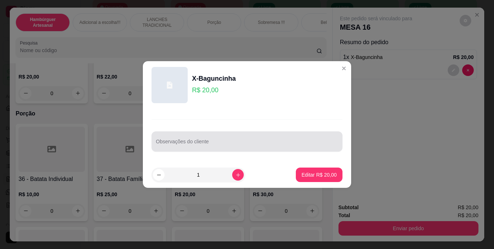
click at [267, 134] on div at bounding box center [247, 141] width 182 height 14
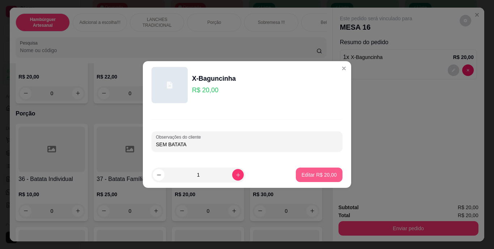
type input "SEM BATATA"
click at [302, 170] on button "Editar R$ 20,00" at bounding box center [319, 175] width 45 height 14
type input "0"
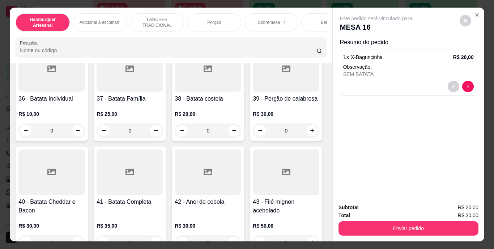
scroll to position [1467, 0]
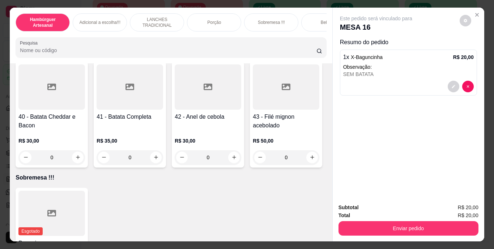
type input "1"
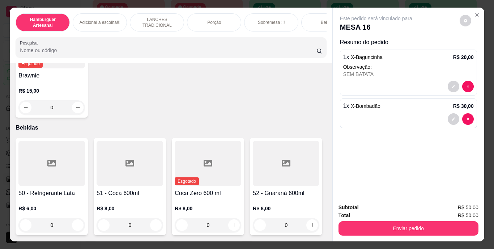
scroll to position [1636, 0]
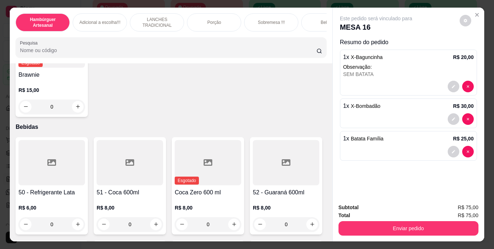
type input "1"
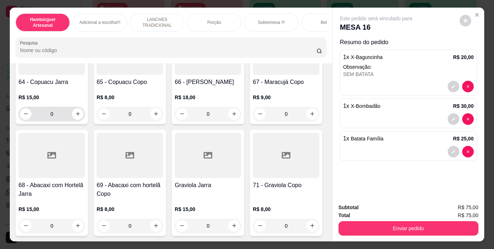
scroll to position [3087, 0]
click at [231, 116] on icon "increase-product-quantity" at bounding box center [233, 113] width 5 height 5
type input "1"
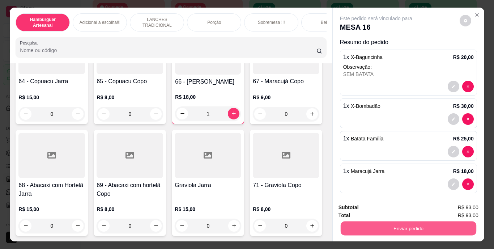
click at [354, 223] on button "Enviar pedido" at bounding box center [408, 228] width 136 height 14
click at [363, 208] on button "Não registrar e enviar pedido" at bounding box center [384, 207] width 73 height 13
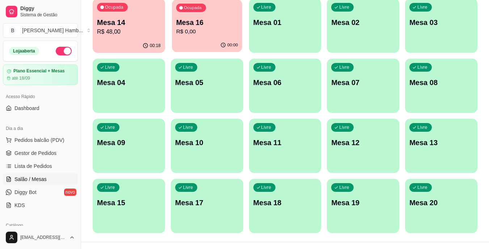
click at [228, 18] on p "Mesa 16" at bounding box center [207, 23] width 62 height 10
click at [49, 137] on span "Pedidos balcão (PDV)" at bounding box center [39, 139] width 50 height 7
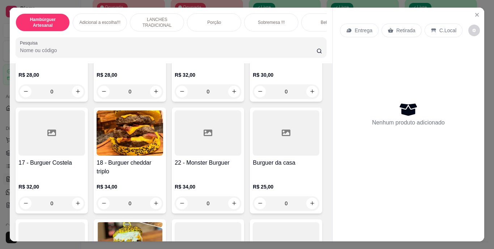
scroll to position [433, 0]
click at [78, 97] on button "increase-product-quantity" at bounding box center [77, 90] width 11 height 11
type input "1"
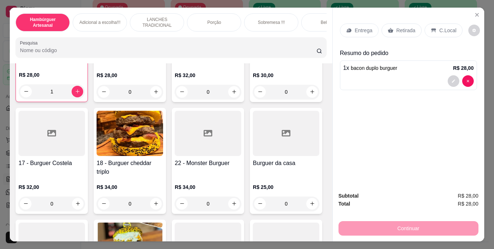
click at [396, 28] on p "Retirada" at bounding box center [405, 30] width 19 height 7
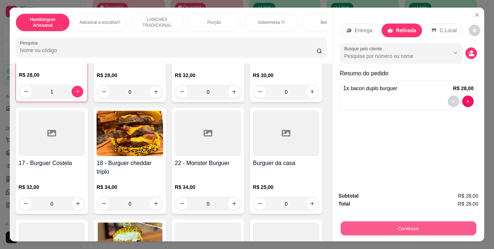
click at [404, 228] on button "Continuar" at bounding box center [408, 228] width 136 height 14
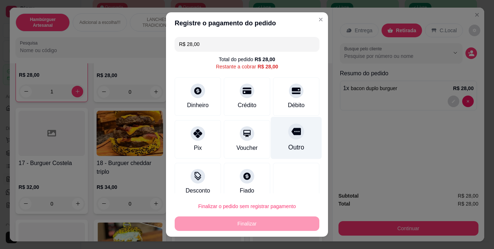
click at [295, 145] on div "Outro" at bounding box center [296, 138] width 51 height 42
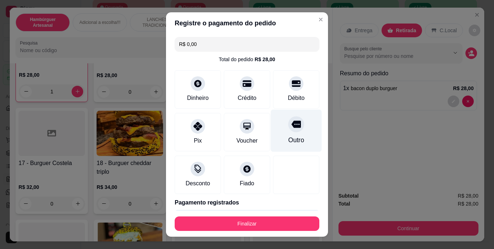
type input "R$ 0,00"
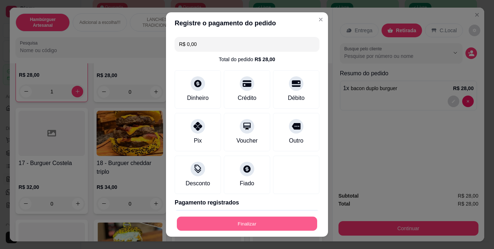
click at [260, 224] on button "Finalizar" at bounding box center [247, 223] width 140 height 14
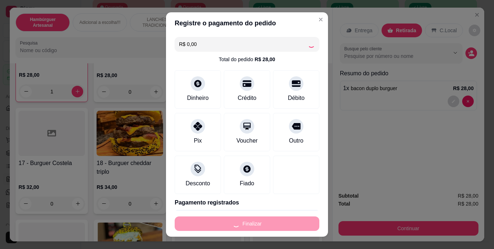
type input "0"
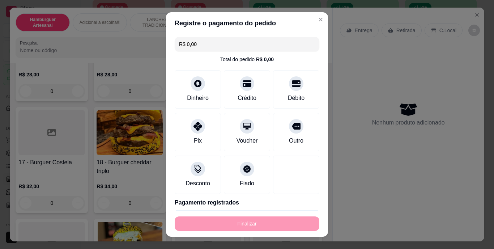
type input "-R$ 28,00"
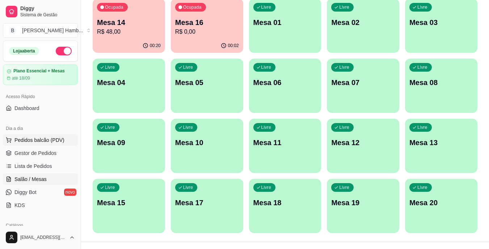
click at [44, 141] on span "Pedidos balcão (PDV)" at bounding box center [39, 139] width 50 height 7
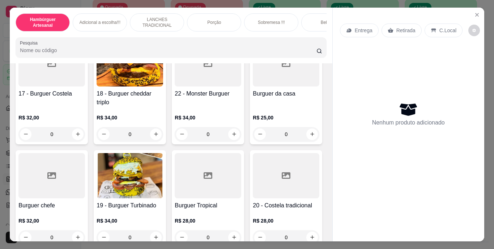
scroll to position [570, 0]
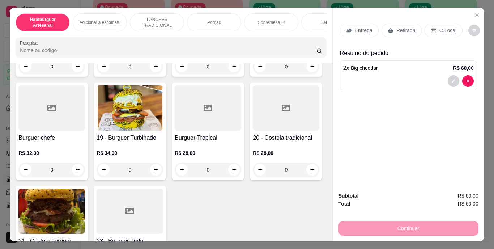
type input "2"
click at [388, 28] on icon at bounding box center [390, 30] width 5 height 5
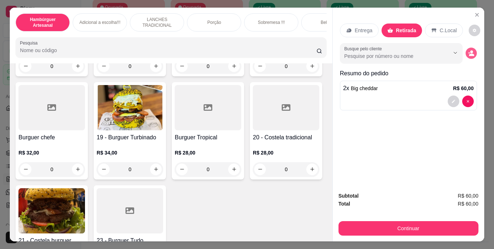
click at [469, 54] on icon "decrease-product-quantity" at bounding box center [471, 55] width 5 height 3
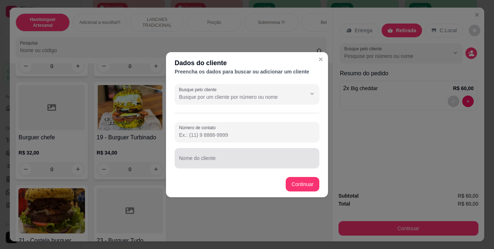
click at [281, 153] on div at bounding box center [247, 158] width 136 height 14
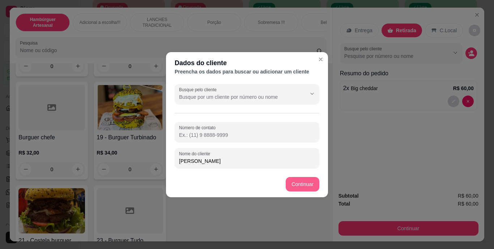
type input "[PERSON_NAME]"
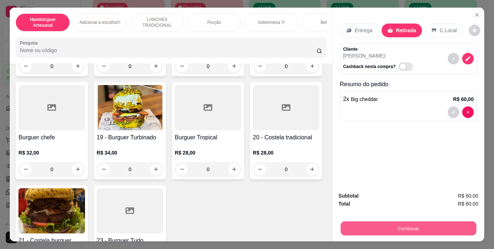
click at [353, 222] on button "Continuar" at bounding box center [408, 228] width 136 height 14
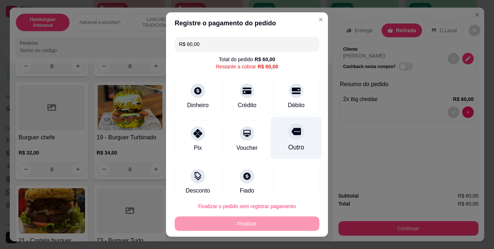
click at [291, 133] on icon at bounding box center [295, 131] width 9 height 7
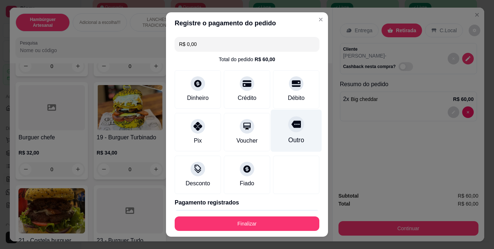
type input "R$ 0,00"
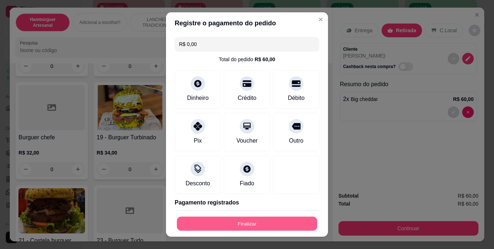
click at [242, 223] on button "Finalizar" at bounding box center [247, 223] width 140 height 14
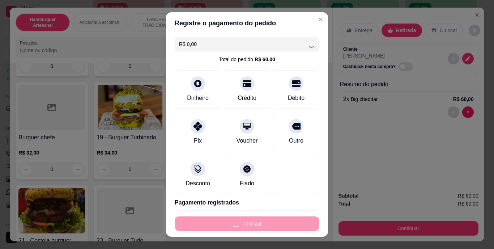
type input "0"
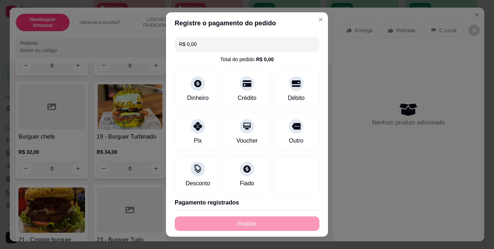
type input "-R$ 60,00"
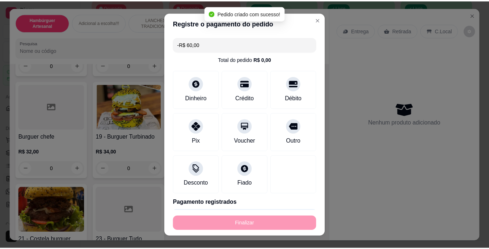
scroll to position [570, 0]
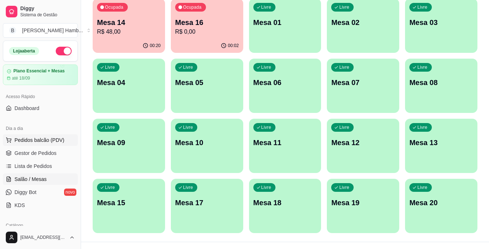
click at [28, 142] on span "Pedidos balcão (PDV)" at bounding box center [39, 139] width 50 height 7
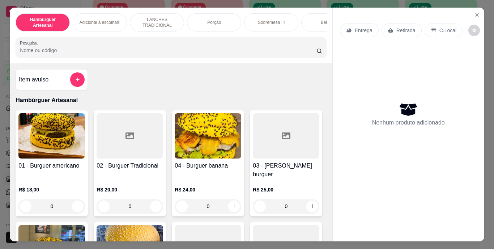
click at [120, 52] on input "Pesquisa" at bounding box center [168, 50] width 297 height 7
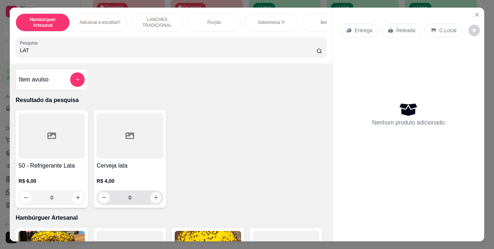
type input "LAT"
click at [153, 199] on icon "increase-product-quantity" at bounding box center [155, 197] width 5 height 5
type input "1"
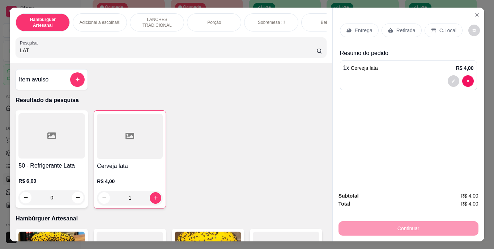
click at [396, 27] on p "Retirada" at bounding box center [405, 30] width 19 height 7
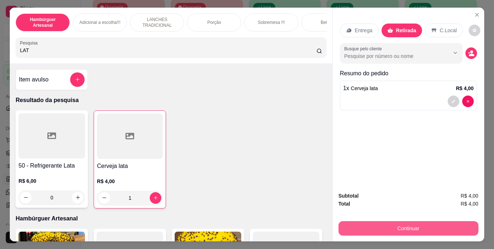
click at [399, 228] on button "Continuar" at bounding box center [408, 228] width 140 height 14
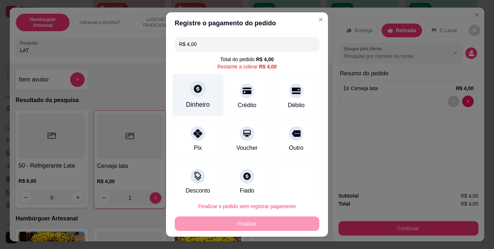
click at [198, 107] on div "Dinheiro" at bounding box center [198, 104] width 24 height 9
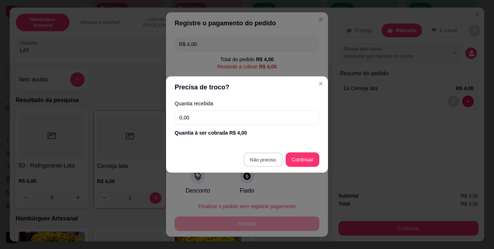
type input "R$ 0,00"
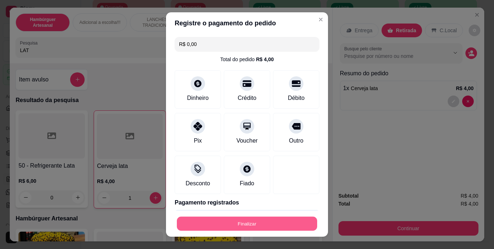
click at [245, 224] on button "Finalizar" at bounding box center [247, 223] width 140 height 14
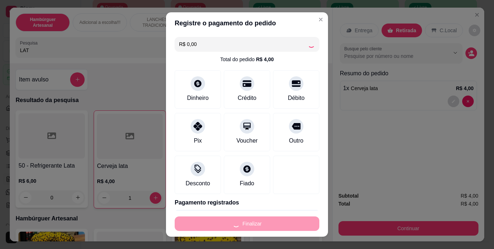
type input "0"
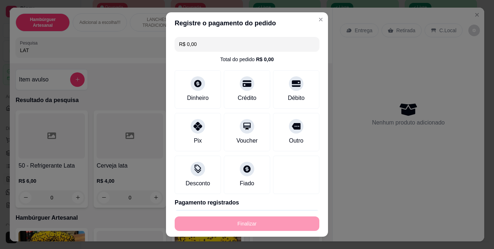
type input "-R$ 4,00"
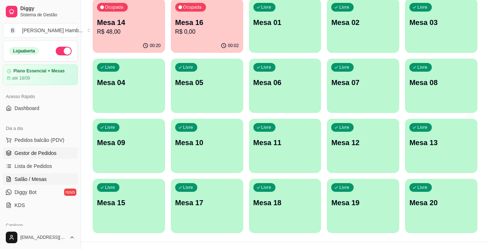
click at [35, 154] on span "Gestor de Pedidos" at bounding box center [35, 152] width 42 height 7
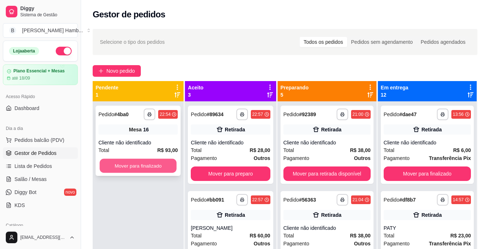
click at [104, 166] on button "Mover para finalizado" at bounding box center [137, 166] width 77 height 14
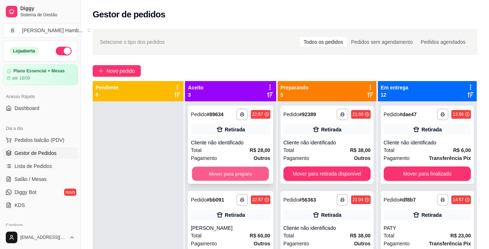
click at [219, 168] on button "Mover para preparo" at bounding box center [230, 174] width 77 height 14
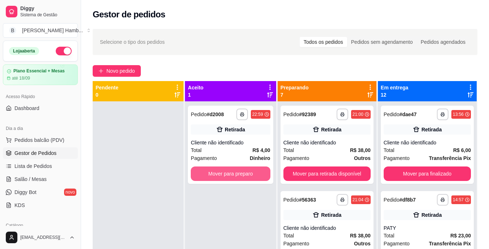
click at [227, 170] on button "Mover para preparo" at bounding box center [230, 173] width 79 height 14
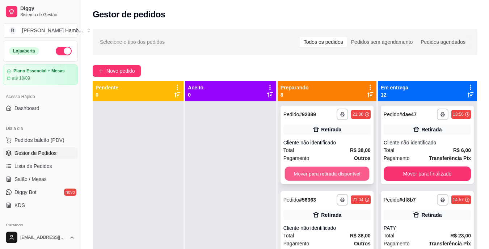
click at [308, 174] on button "Mover para retirada disponível" at bounding box center [326, 174] width 85 height 14
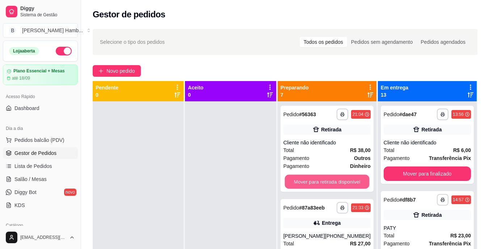
click at [308, 178] on button "Mover para retirada disponível" at bounding box center [326, 182] width 85 height 14
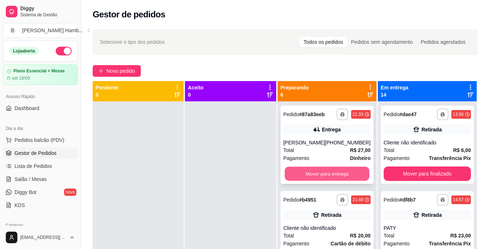
click at [313, 176] on button "Mover para entrega" at bounding box center [326, 174] width 85 height 14
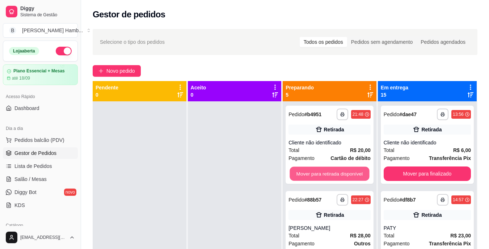
click at [313, 176] on button "Mover para retirada disponível" at bounding box center [330, 174] width 80 height 14
click at [316, 174] on button "Mover para retirada disponível" at bounding box center [330, 174] width 80 height 14
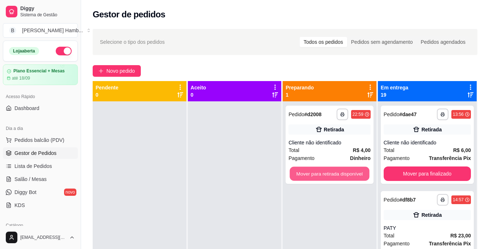
click at [316, 174] on button "Mover para retirada disponível" at bounding box center [330, 174] width 80 height 14
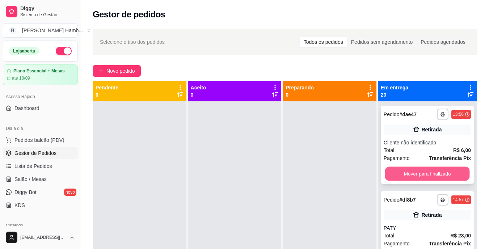
click at [400, 176] on button "Mover para finalizado" at bounding box center [426, 174] width 85 height 14
click at [398, 172] on button "Mover para finalizado" at bounding box center [426, 174] width 85 height 14
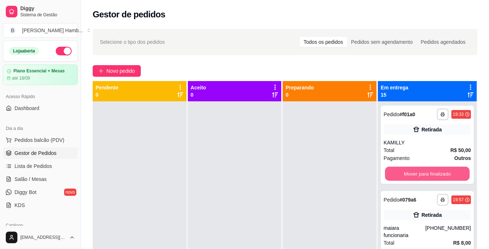
click at [398, 172] on button "Mover para finalizado" at bounding box center [426, 174] width 85 height 14
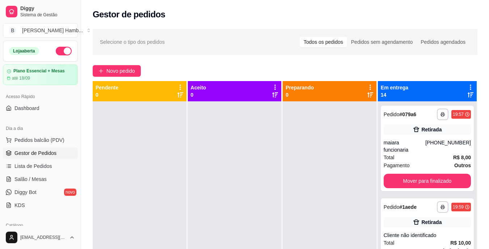
click at [398, 172] on div "**********" at bounding box center [426, 148] width 93 height 85
click at [398, 177] on button "Mover para finalizado" at bounding box center [426, 181] width 85 height 14
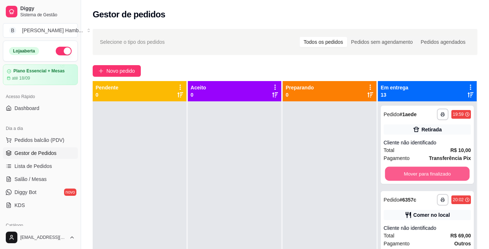
click at [398, 177] on button "Mover para finalizado" at bounding box center [426, 174] width 85 height 14
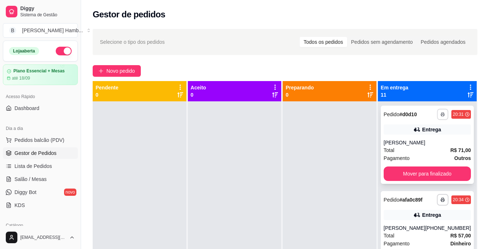
click at [436, 114] on button "button" at bounding box center [441, 113] width 11 height 11
click at [447, 136] on div "**********" at bounding box center [426, 145] width 93 height 78
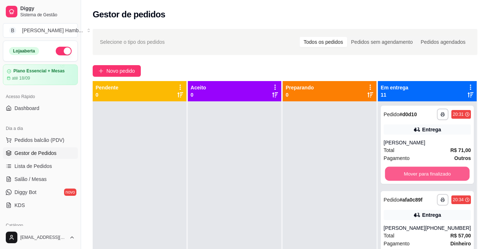
click at [418, 175] on button "Mover para finalizado" at bounding box center [426, 174] width 85 height 14
click at [418, 175] on button "Mover para finalizado" at bounding box center [426, 173] width 87 height 14
click at [418, 175] on button "Mover para finalizado" at bounding box center [426, 174] width 85 height 14
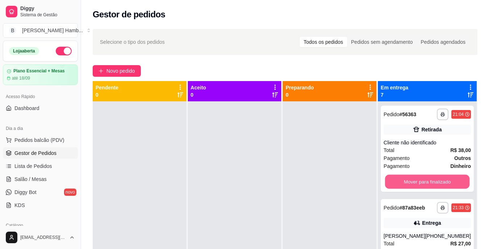
click at [418, 175] on button "Mover para finalizado" at bounding box center [426, 182] width 85 height 14
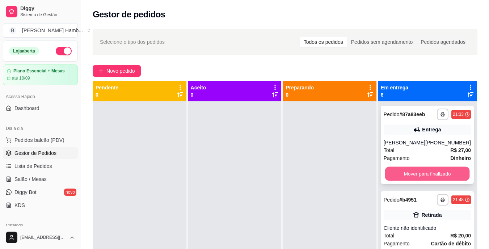
click at [418, 180] on button "Mover para finalizado" at bounding box center [426, 174] width 85 height 14
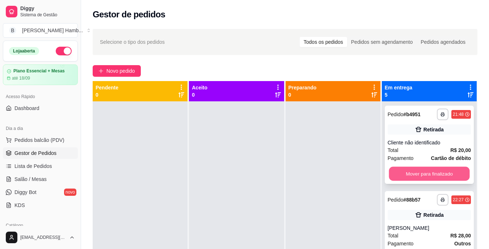
click at [416, 175] on button "Mover para finalizado" at bounding box center [428, 174] width 81 height 14
click at [416, 175] on button "Mover para finalizado" at bounding box center [428, 173] width 83 height 14
click at [416, 175] on button "Mover para finalizado" at bounding box center [428, 174] width 81 height 14
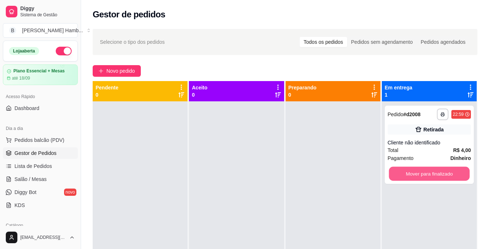
click at [416, 175] on button "Mover para finalizado" at bounding box center [428, 174] width 81 height 14
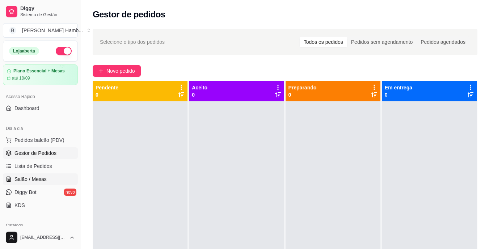
click at [31, 179] on span "Salão / Mesas" at bounding box center [30, 178] width 32 height 7
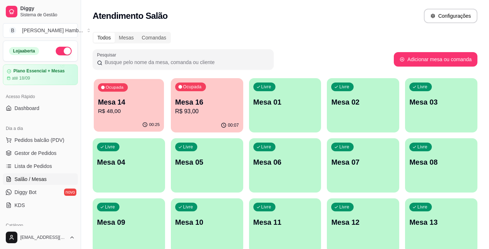
click at [147, 110] on p "R$ 48,00" at bounding box center [129, 111] width 62 height 8
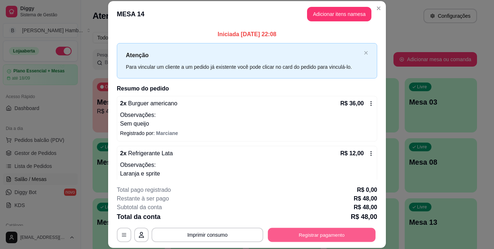
click at [289, 229] on button "Registrar pagamento" at bounding box center [322, 234] width 108 height 14
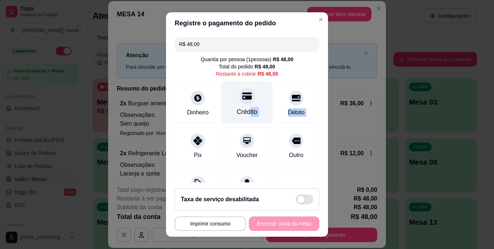
drag, startPoint x: 204, startPoint y: 146, endPoint x: 240, endPoint y: 106, distance: 53.8
click at [240, 106] on div "R$ 48,00 Quantia por pessoa ( 1 pessoas) R$ 48,00 Total do pedido R$ 48,00 Rest…" at bounding box center [247, 108] width 162 height 148
click at [240, 106] on div "Crédito" at bounding box center [247, 102] width 51 height 42
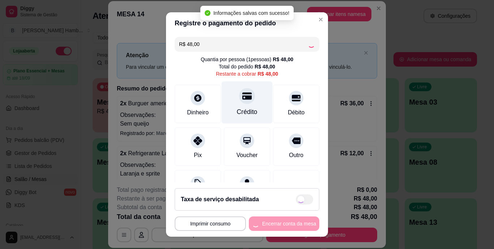
type input "R$ 0,00"
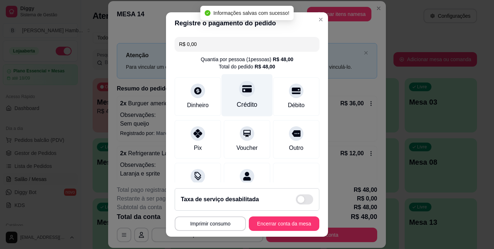
click at [240, 106] on div "Crédito" at bounding box center [247, 104] width 21 height 9
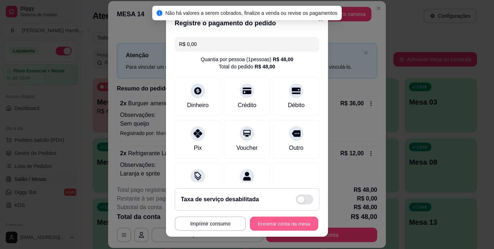
click at [259, 223] on button "Encerrar conta da mesa" at bounding box center [284, 223] width 68 height 14
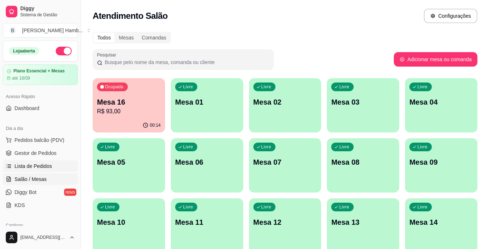
click at [55, 164] on link "Lista de Pedidos" at bounding box center [40, 166] width 75 height 12
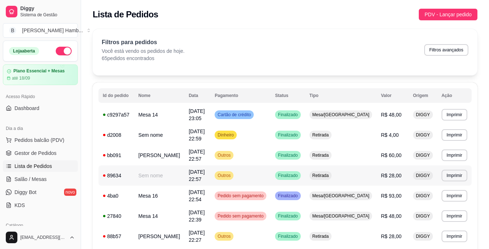
click at [383, 172] on span "R$ 28,00" at bounding box center [390, 175] width 21 height 6
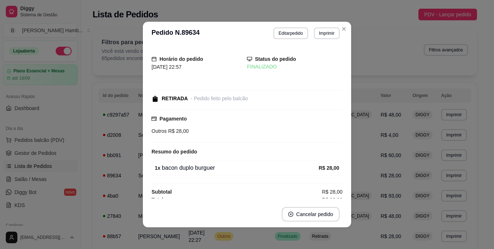
scroll to position [5, 0]
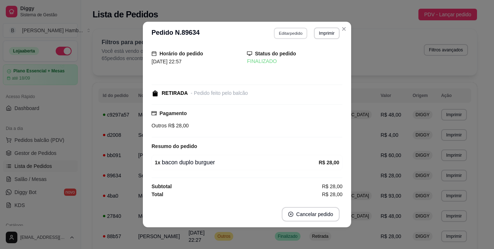
click at [282, 37] on button "Editar pedido" at bounding box center [291, 32] width 34 height 11
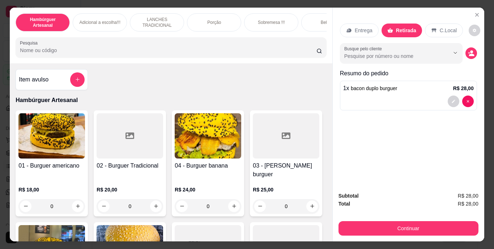
click at [242, 50] on input "Pesquisa" at bounding box center [168, 50] width 297 height 7
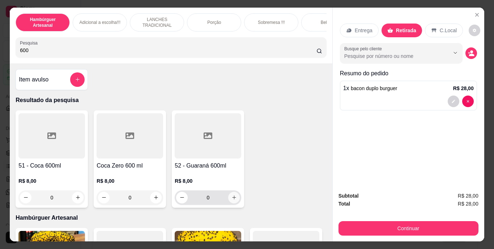
type input "600"
click at [232, 197] on icon "increase-product-quantity" at bounding box center [233, 197] width 5 height 5
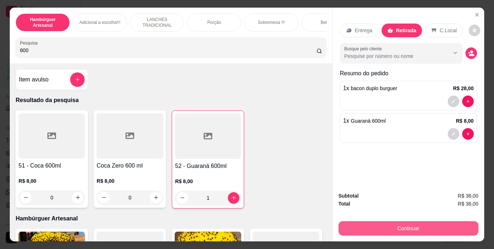
click at [435, 226] on button "Continuar" at bounding box center [408, 228] width 140 height 14
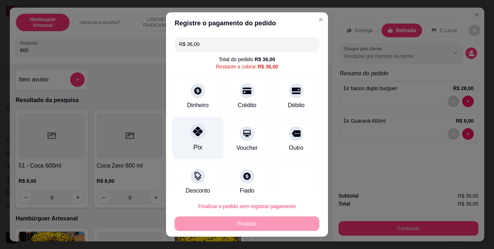
click at [190, 138] on div at bounding box center [198, 132] width 16 height 16
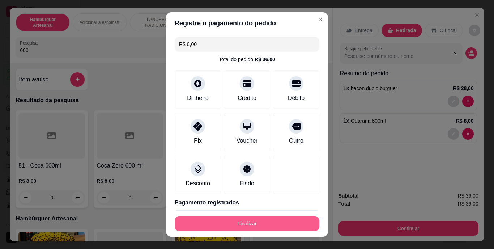
click at [257, 225] on button "Finalizar" at bounding box center [247, 223] width 145 height 14
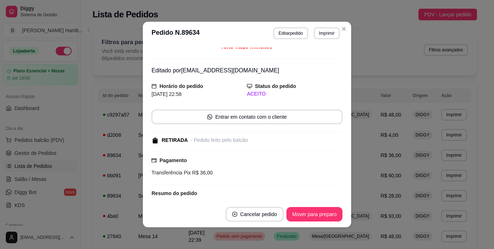
scroll to position [38, 0]
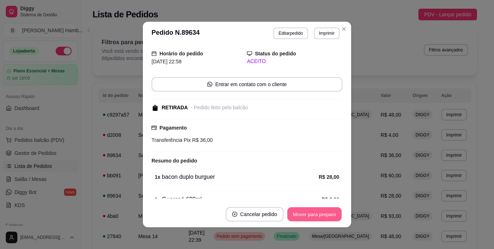
click at [336, 212] on button "Mover para preparo" at bounding box center [314, 214] width 54 height 14
click at [324, 213] on button "Mover para retirada disponível" at bounding box center [302, 214] width 77 height 14
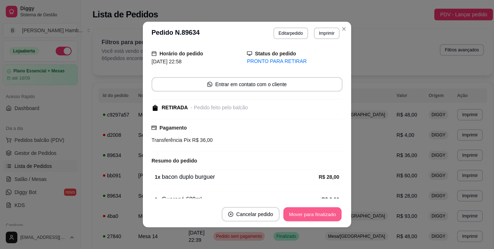
click at [324, 213] on button "Mover para finalizado" at bounding box center [313, 214] width 58 height 14
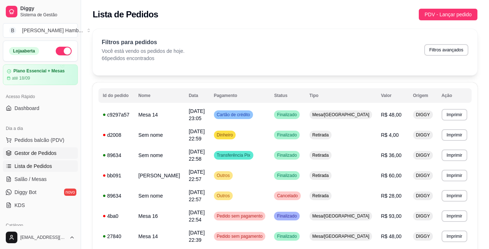
click at [68, 153] on link "Gestor de Pedidos" at bounding box center [40, 153] width 75 height 12
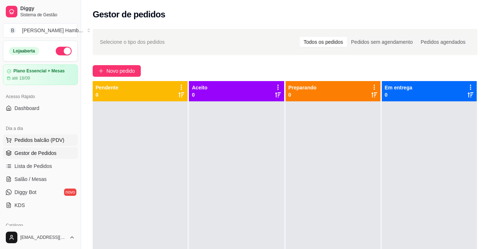
click at [52, 140] on span "Pedidos balcão (PDV)" at bounding box center [39, 139] width 50 height 7
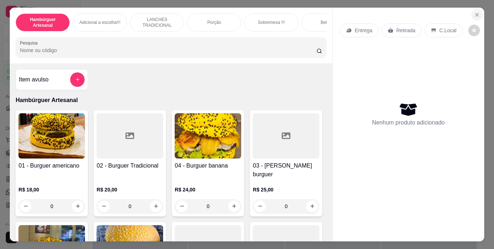
click at [471, 9] on button "Close" at bounding box center [477, 15] width 12 height 12
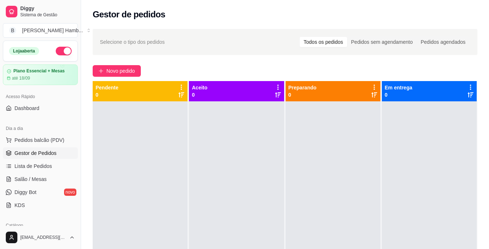
click at [471, 9] on div "Gestor de pedidos" at bounding box center [285, 15] width 384 height 12
click at [37, 176] on span "Salão / Mesas" at bounding box center [30, 178] width 32 height 7
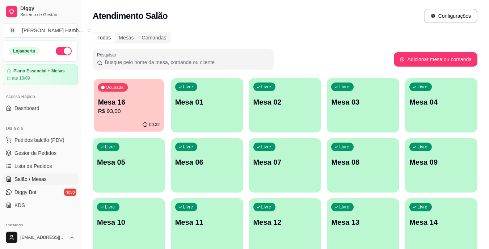
click at [120, 108] on p "R$ 93,00" at bounding box center [129, 111] width 62 height 8
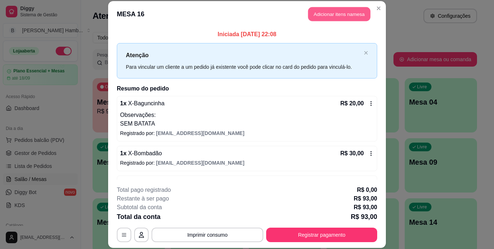
click at [318, 14] on button "Adicionar itens na mesa" at bounding box center [339, 14] width 62 height 14
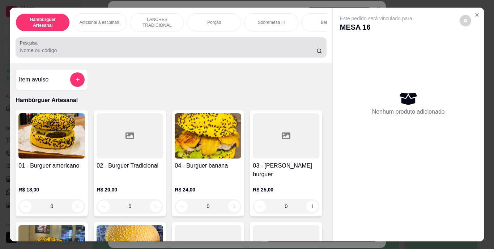
click at [277, 46] on div at bounding box center [171, 47] width 302 height 14
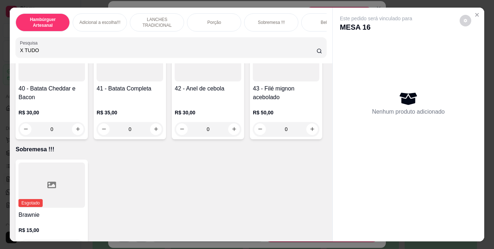
scroll to position [1585, 0]
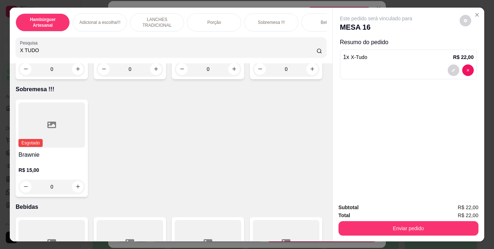
scroll to position [1585, 0]
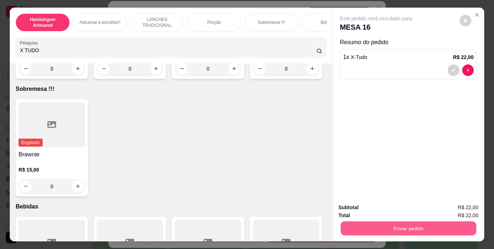
click at [382, 223] on button "Enviar pedido" at bounding box center [408, 228] width 136 height 14
click at [370, 208] on button "Não registrar e enviar pedido" at bounding box center [384, 207] width 73 height 13
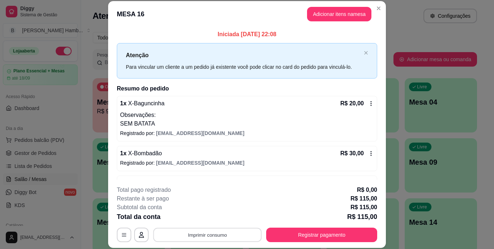
click at [239, 227] on button "Imprimir consumo" at bounding box center [207, 234] width 108 height 14
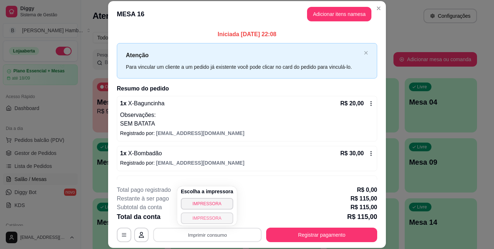
click at [213, 217] on button "IMPRESSORA" at bounding box center [207, 218] width 52 height 12
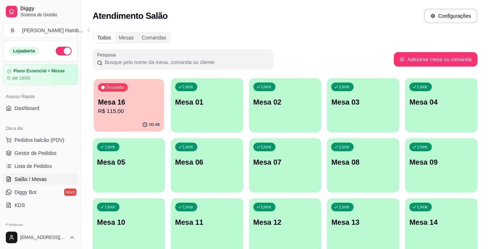
click at [111, 118] on div "00:48" at bounding box center [129, 125] width 70 height 14
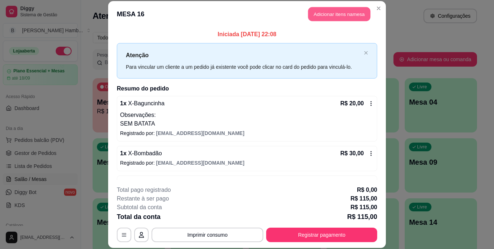
click at [338, 12] on button "Adicionar itens na mesa" at bounding box center [339, 14] width 62 height 14
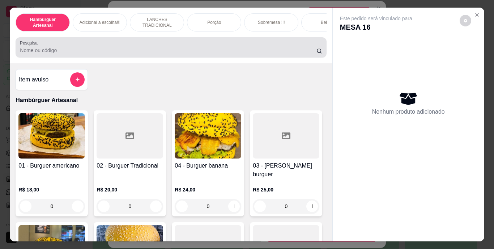
click at [239, 49] on div at bounding box center [171, 47] width 302 height 14
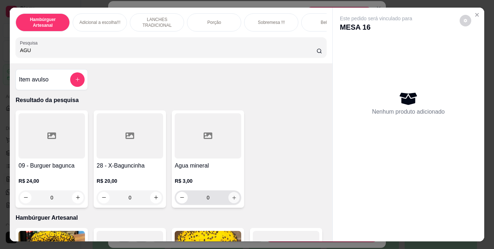
click at [229, 200] on button "increase-product-quantity" at bounding box center [234, 197] width 11 height 11
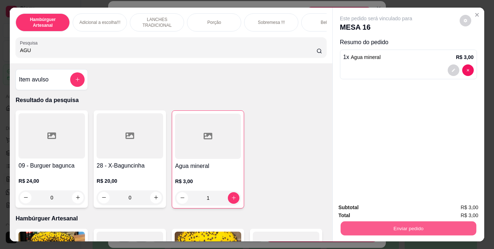
click at [354, 224] on button "Enviar pedido" at bounding box center [408, 228] width 136 height 14
click at [361, 210] on button "Não registrar e enviar pedido" at bounding box center [384, 208] width 75 height 14
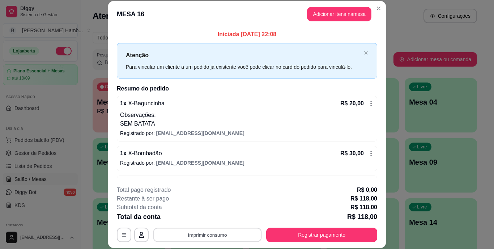
click at [239, 233] on button "Imprimir consumo" at bounding box center [207, 234] width 108 height 14
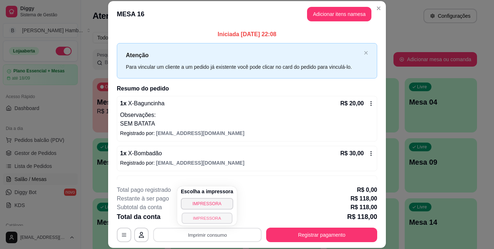
click at [223, 218] on button "IMPRESSORA" at bounding box center [207, 217] width 51 height 11
